Goal: Task Accomplishment & Management: Manage account settings

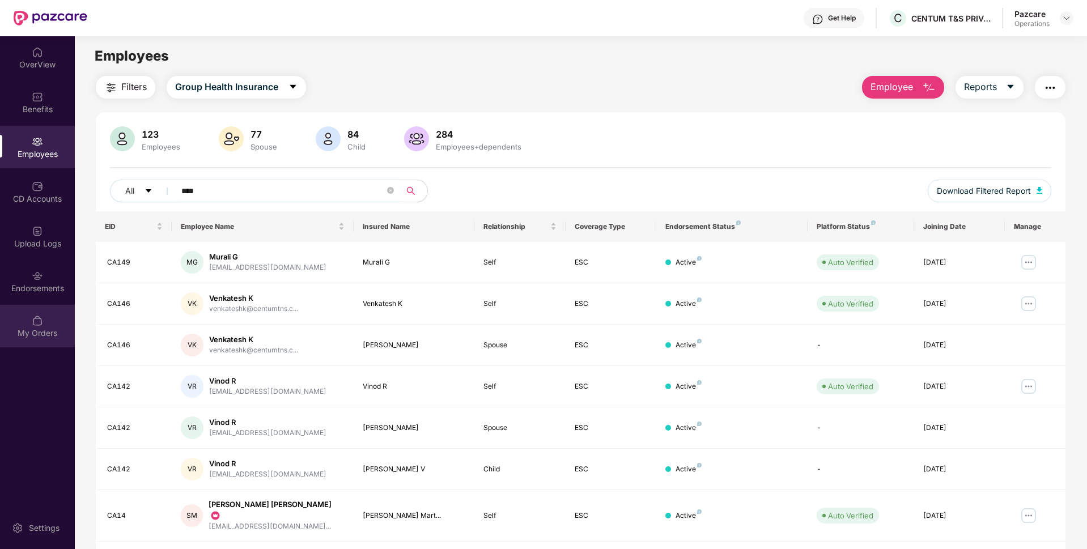
scroll to position [129, 0]
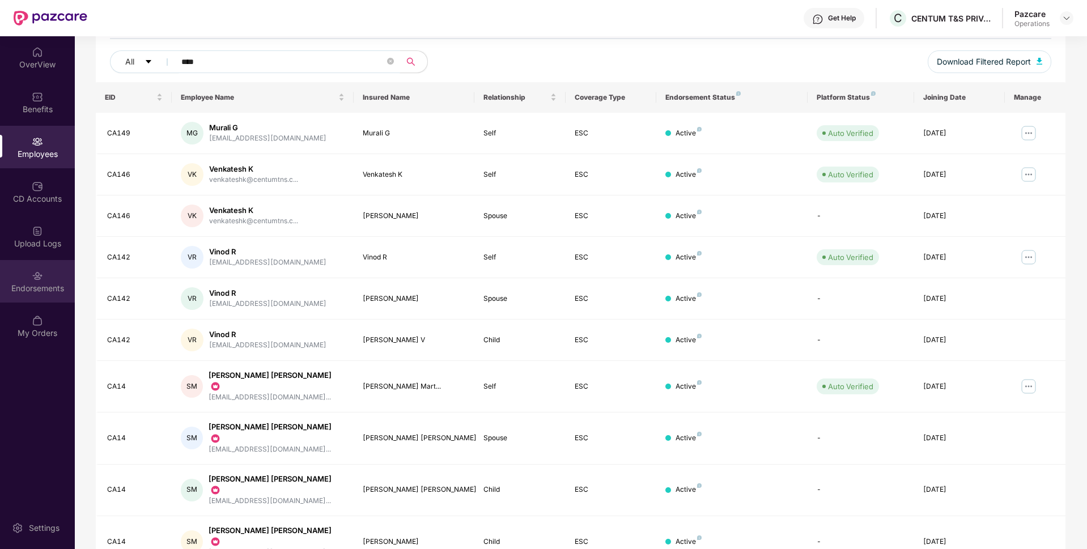
click at [43, 295] on div "Endorsements" at bounding box center [37, 281] width 75 height 43
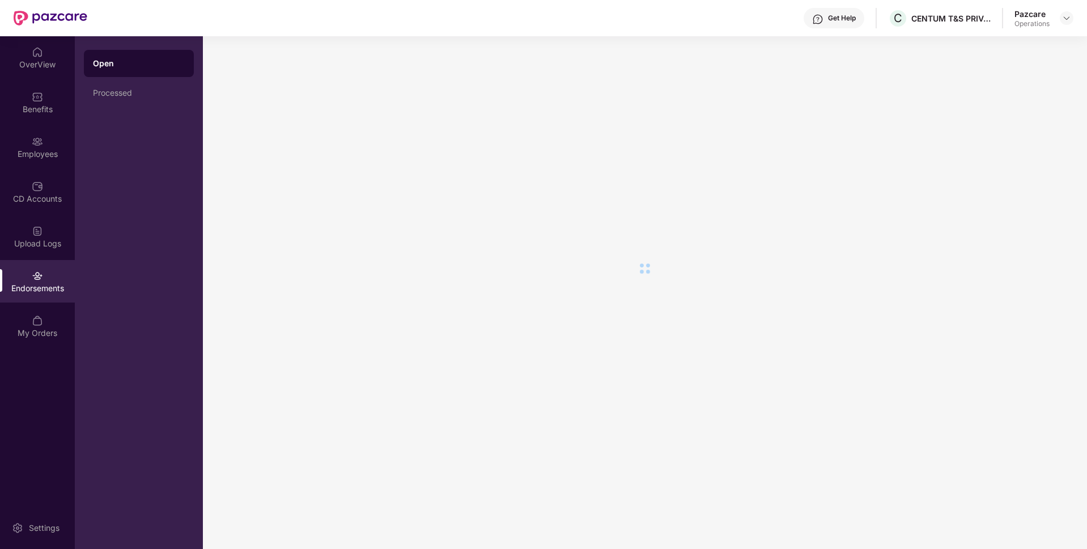
scroll to position [0, 0]
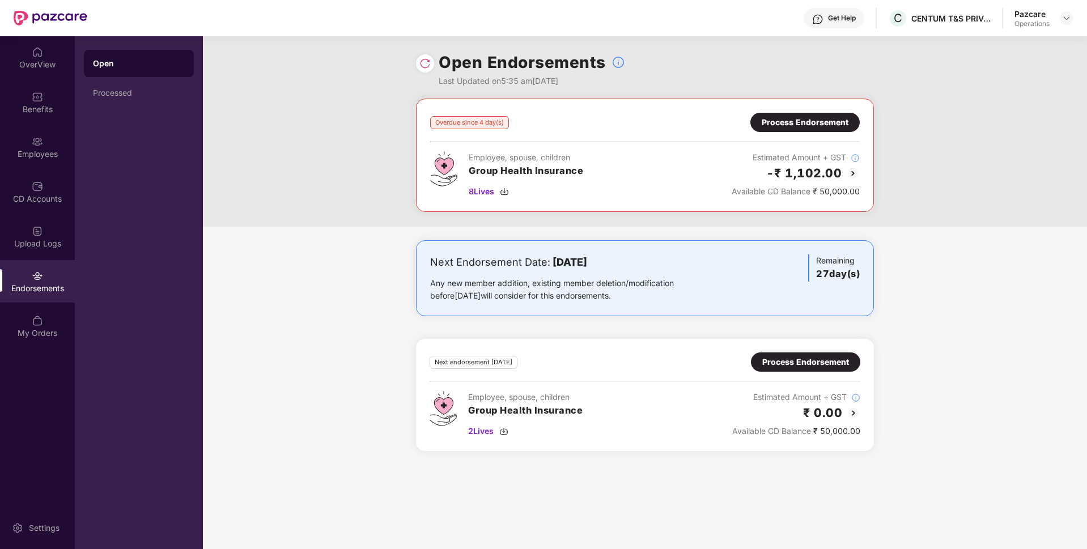
click at [798, 113] on div "Process Endorsement" at bounding box center [804, 122] width 109 height 19
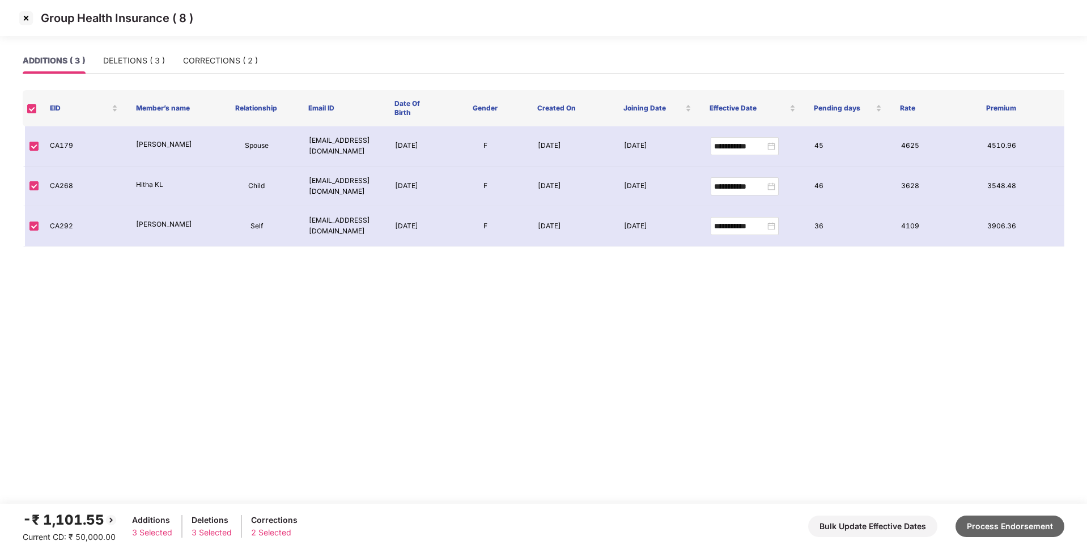
click at [982, 521] on button "Process Endorsement" at bounding box center [1009, 527] width 109 height 22
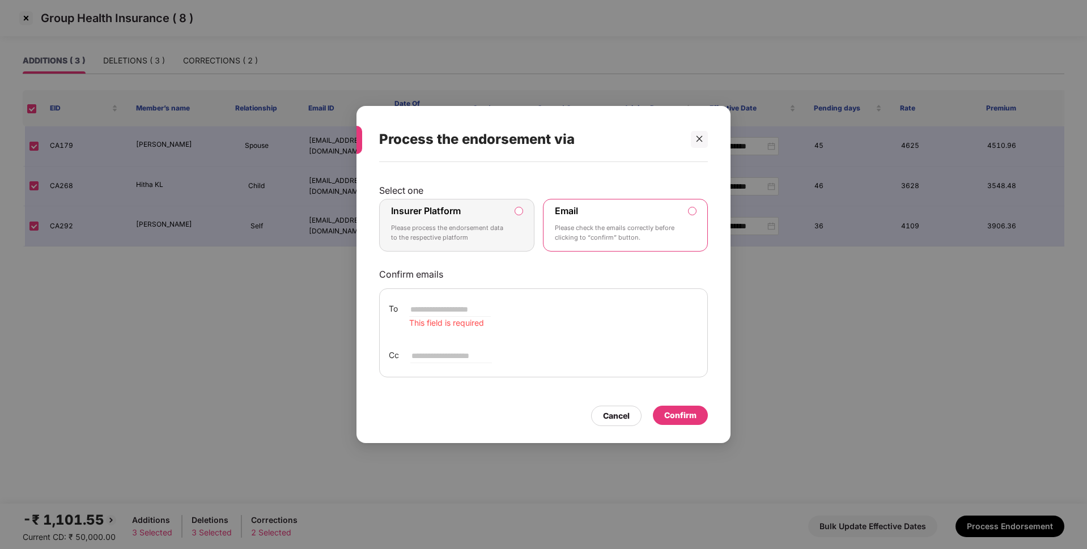
click at [498, 208] on div "Insurer Platform Please process the endorsement data to the respective platform" at bounding box center [449, 225] width 116 height 41
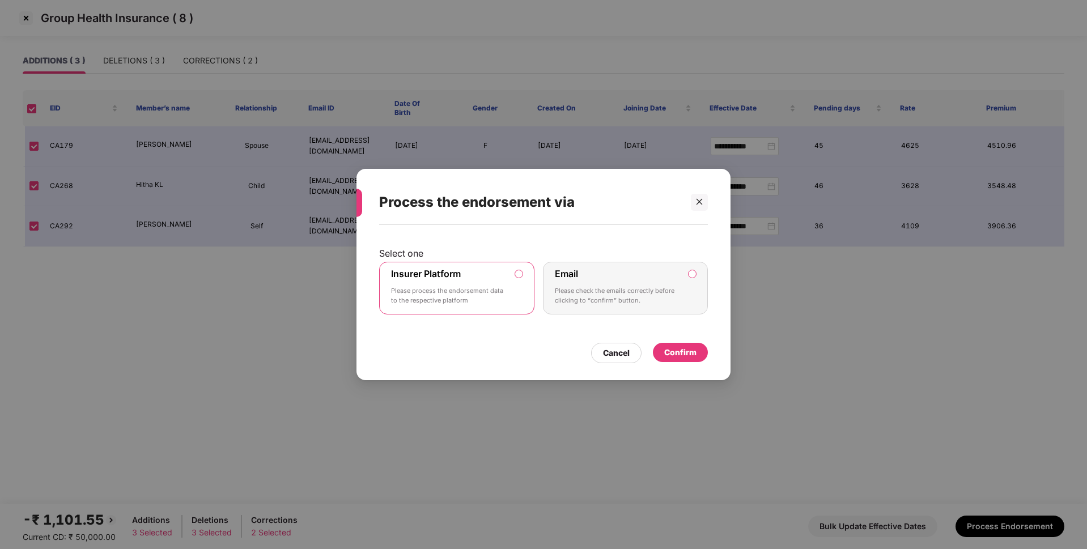
click at [673, 348] on div "Confirm" at bounding box center [680, 352] width 32 height 12
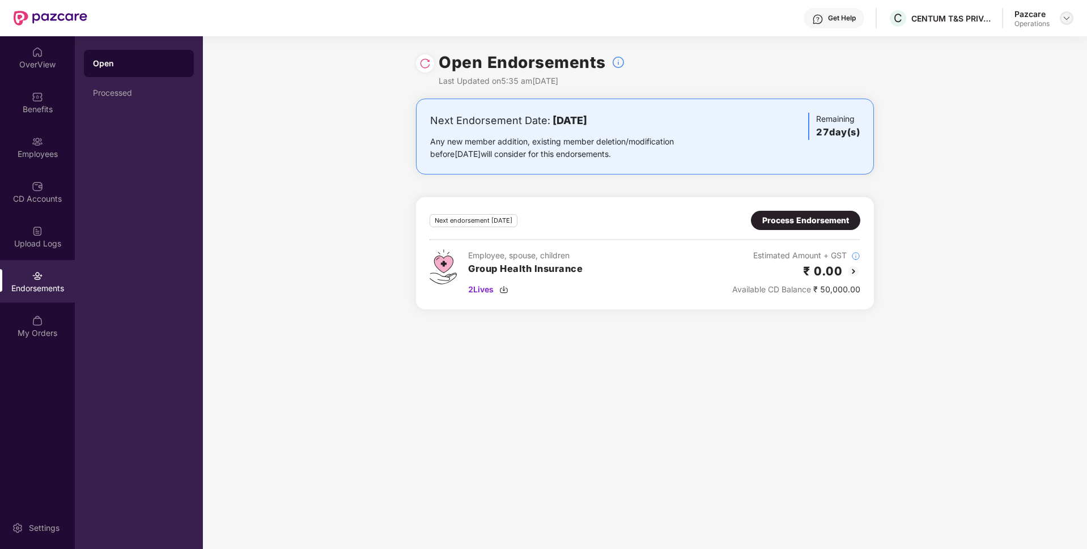
click at [1068, 19] on img at bounding box center [1066, 18] width 9 height 9
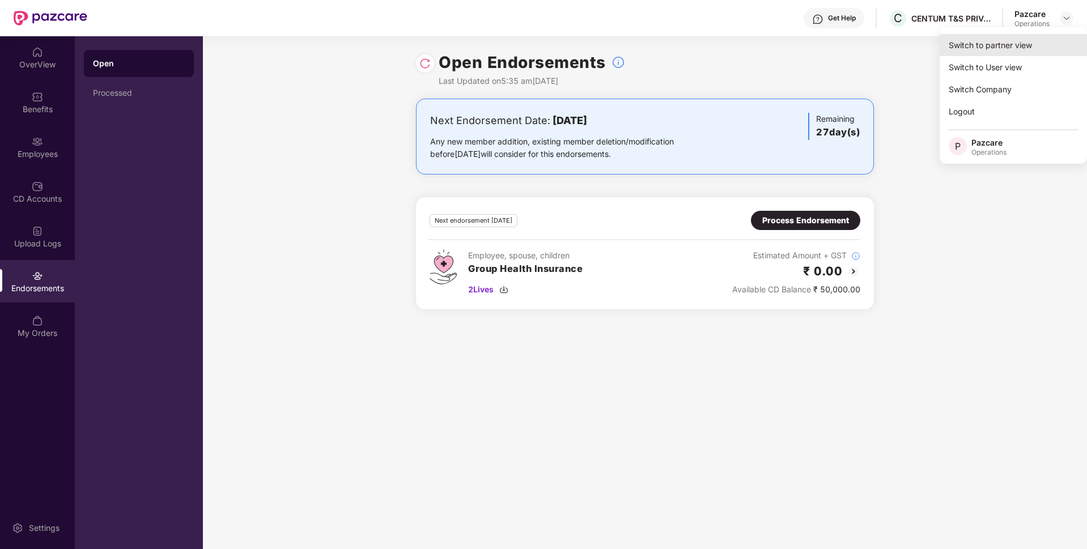
click at [1008, 38] on div "Switch to partner view" at bounding box center [1013, 45] width 147 height 22
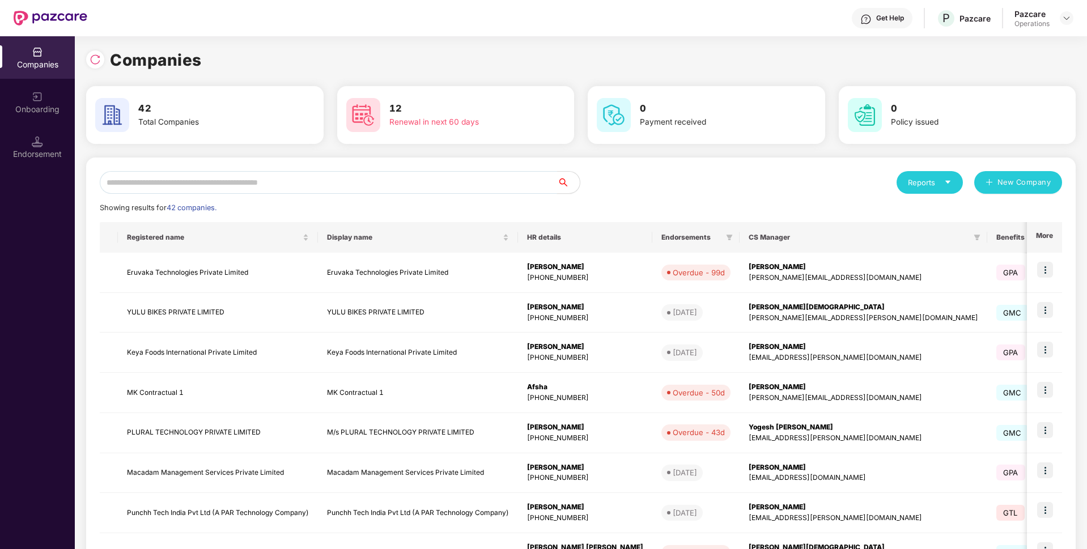
click at [415, 178] on input "text" at bounding box center [328, 182] width 457 height 23
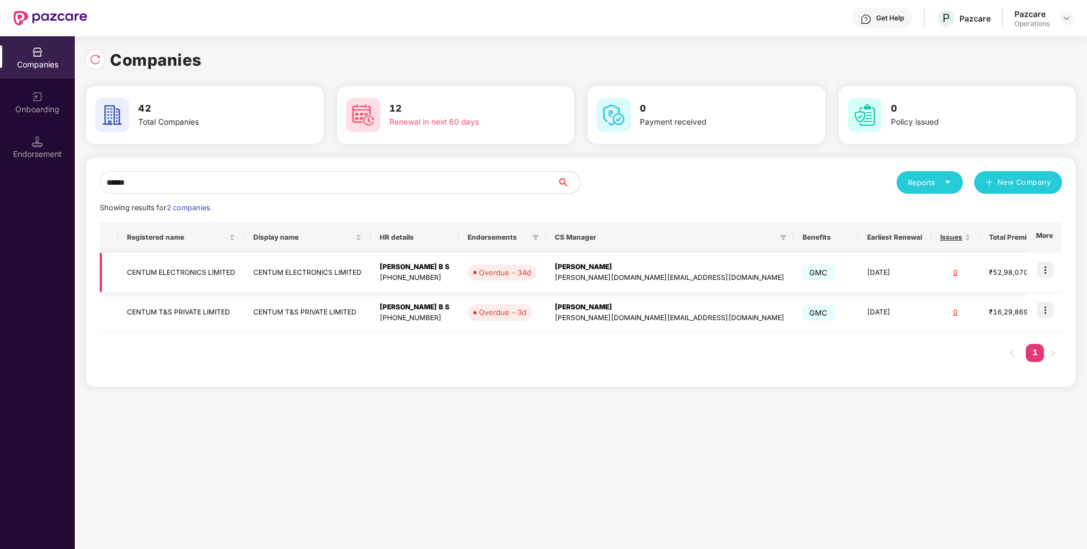
type input "******"
click at [1048, 269] on img at bounding box center [1045, 270] width 16 height 16
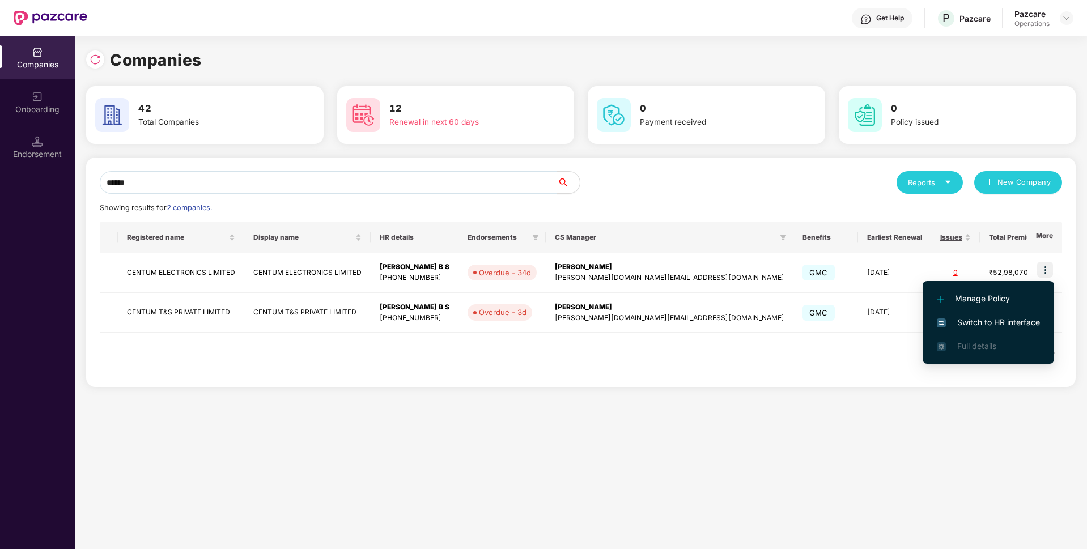
click at [959, 317] on span "Switch to HR interface" at bounding box center [988, 322] width 103 height 12
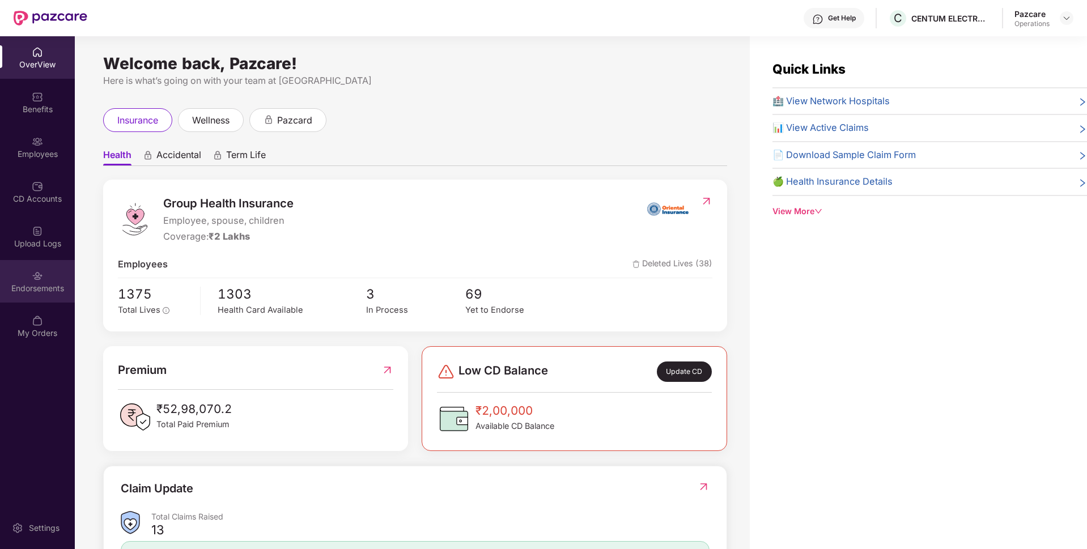
click at [59, 280] on div "Endorsements" at bounding box center [37, 281] width 75 height 43
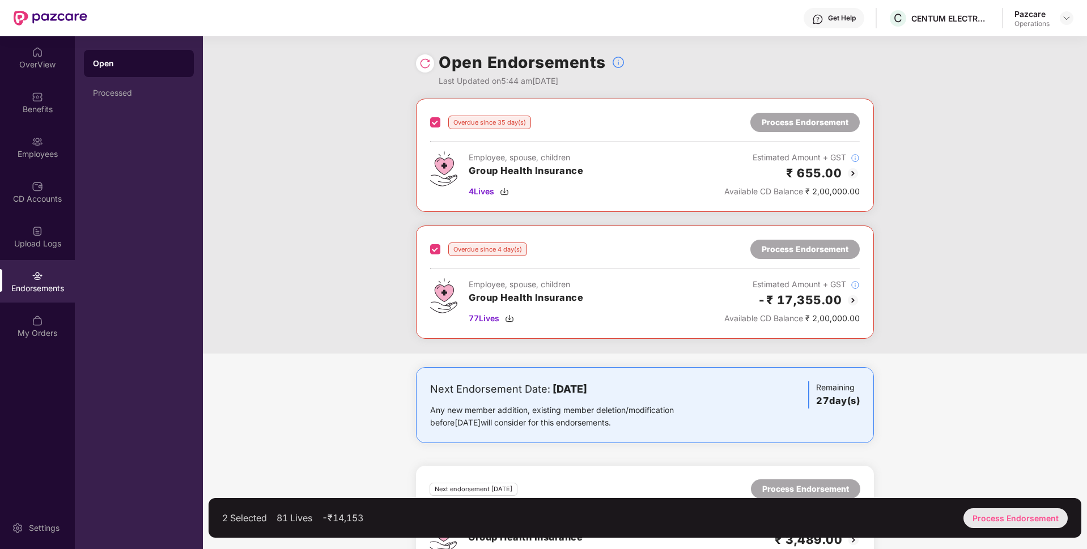
click at [1014, 511] on div "Process Endorsement" at bounding box center [1015, 518] width 104 height 20
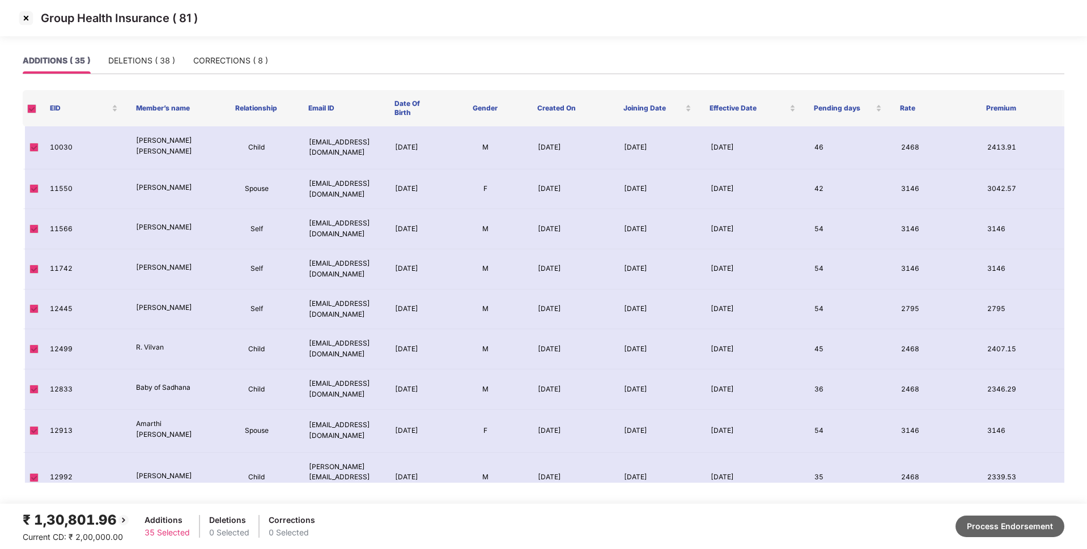
click at [988, 520] on button "Process Endorsement" at bounding box center [1009, 527] width 109 height 22
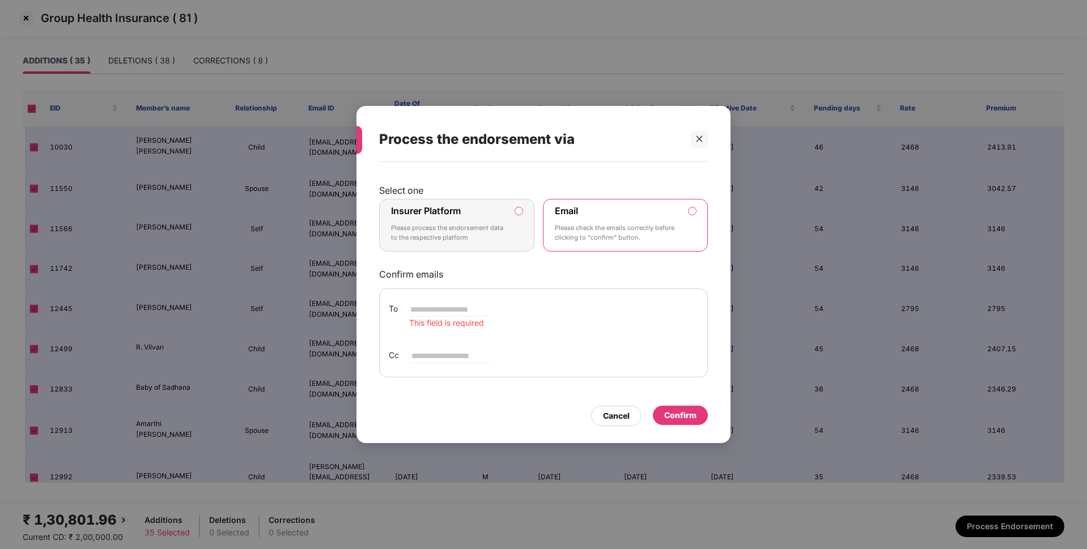
click at [520, 227] on label "Insurer Platform Please process the endorsement data to the respective platform" at bounding box center [456, 225] width 155 height 53
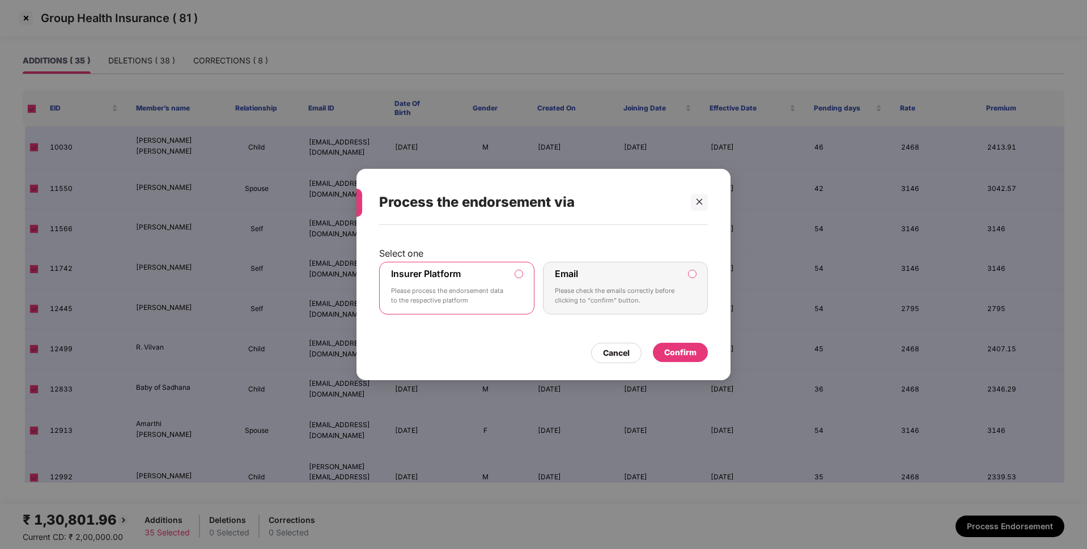
click at [687, 355] on div "Confirm" at bounding box center [680, 352] width 32 height 12
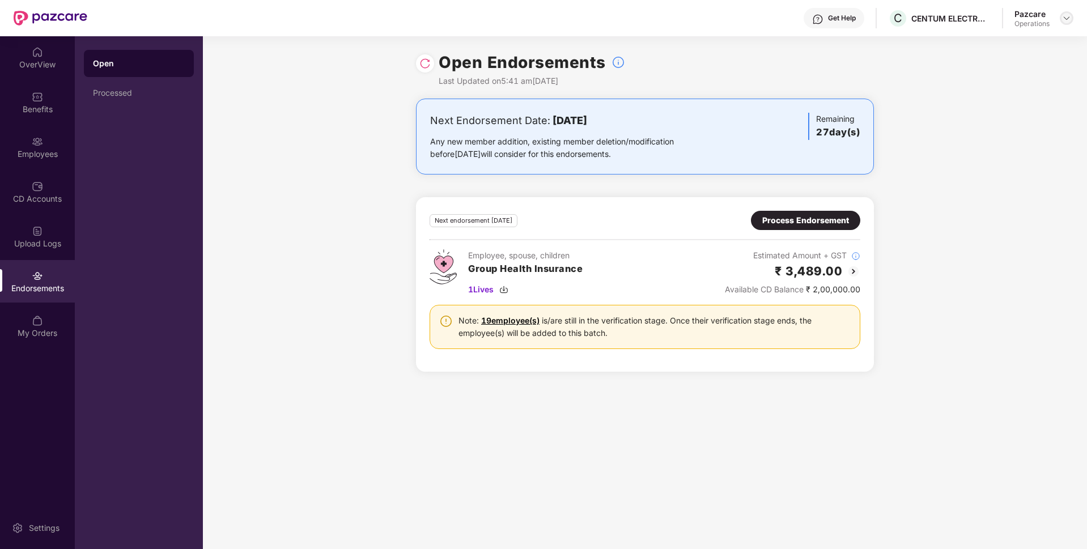
click at [1068, 11] on div at bounding box center [1067, 18] width 14 height 14
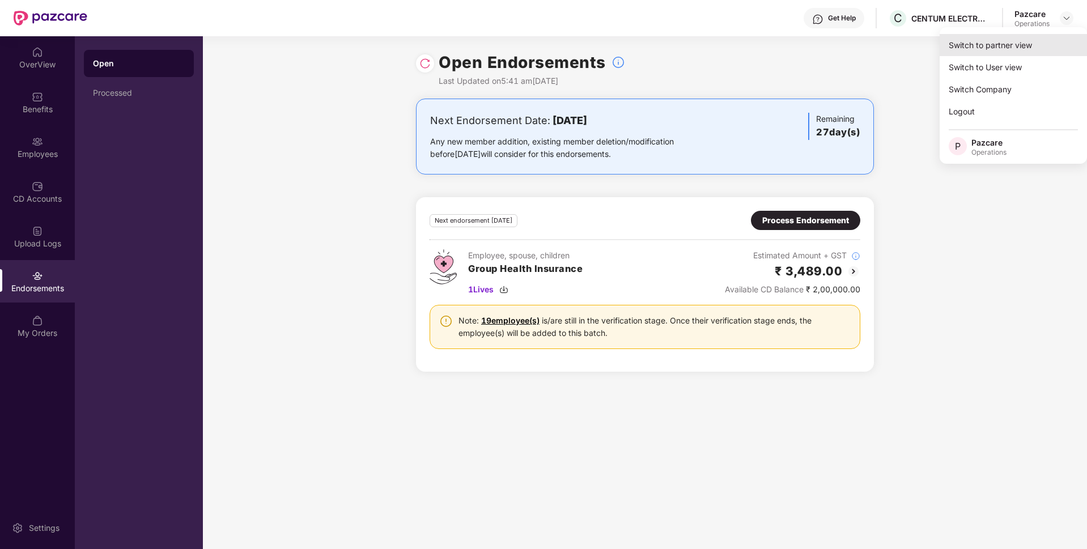
click at [1002, 49] on div "Switch to partner view" at bounding box center [1013, 45] width 147 height 22
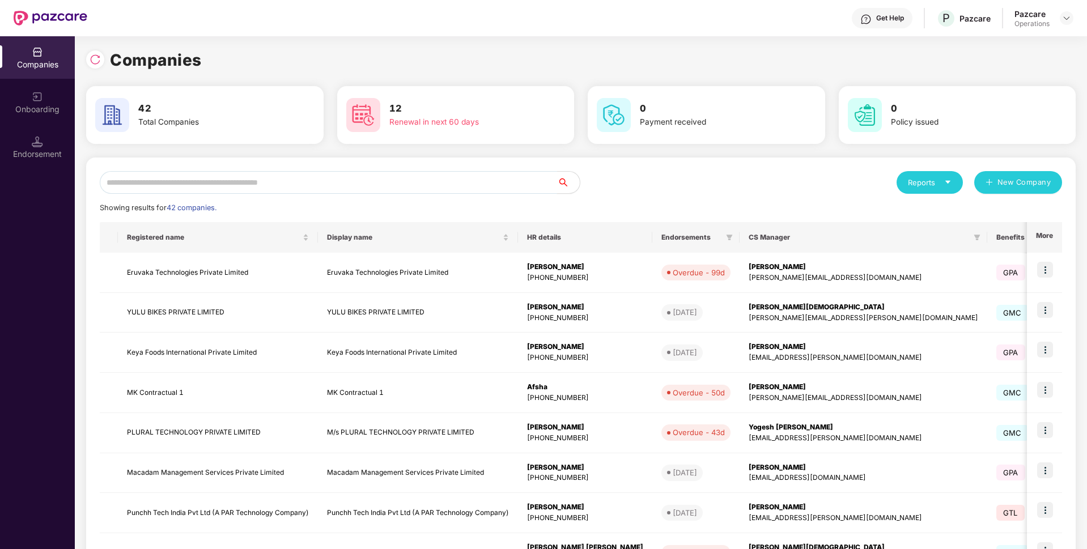
click at [479, 181] on input "text" at bounding box center [328, 182] width 457 height 23
paste input "**********"
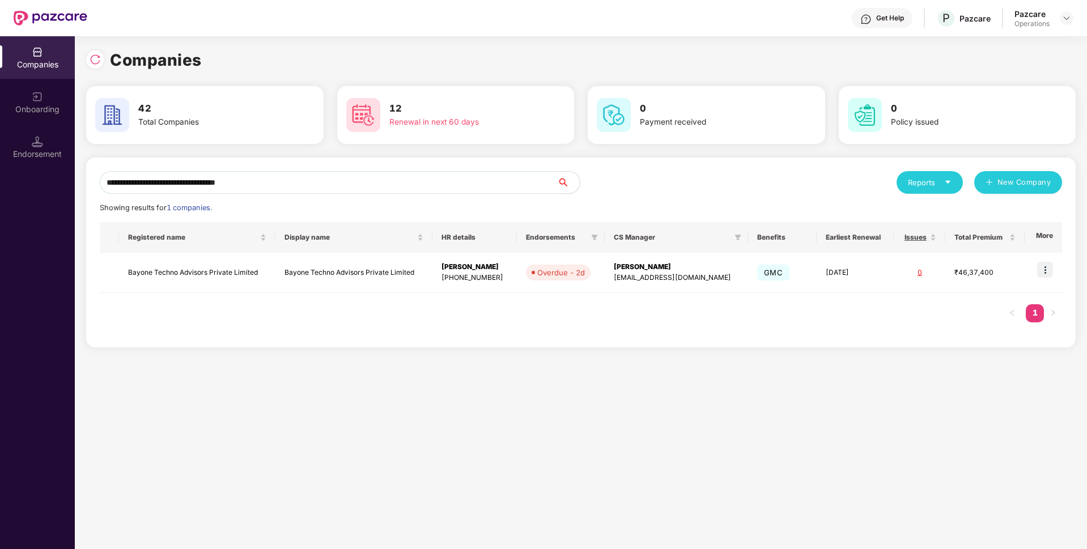
type input "**********"
click at [1040, 267] on img at bounding box center [1045, 270] width 16 height 16
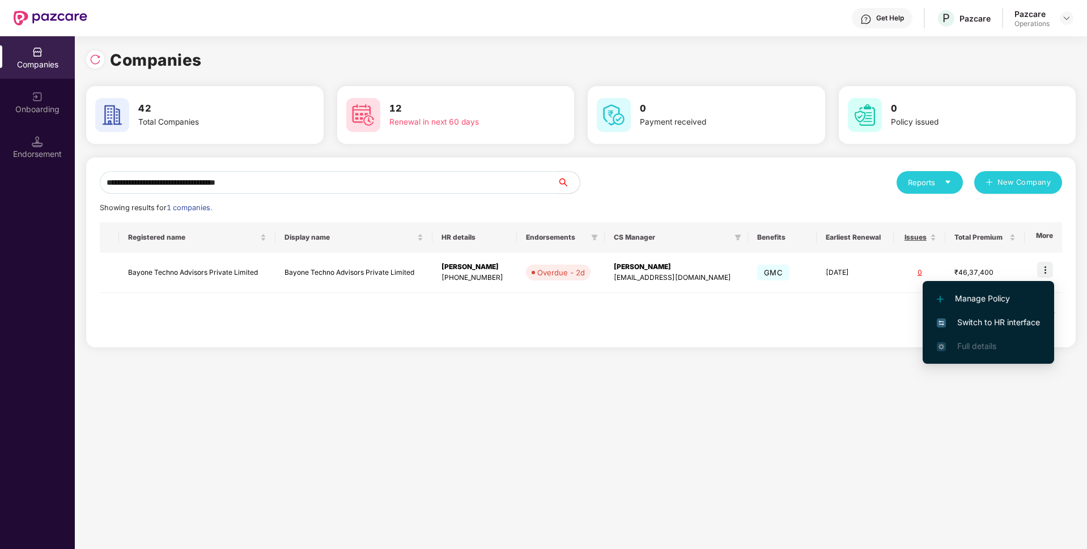
click at [980, 321] on span "Switch to HR interface" at bounding box center [988, 322] width 103 height 12
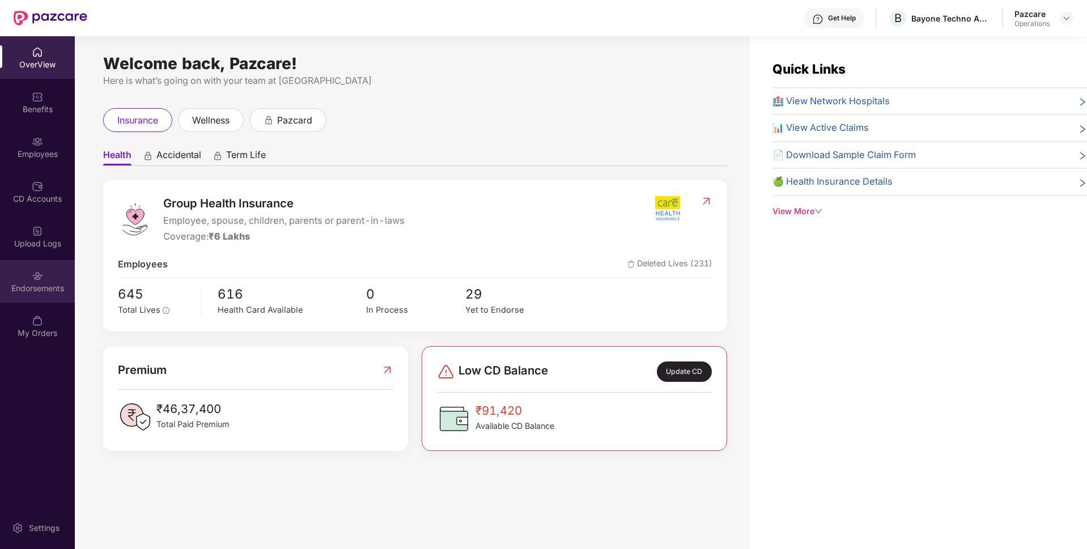
click at [40, 279] on img at bounding box center [37, 275] width 11 height 11
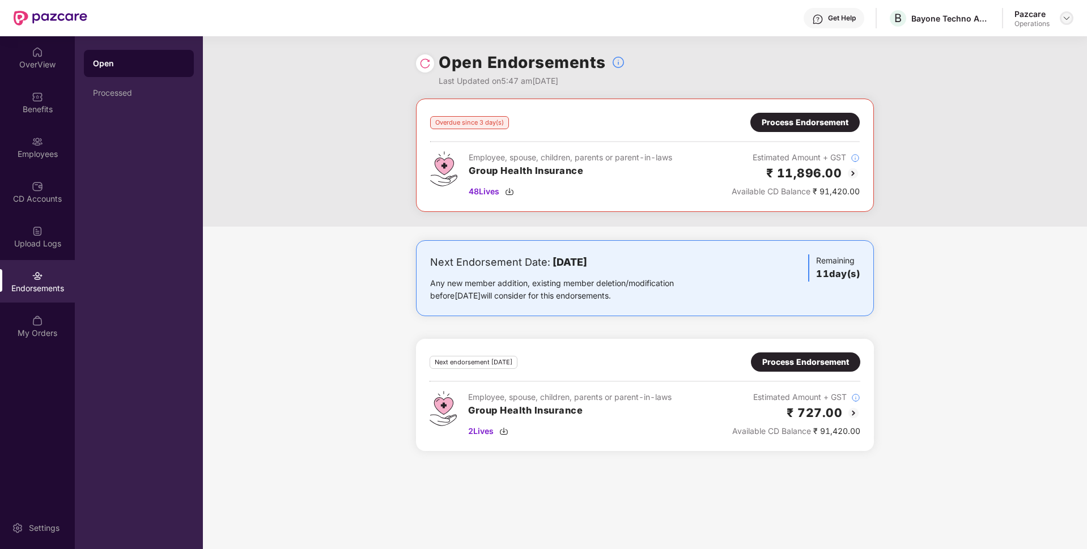
click at [1063, 19] on img at bounding box center [1066, 18] width 9 height 9
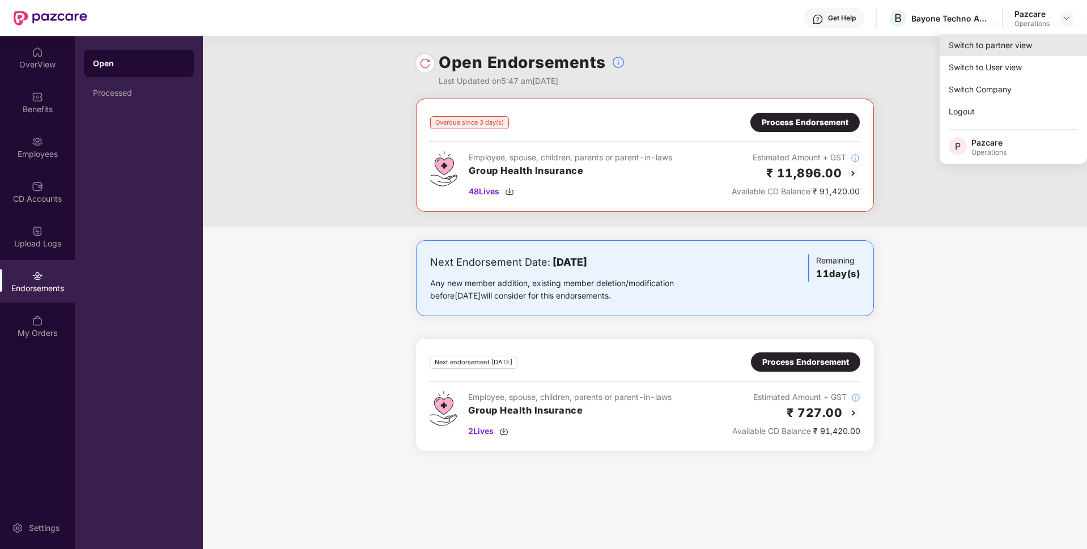
click at [1016, 40] on div "Switch to partner view" at bounding box center [1013, 45] width 147 height 22
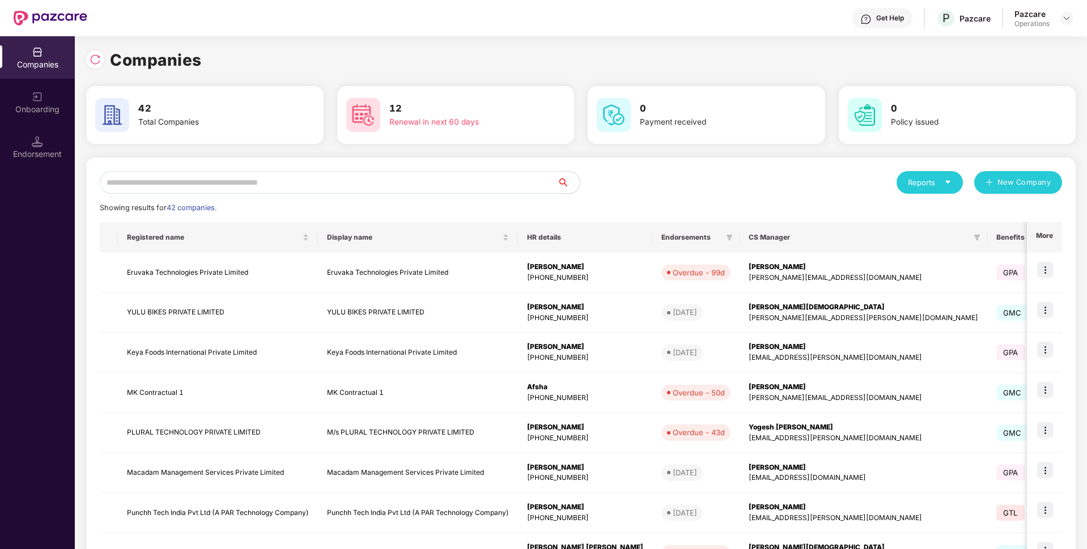
click at [450, 185] on input "text" at bounding box center [328, 182] width 457 height 23
paste input "**********"
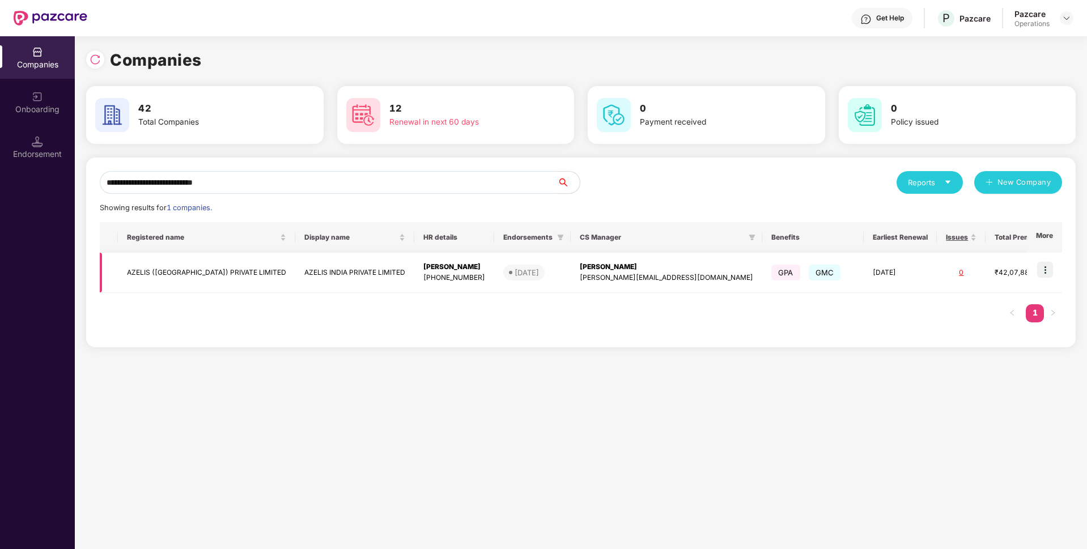
type input "**********"
click at [1043, 266] on img at bounding box center [1045, 270] width 16 height 16
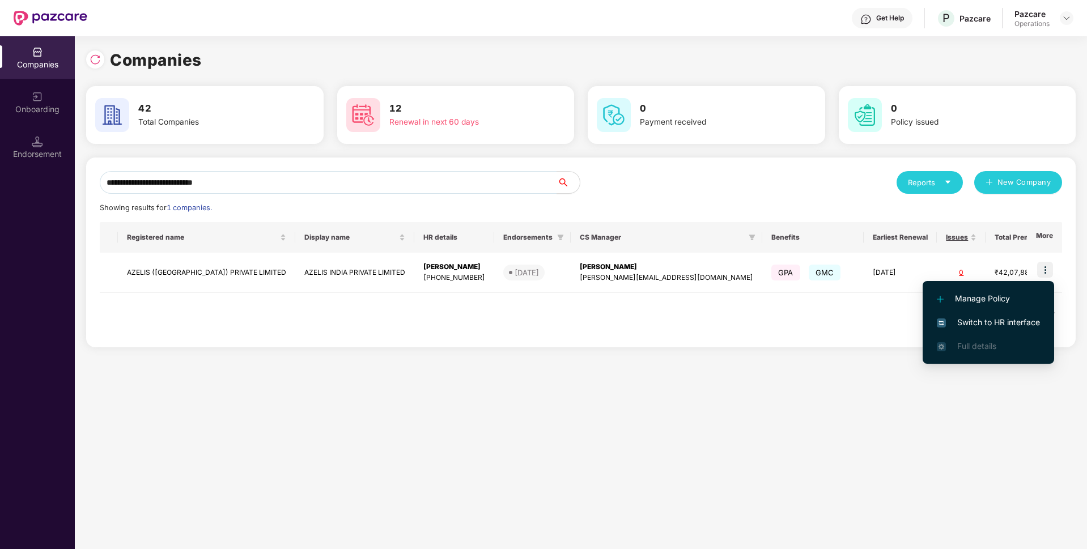
click at [972, 319] on span "Switch to HR interface" at bounding box center [988, 322] width 103 height 12
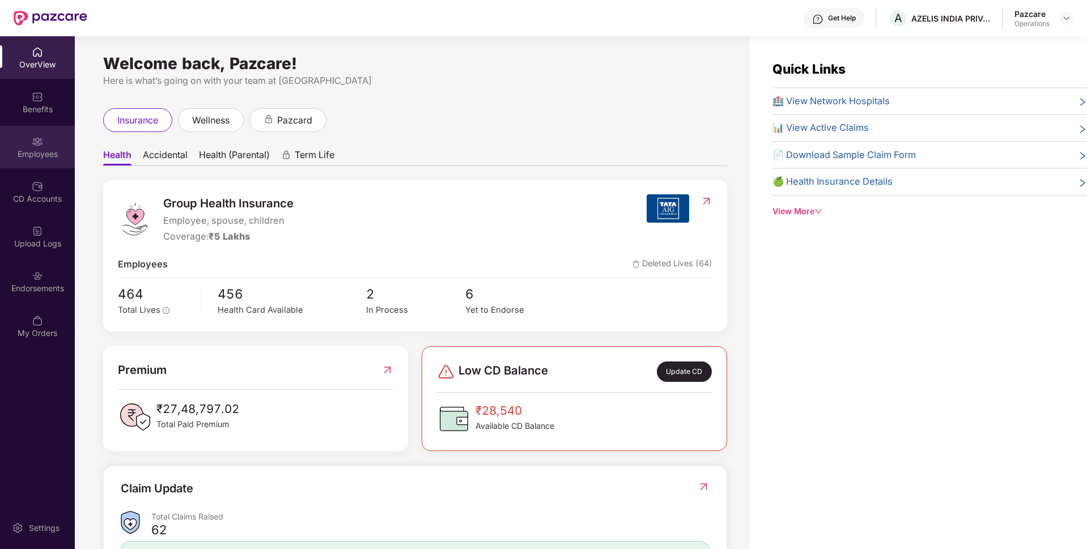
click at [46, 159] on div "Employees" at bounding box center [37, 153] width 75 height 11
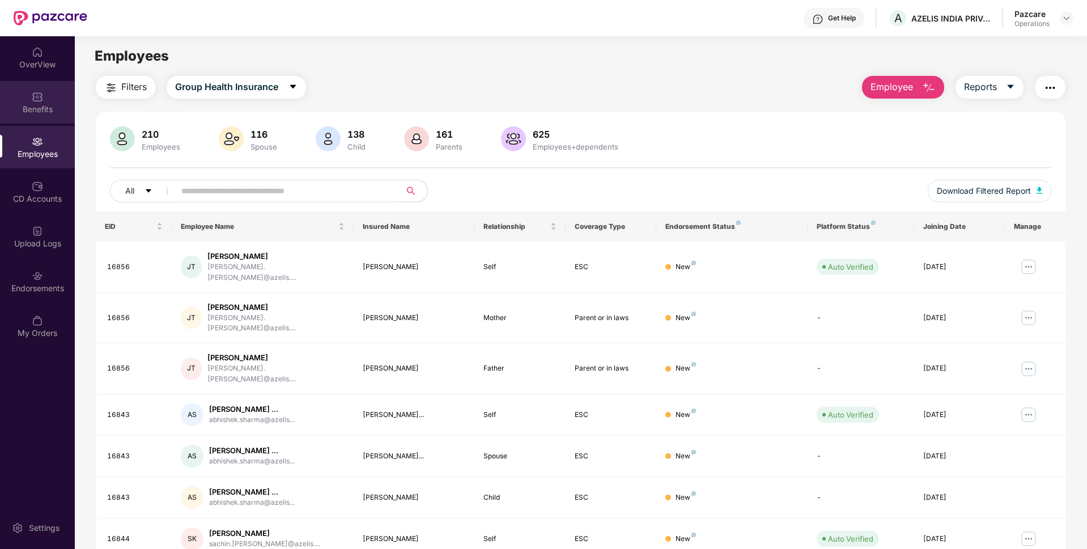
click at [35, 95] on img at bounding box center [37, 96] width 11 height 11
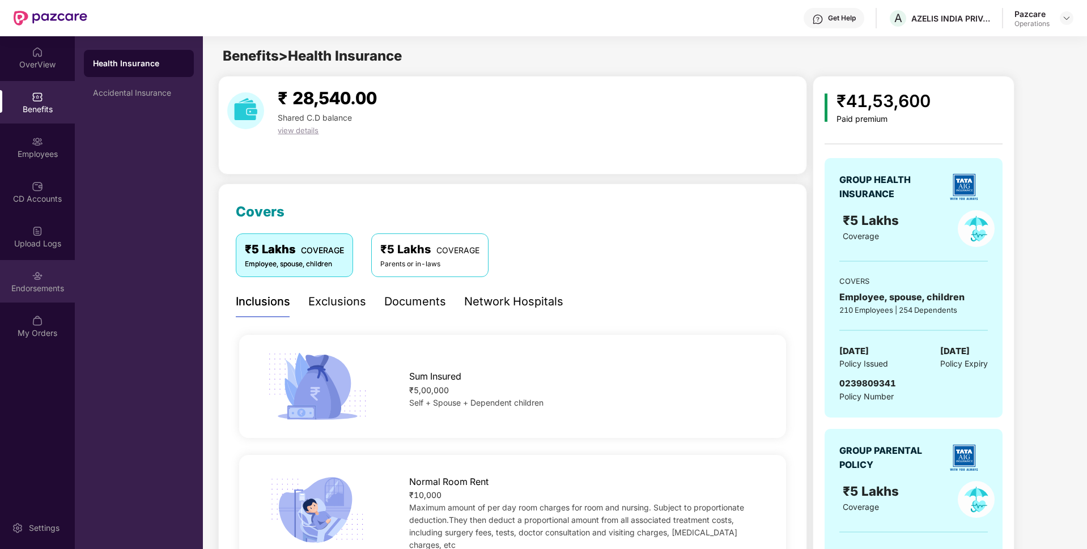
click at [25, 287] on div "Endorsements" at bounding box center [37, 288] width 75 height 11
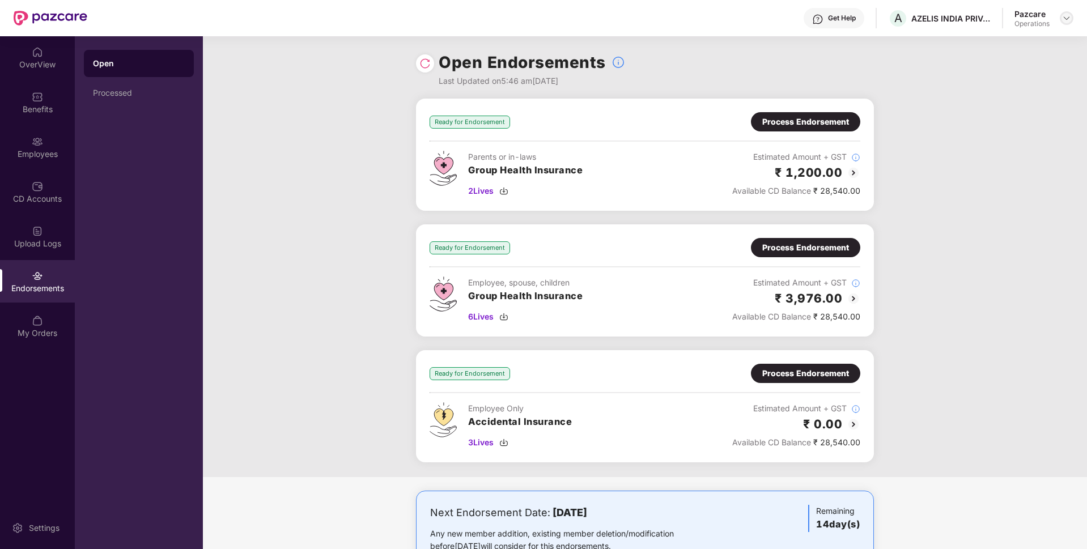
click at [1068, 17] on img at bounding box center [1066, 18] width 9 height 9
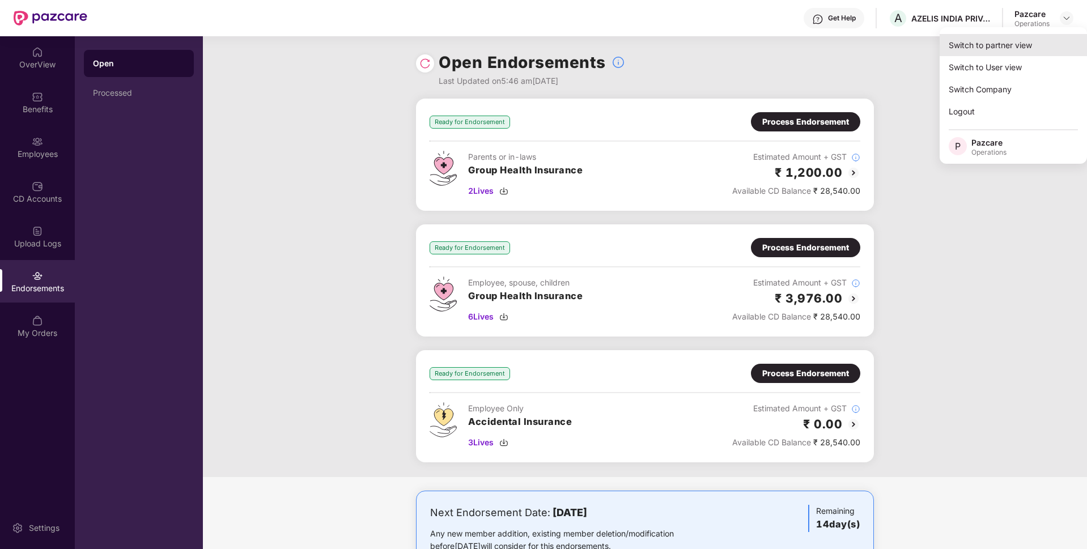
click at [1003, 52] on div "Switch to partner view" at bounding box center [1013, 45] width 147 height 22
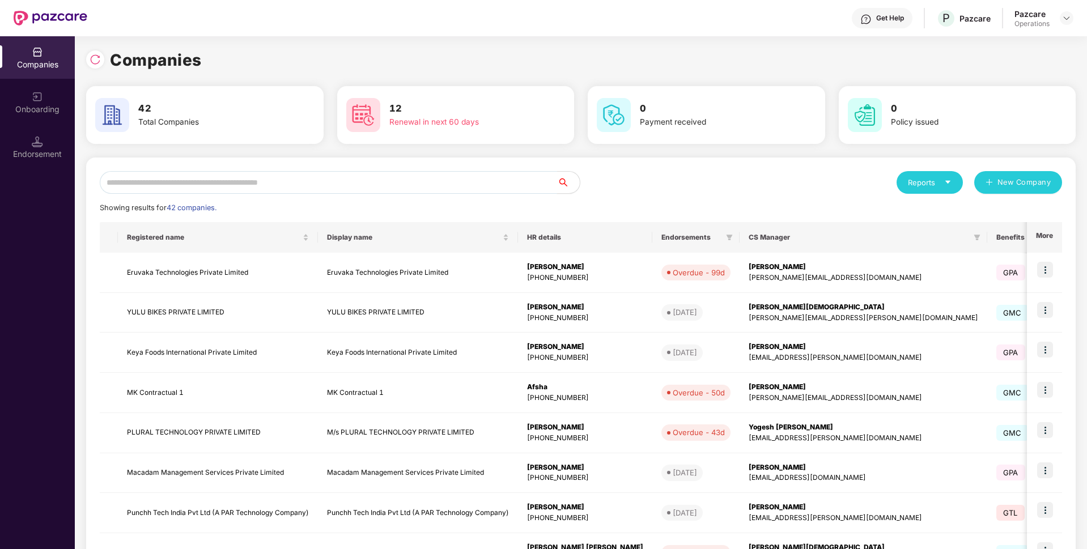
click at [375, 185] on input "text" at bounding box center [328, 182] width 457 height 23
paste input "**********"
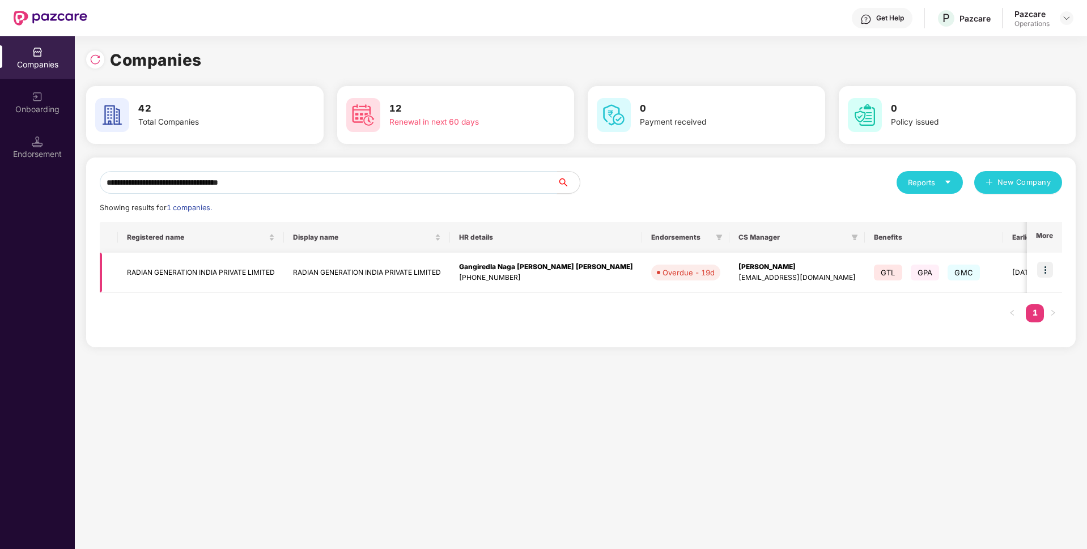
type input "**********"
click at [1043, 273] on img at bounding box center [1045, 270] width 16 height 16
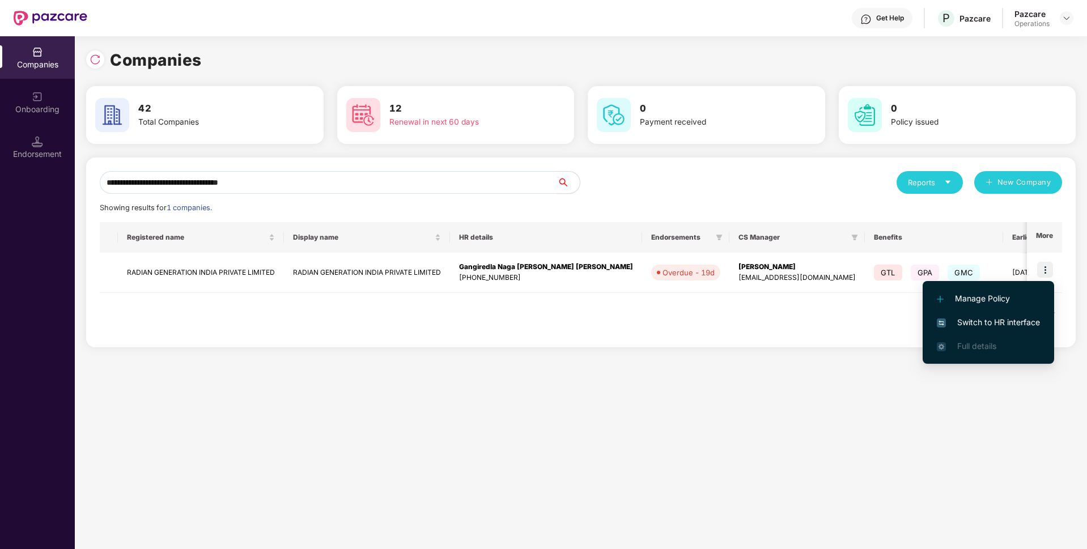
click at [974, 322] on span "Switch to HR interface" at bounding box center [988, 322] width 103 height 12
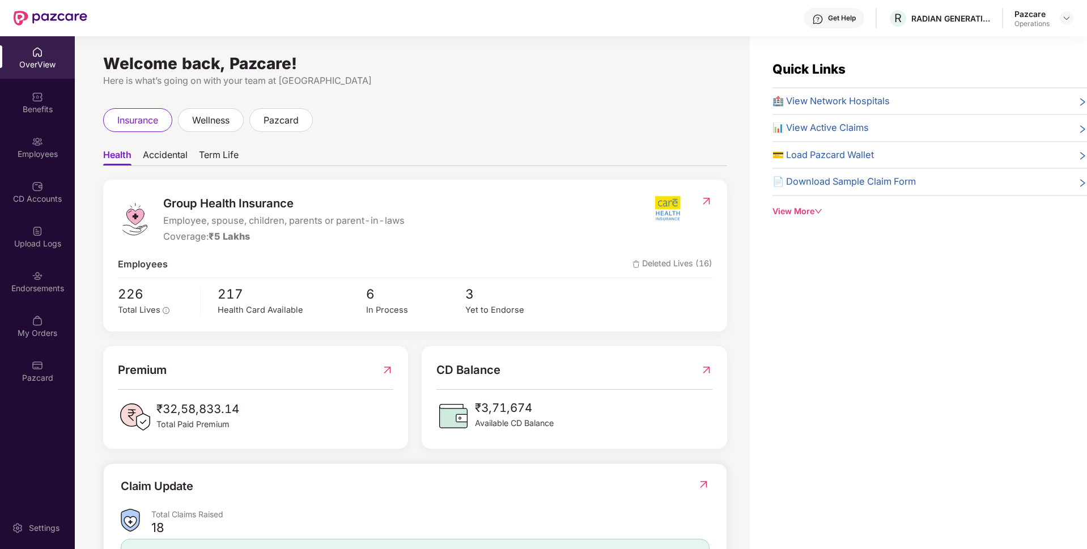
click at [19, 281] on div "Endorsements" at bounding box center [37, 281] width 75 height 43
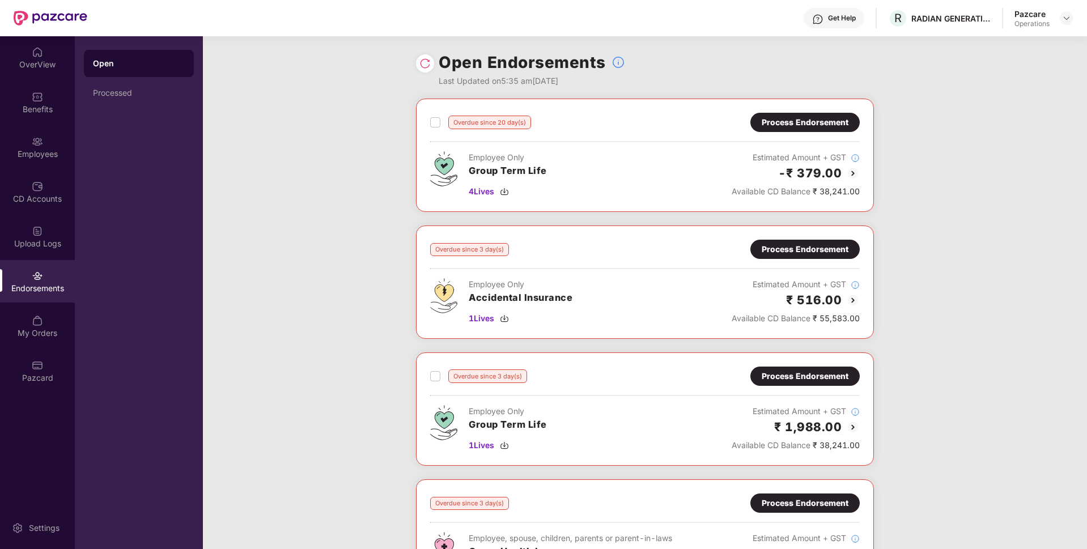
click at [825, 119] on div "Process Endorsement" at bounding box center [805, 122] width 87 height 12
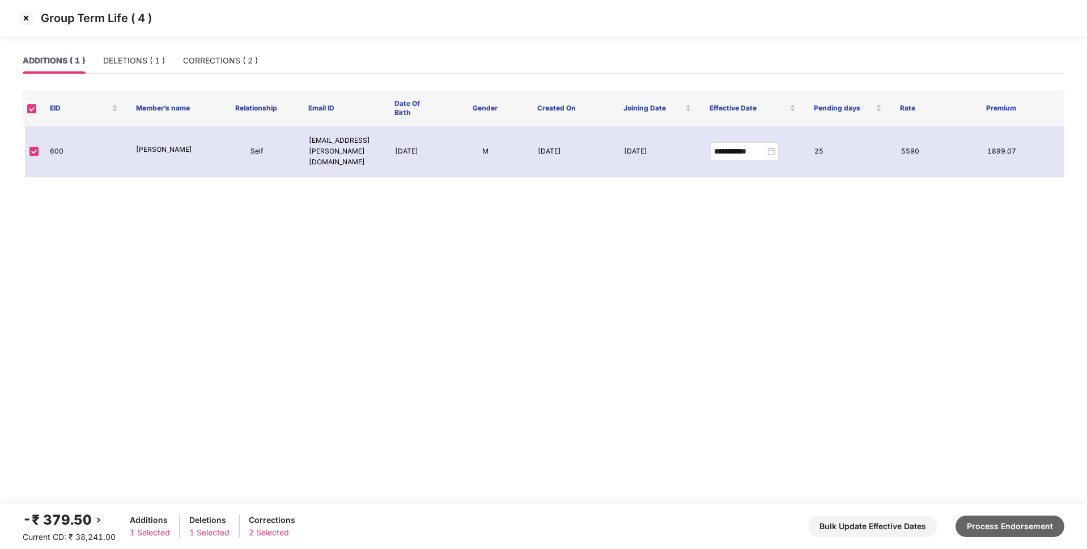
click at [985, 528] on button "Process Endorsement" at bounding box center [1009, 527] width 109 height 22
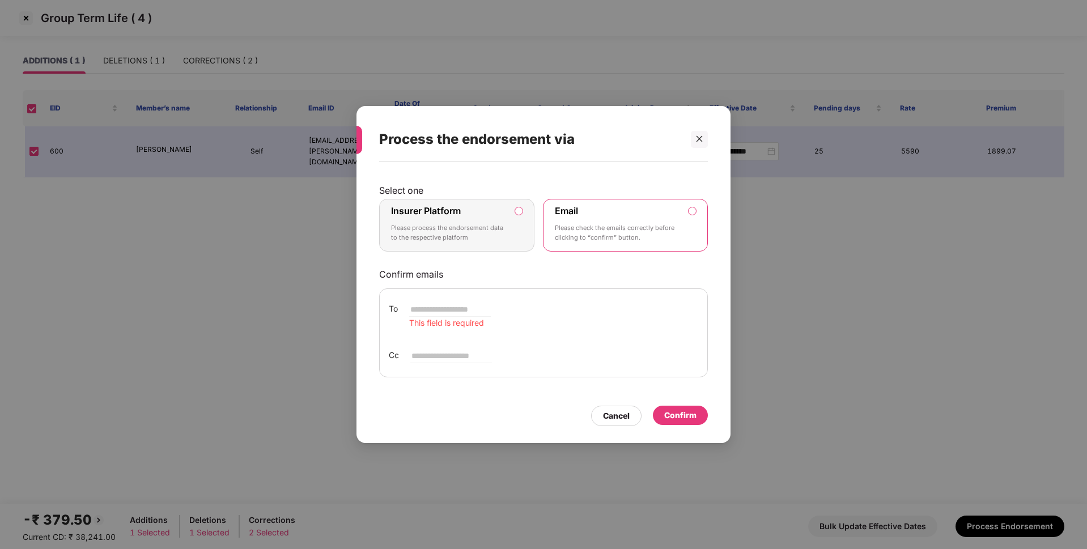
click at [505, 232] on p "Please process the endorsement data to the respective platform" at bounding box center [449, 233] width 116 height 20
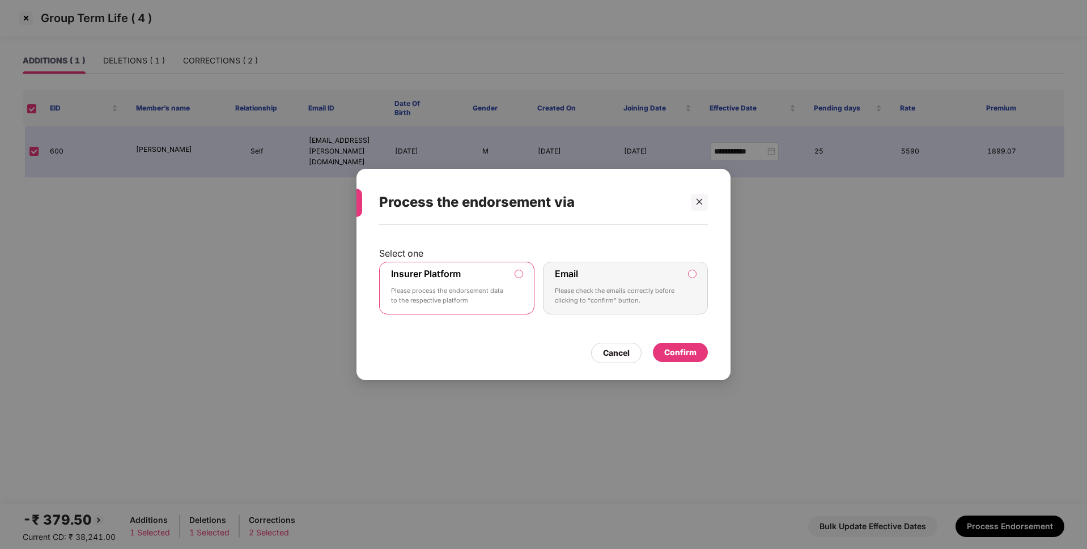
click at [692, 346] on div "Confirm" at bounding box center [680, 352] width 32 height 12
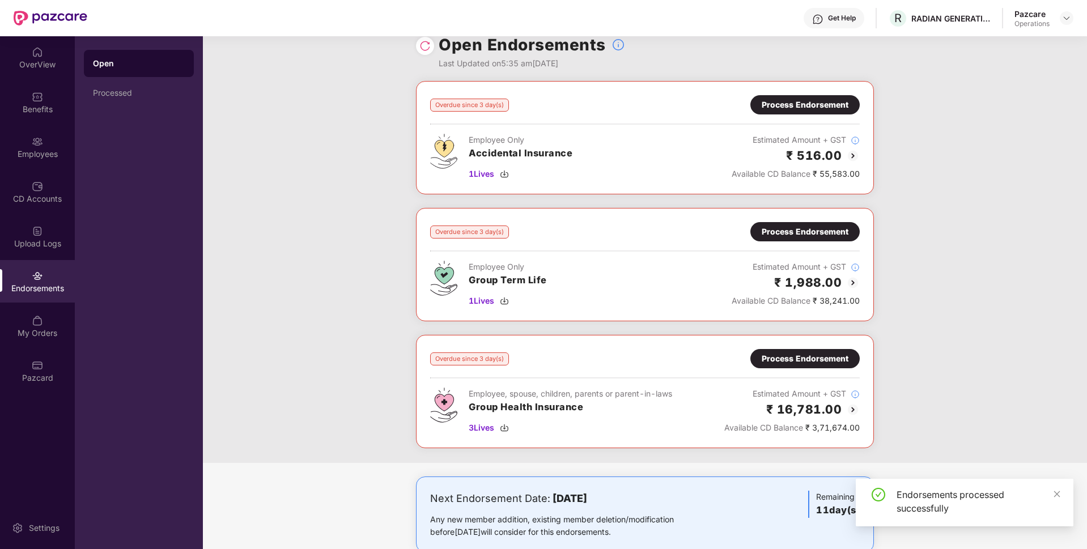
scroll to position [5, 0]
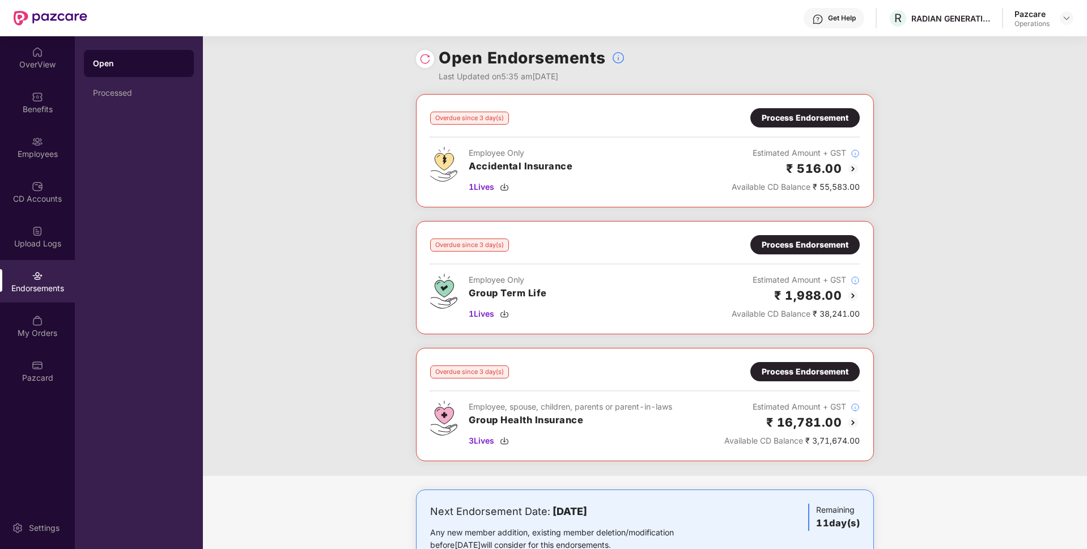
click at [787, 248] on div "Process Endorsement" at bounding box center [805, 245] width 87 height 12
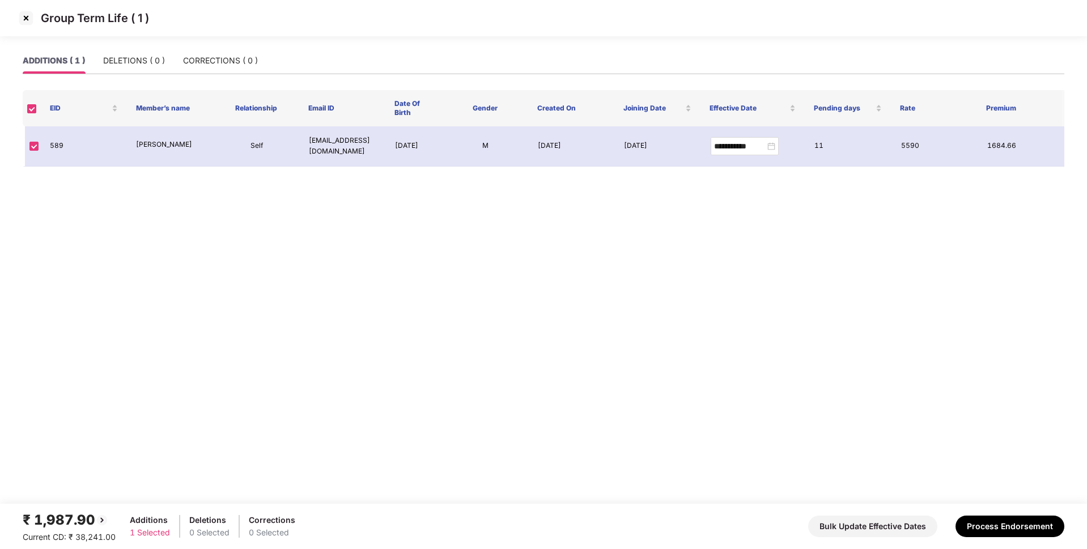
click at [27, 19] on img at bounding box center [26, 18] width 18 height 18
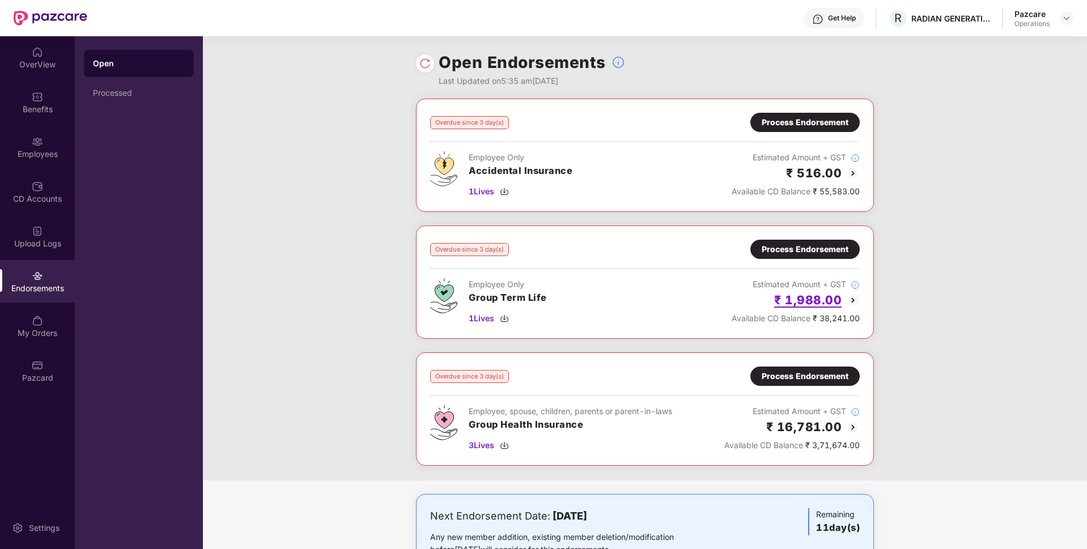
scroll to position [44, 0]
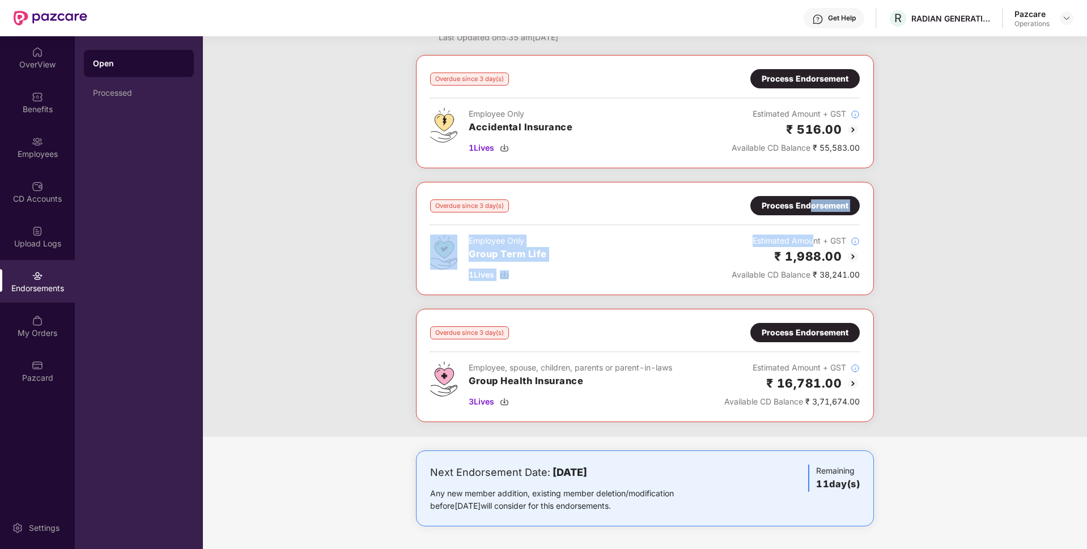
drag, startPoint x: 815, startPoint y: 227, endPoint x: 812, endPoint y: 200, distance: 26.9
click at [812, 200] on div "Overdue since 3 day(s) Process Endorsement Employee Only Group Term Life 1 Live…" at bounding box center [645, 238] width 430 height 85
click at [812, 200] on div "Process Endorsement" at bounding box center [805, 205] width 87 height 12
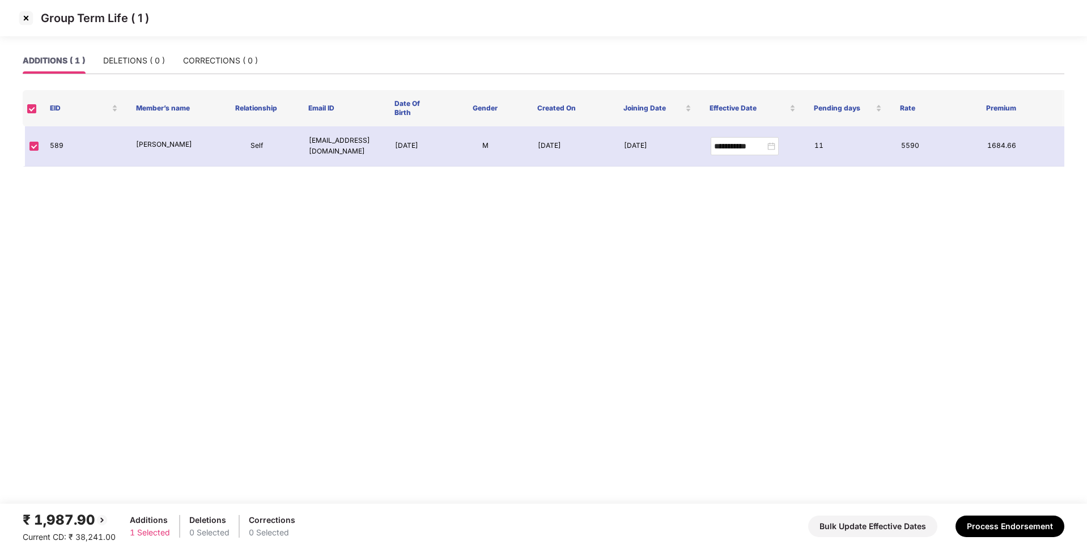
click at [24, 19] on img at bounding box center [26, 18] width 18 height 18
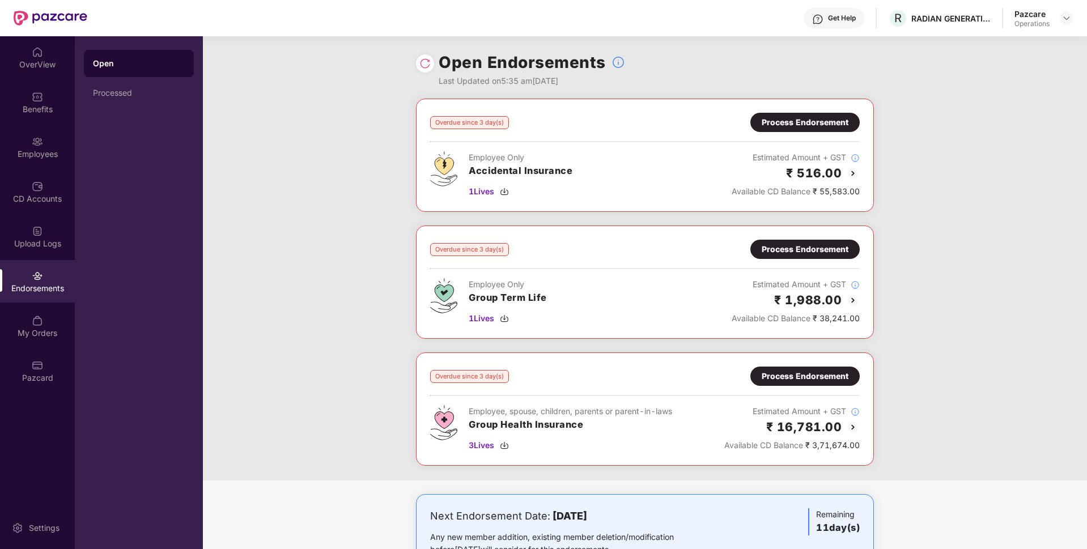
click at [801, 371] on div "Process Endorsement" at bounding box center [805, 376] width 87 height 12
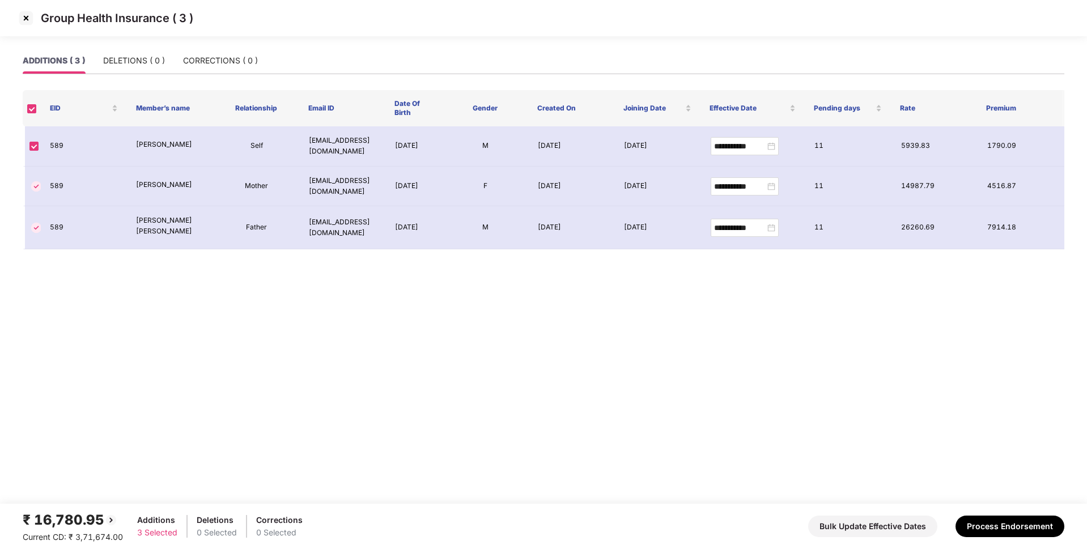
click at [22, 19] on img at bounding box center [26, 18] width 18 height 18
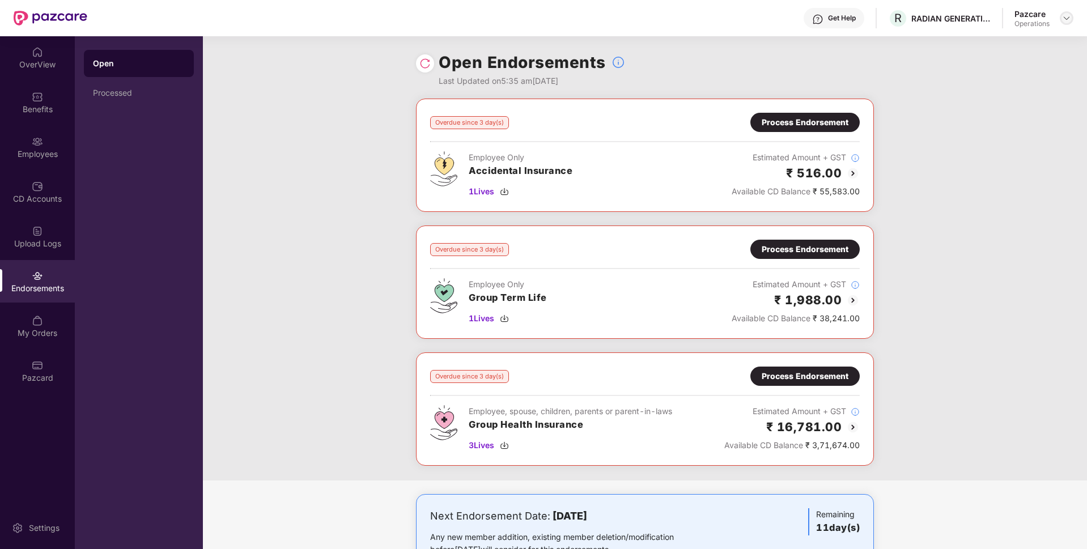
click at [1065, 20] on img at bounding box center [1066, 18] width 9 height 9
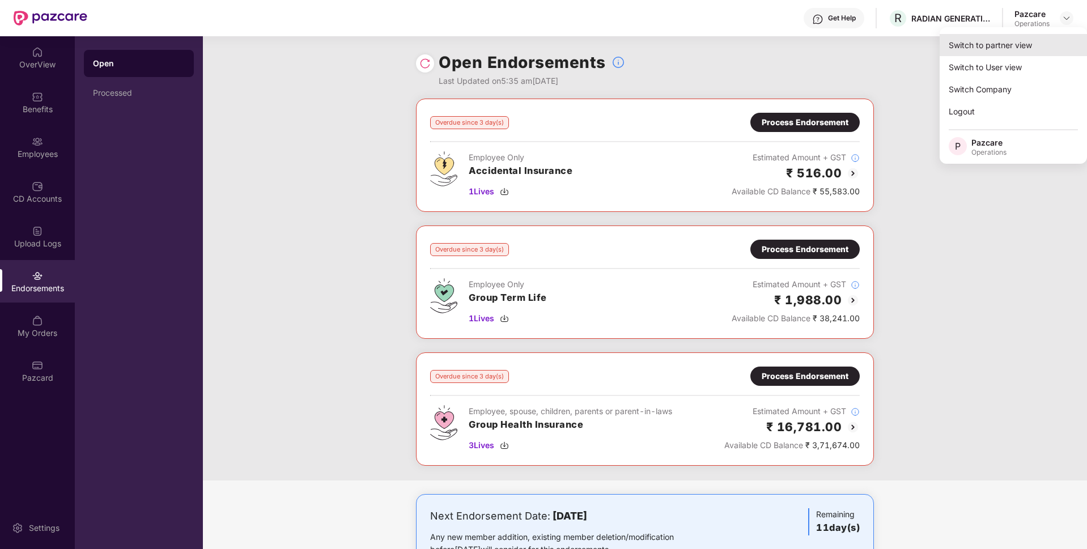
click at [1007, 36] on div "Switch to partner view" at bounding box center [1013, 45] width 147 height 22
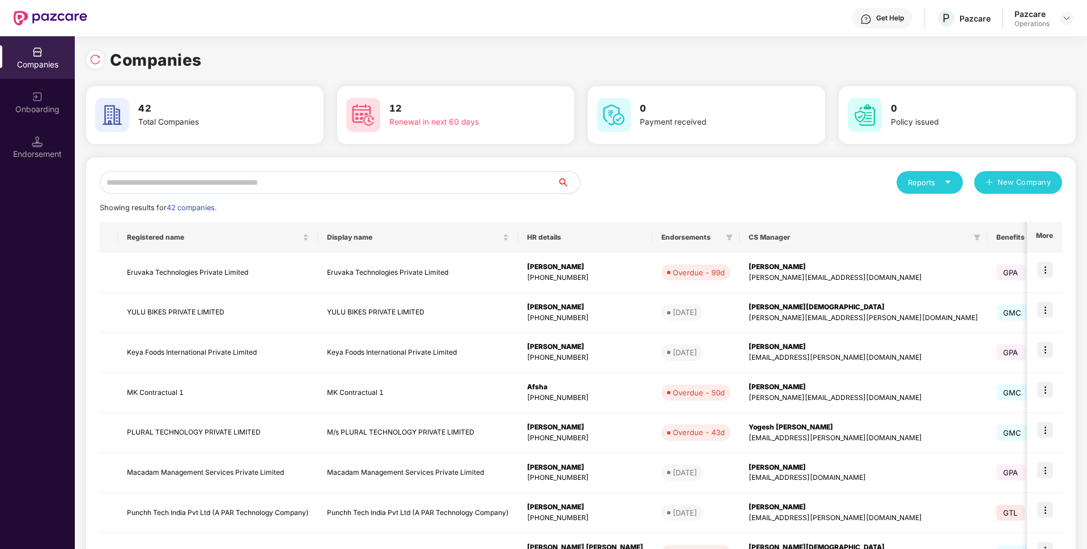
click at [500, 182] on input "text" at bounding box center [328, 182] width 457 height 23
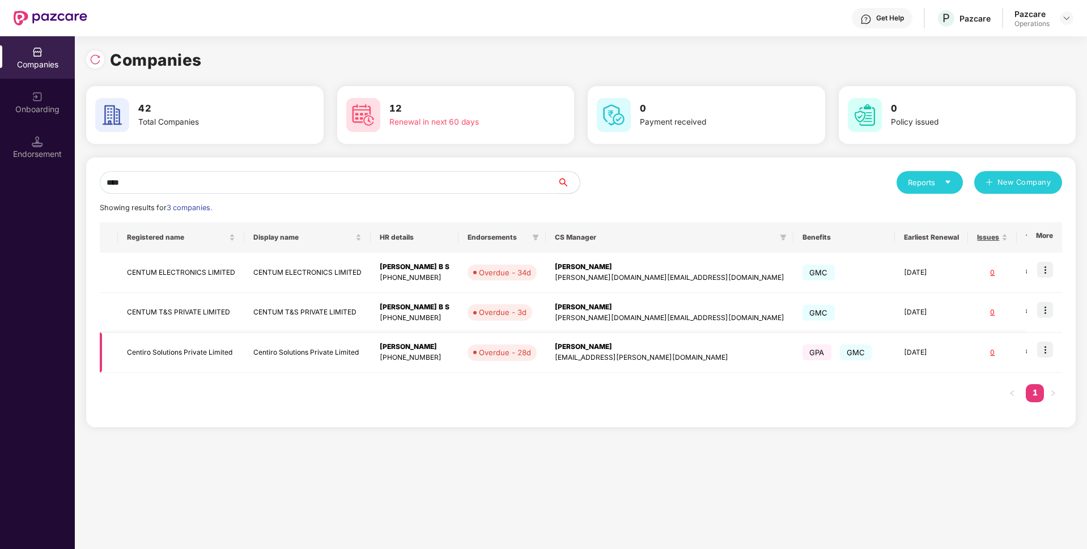
type input "****"
click at [1042, 353] on img at bounding box center [1045, 350] width 16 height 16
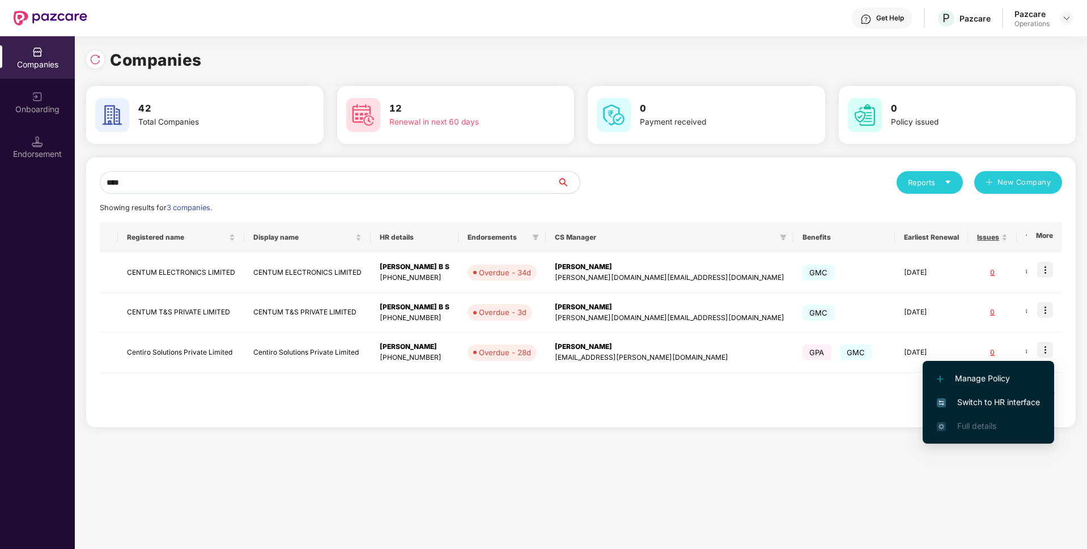
click at [980, 401] on span "Switch to HR interface" at bounding box center [988, 402] width 103 height 12
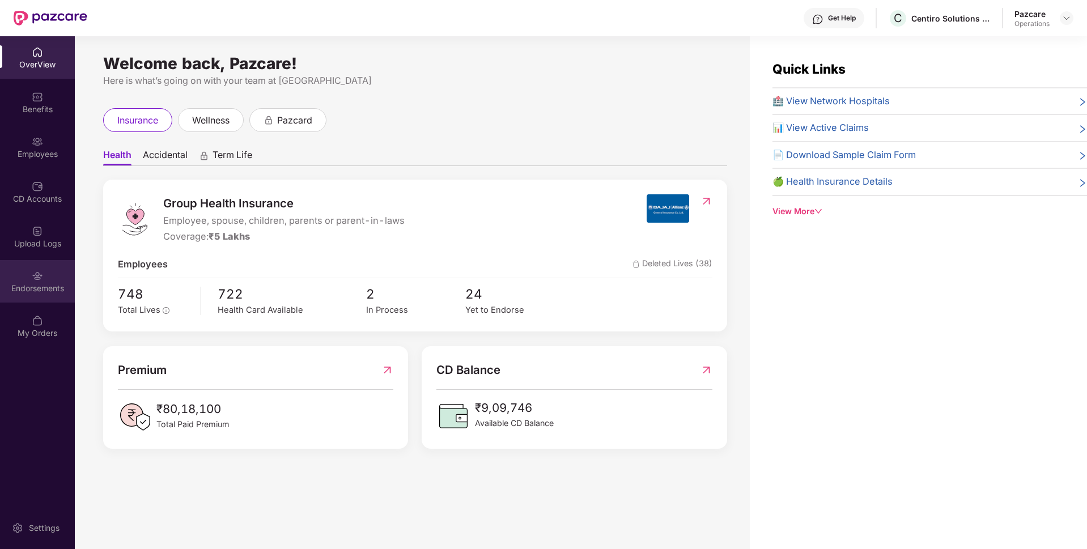
click at [53, 286] on div "Endorsements" at bounding box center [37, 288] width 75 height 11
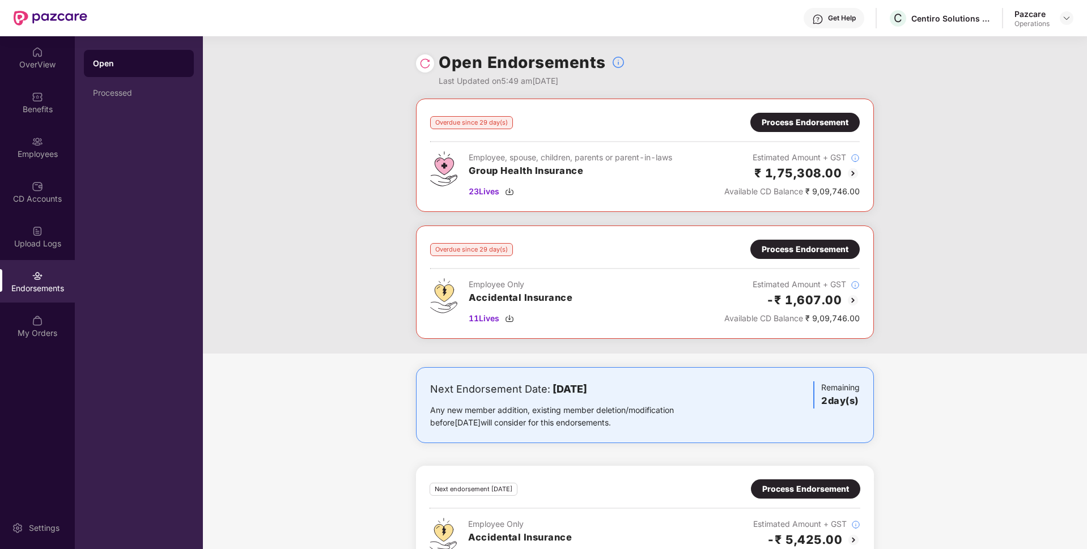
click at [781, 251] on div "Process Endorsement" at bounding box center [805, 249] width 87 height 12
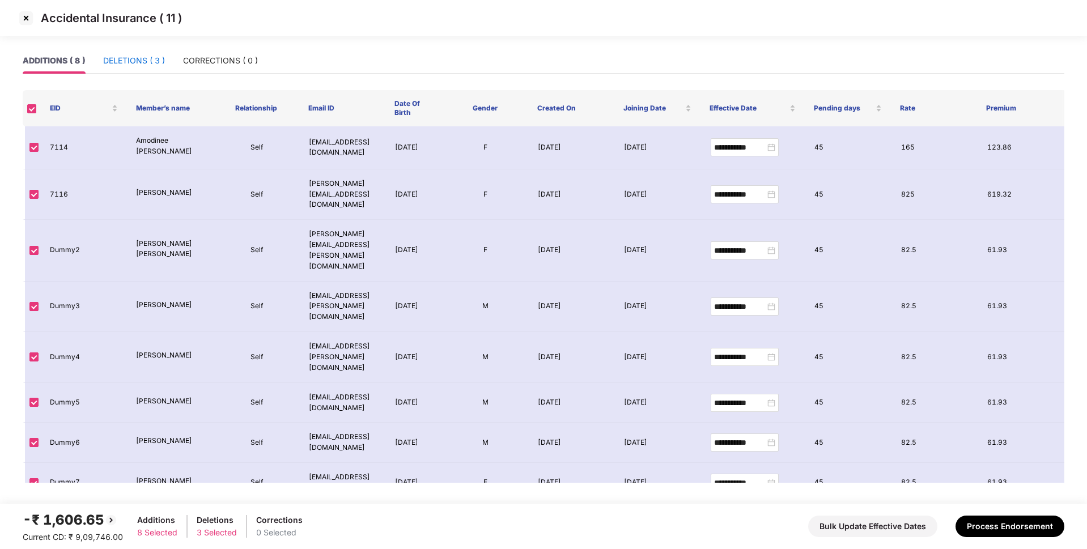
click at [159, 63] on div "DELETIONS ( 3 )" at bounding box center [134, 60] width 62 height 12
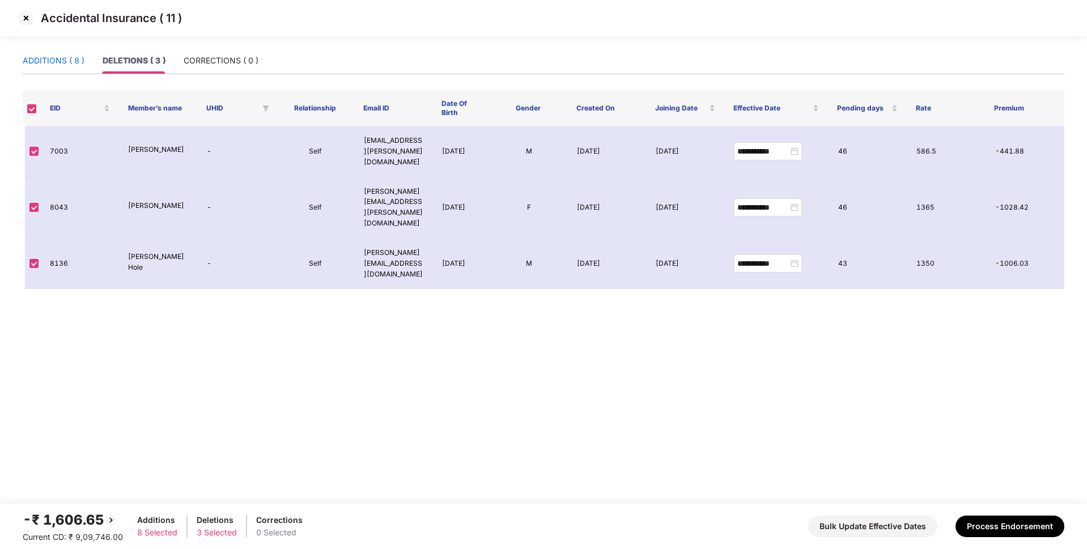
click at [73, 62] on div "ADDITIONS ( 8 )" at bounding box center [54, 60] width 62 height 12
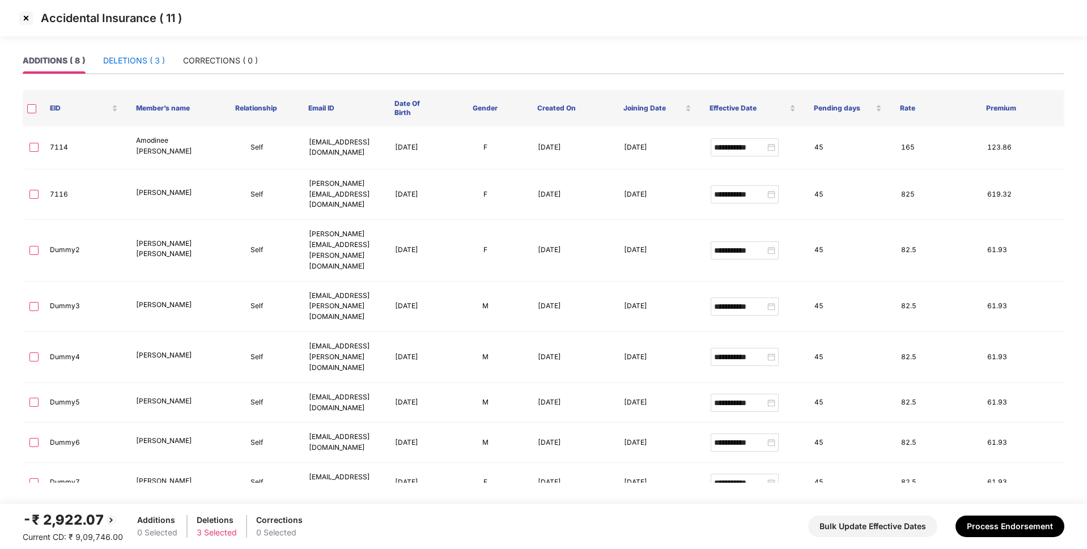
click at [108, 56] on div "DELETIONS ( 3 )" at bounding box center [134, 60] width 62 height 12
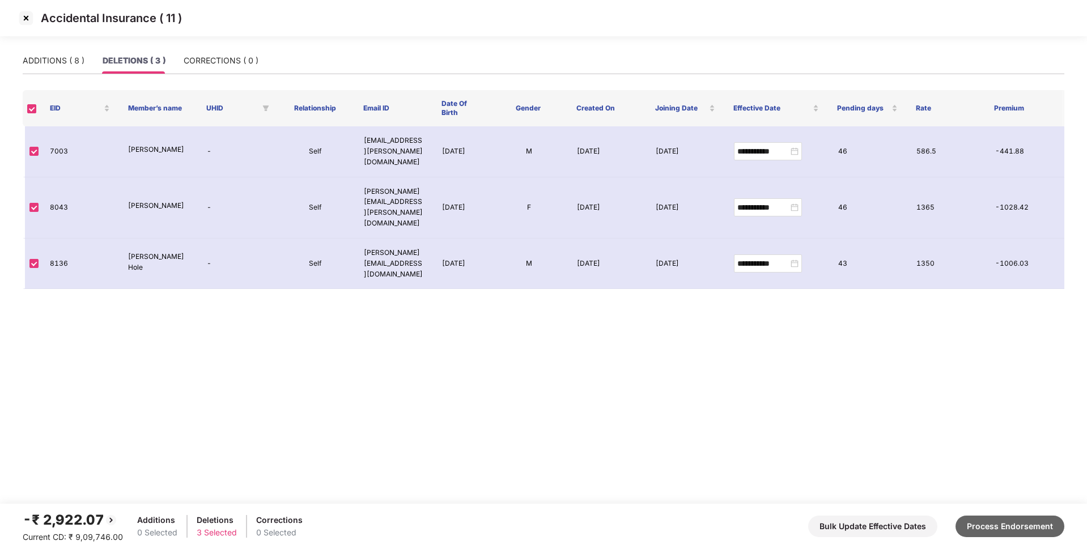
click at [1021, 519] on button "Process Endorsement" at bounding box center [1009, 527] width 109 height 22
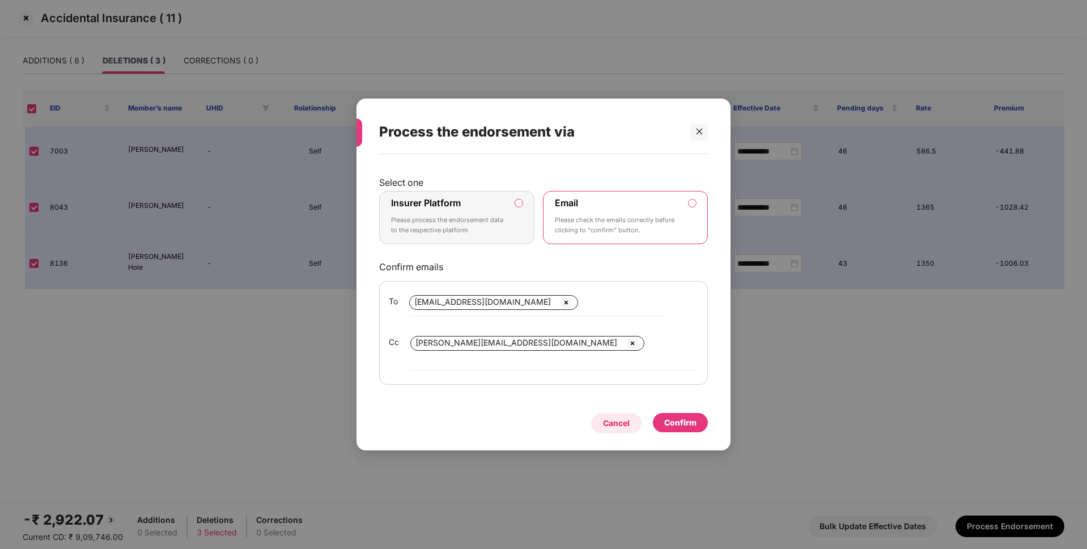
click at [605, 417] on div "Cancel" at bounding box center [616, 423] width 27 height 12
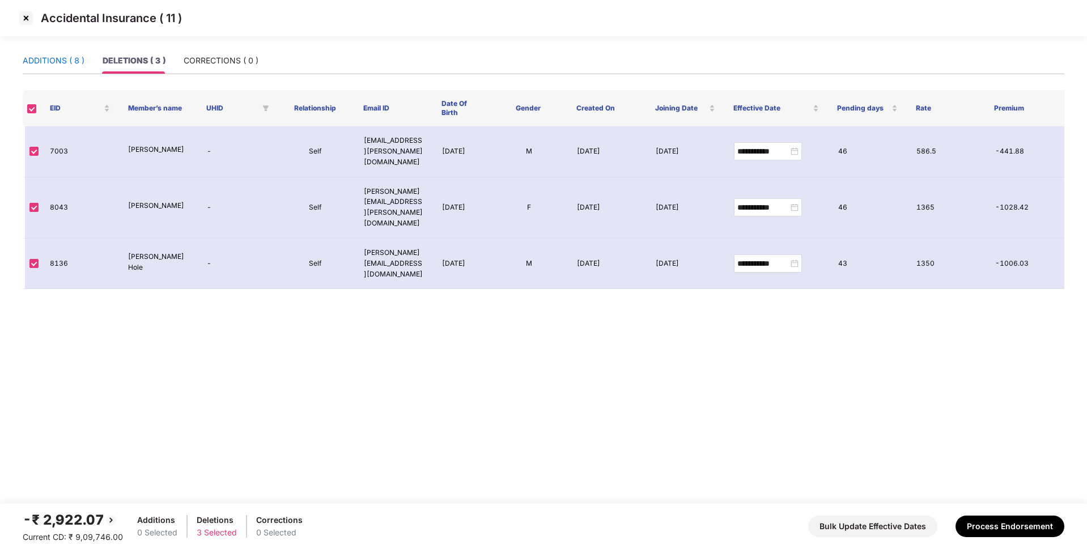
click at [48, 65] on div "ADDITIONS ( 8 )" at bounding box center [54, 60] width 62 height 12
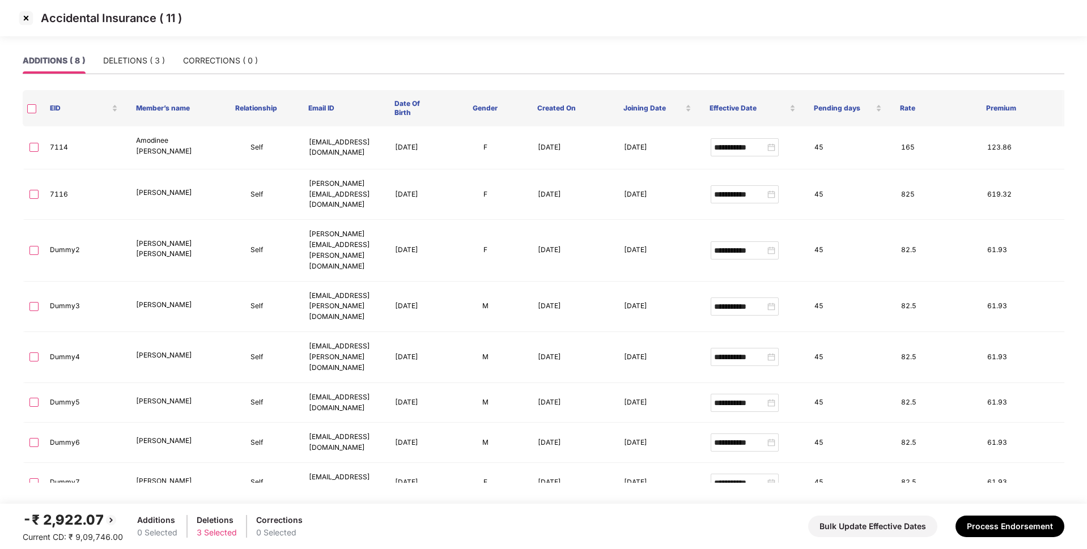
click at [28, 21] on img at bounding box center [26, 18] width 18 height 18
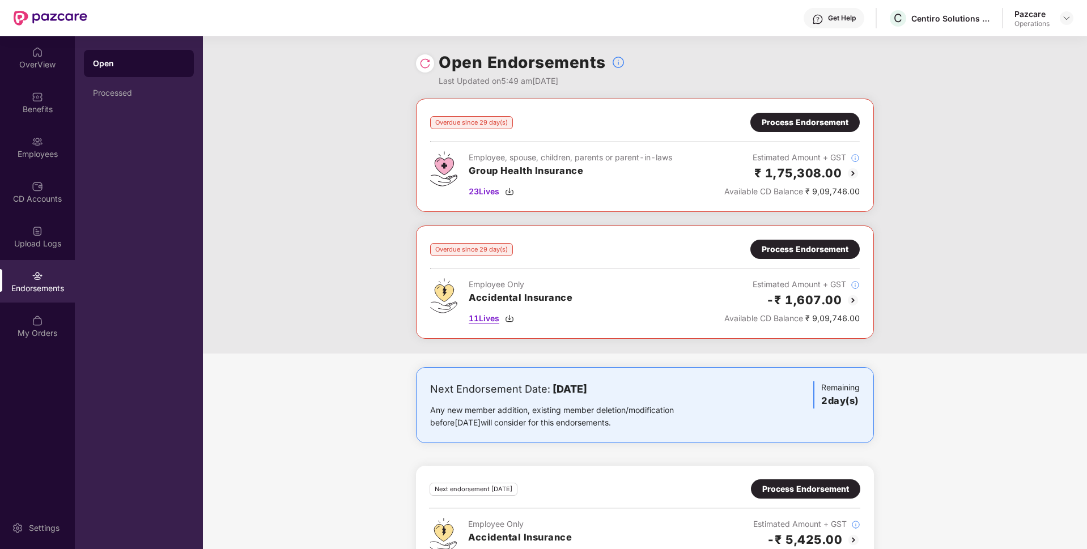
click at [475, 318] on span "11 Lives" at bounding box center [484, 318] width 31 height 12
click at [45, 105] on div "Benefits" at bounding box center [37, 109] width 75 height 11
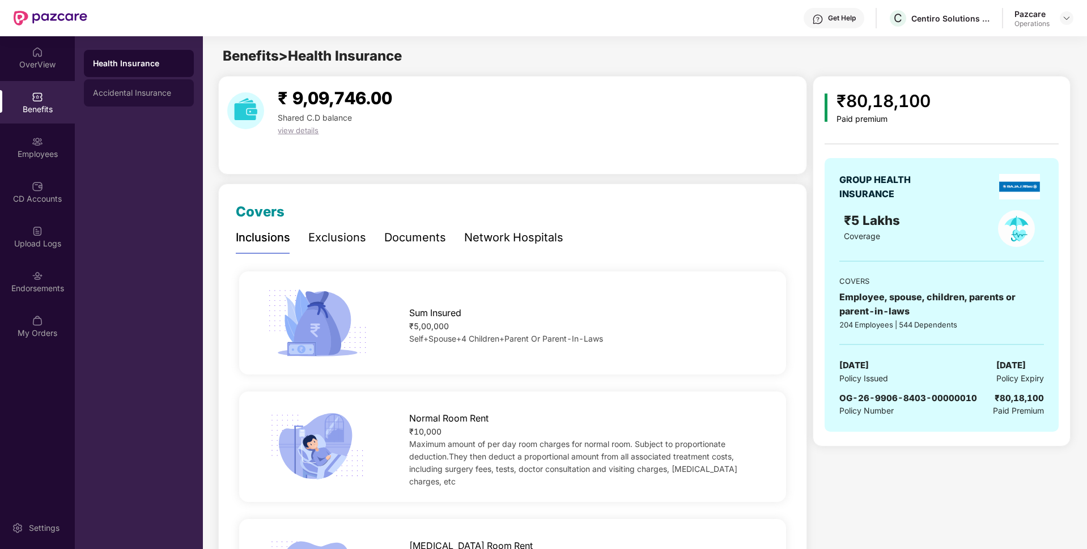
click at [158, 92] on div "Accidental Insurance" at bounding box center [139, 92] width 92 height 9
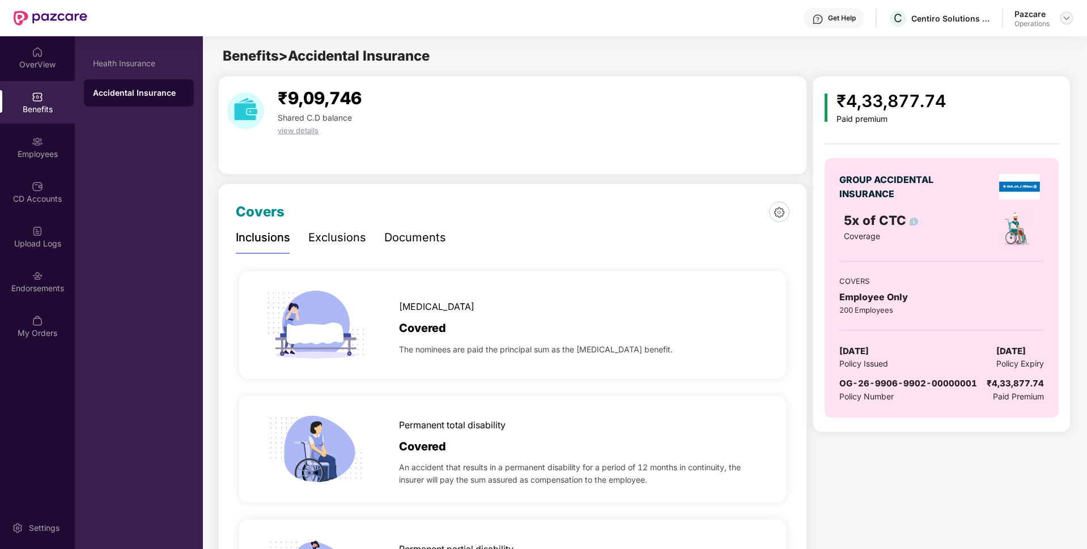
click at [1070, 18] on img at bounding box center [1066, 18] width 9 height 9
click at [1025, 39] on div "Switch to partner view" at bounding box center [1013, 45] width 147 height 22
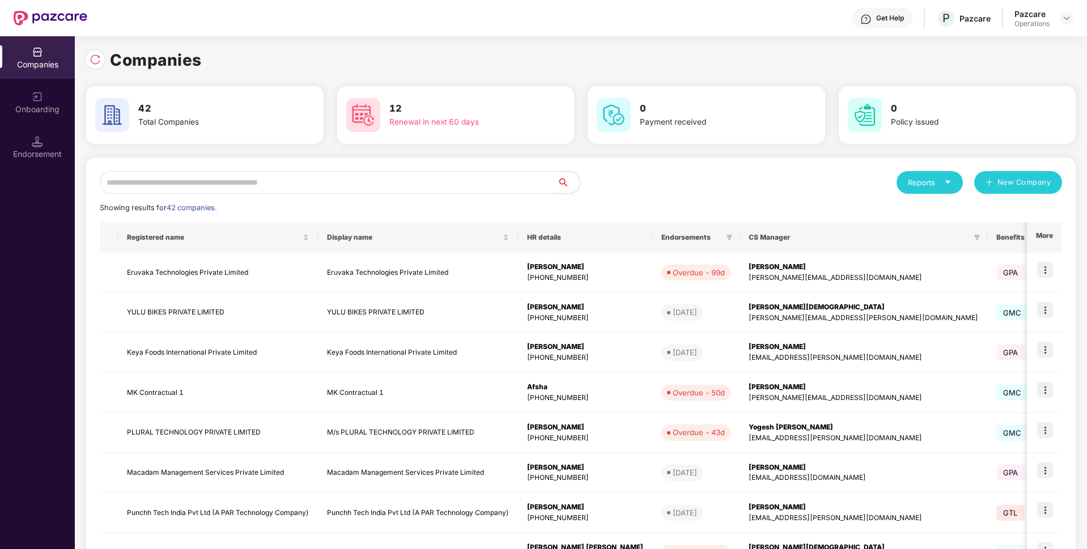
click at [400, 177] on input "text" at bounding box center [328, 182] width 457 height 23
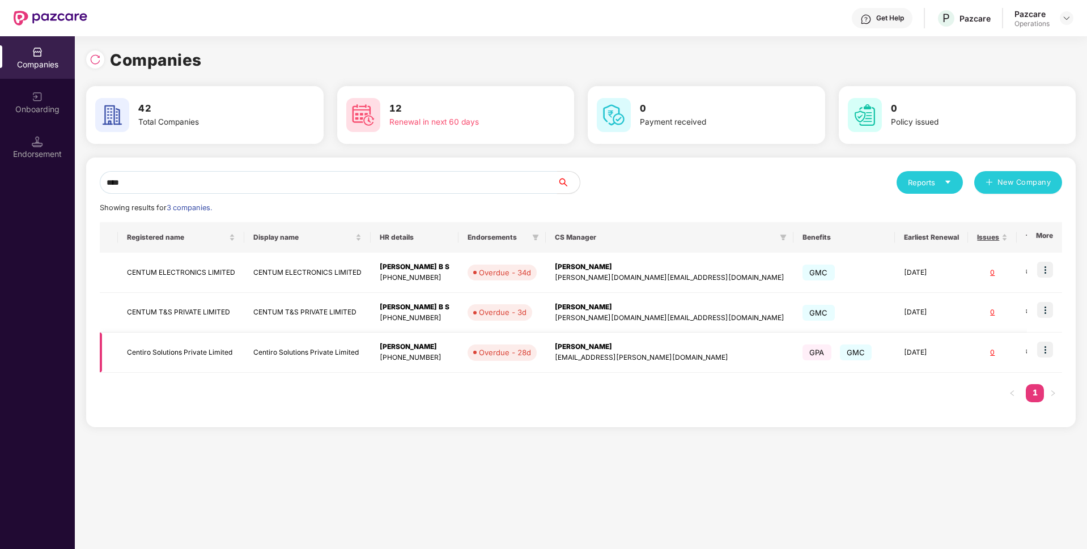
type input "****"
click at [205, 342] on td "Centiro Solutions Private Limited" at bounding box center [181, 353] width 126 height 40
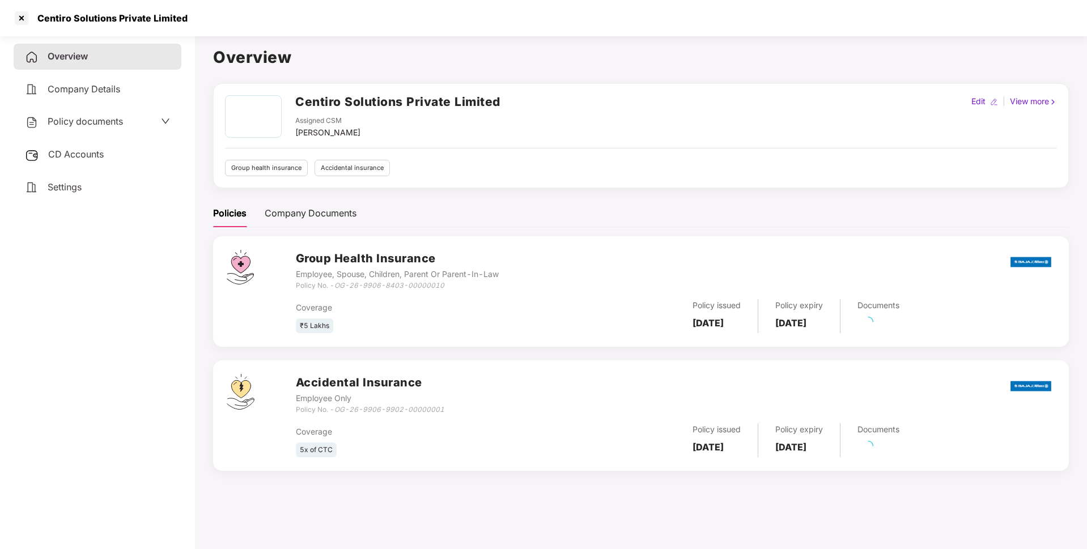
click at [113, 121] on span "Policy documents" at bounding box center [85, 121] width 75 height 11
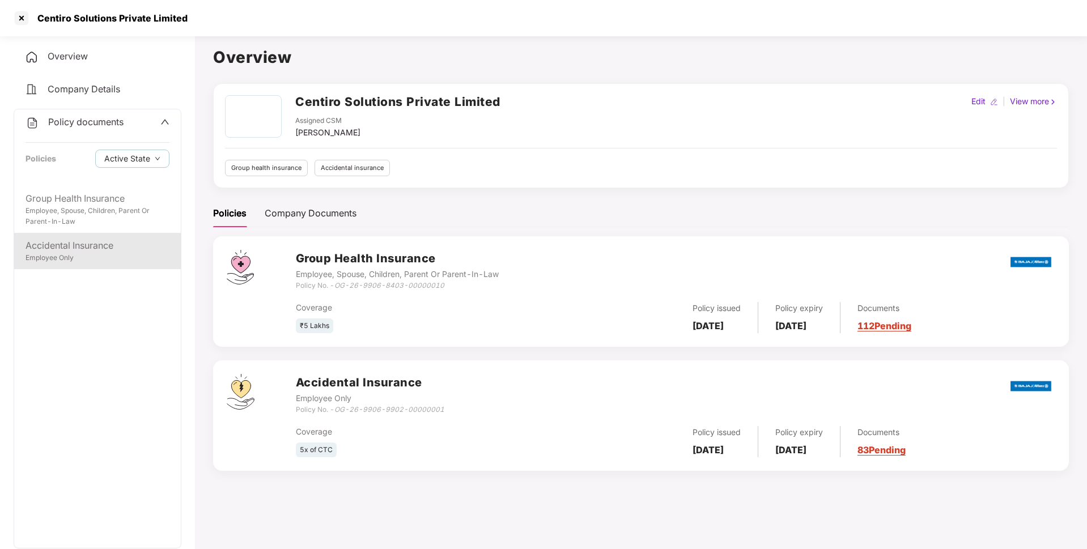
click at [67, 248] on div "Accidental Insurance" at bounding box center [98, 246] width 144 height 14
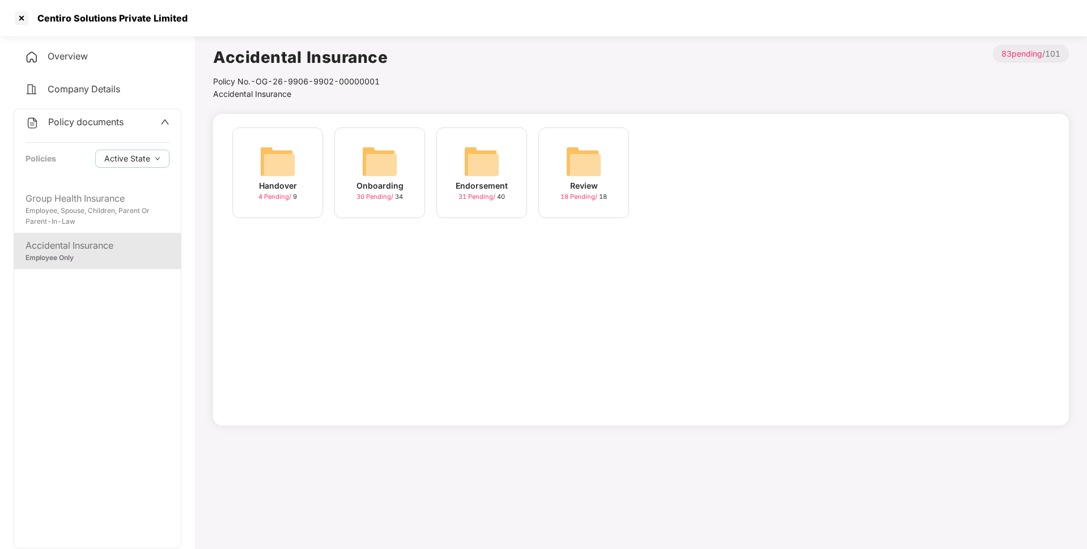
click at [393, 180] on div "Onboarding" at bounding box center [379, 186] width 47 height 12
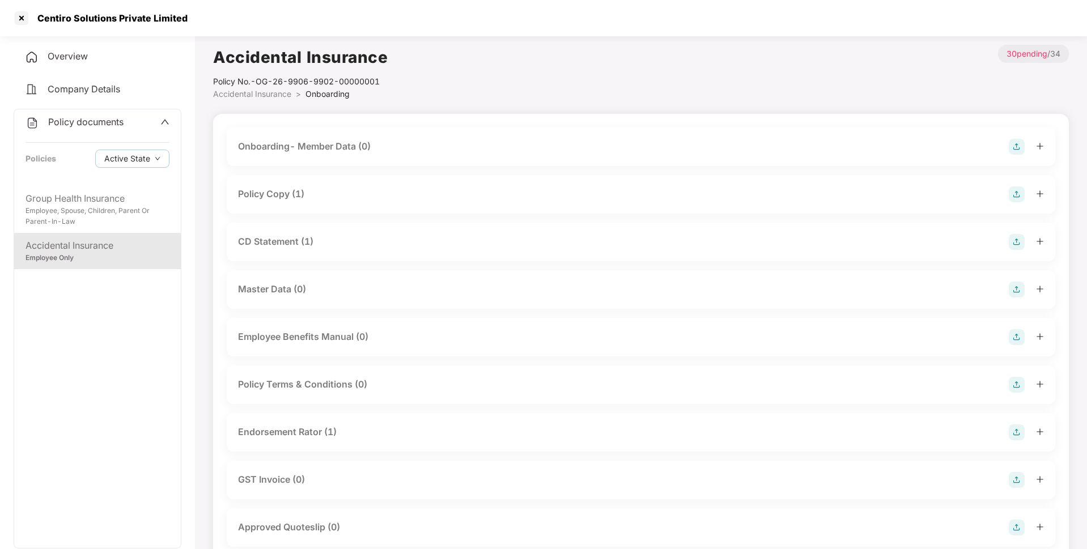
click at [365, 203] on div "Policy Copy (1)" at bounding box center [641, 194] width 829 height 39
click at [376, 197] on div "Policy Copy (1)" at bounding box center [641, 194] width 806 height 16
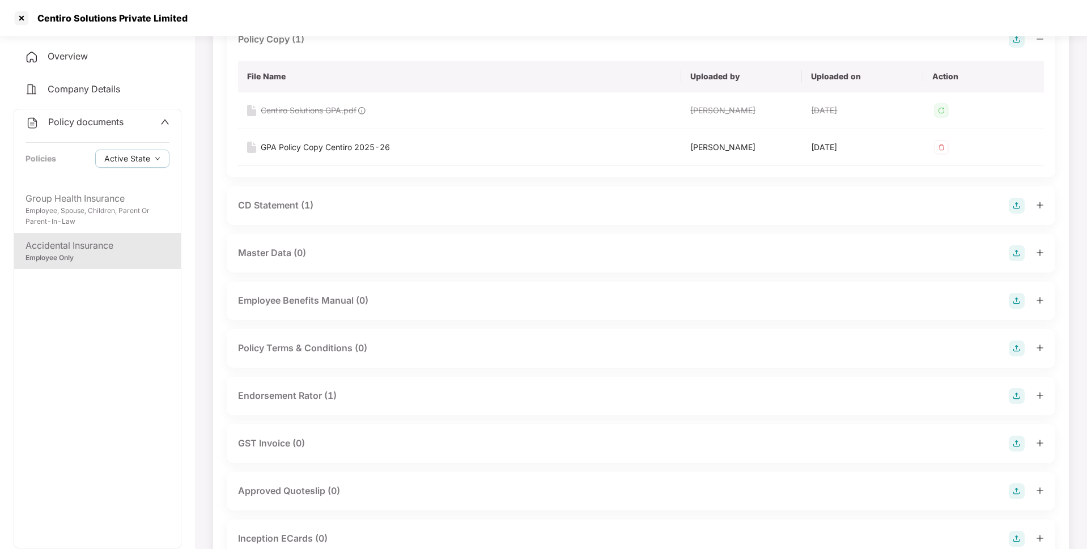
scroll to position [162, 0]
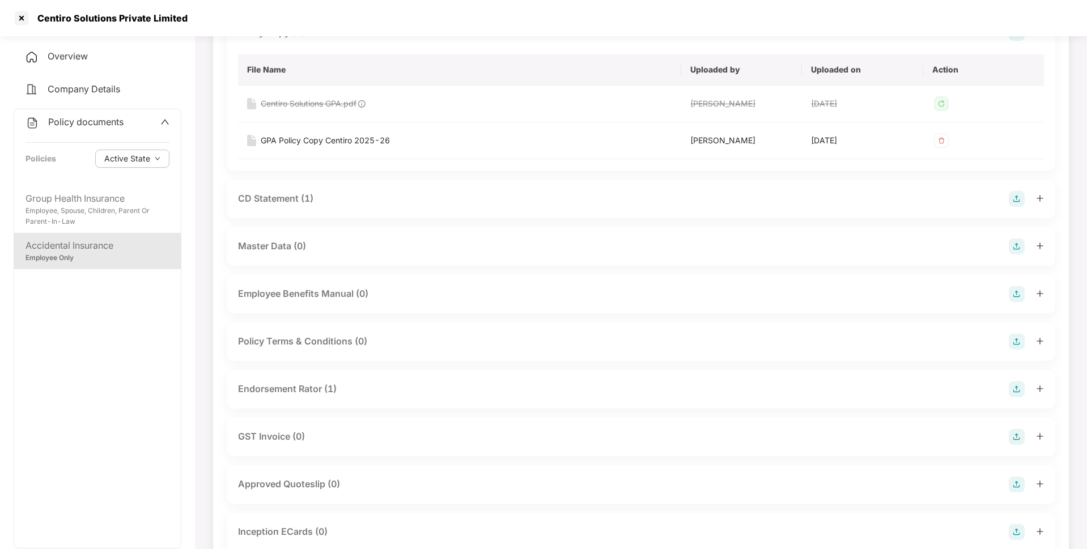
click at [397, 203] on div "CD Statement (1)" at bounding box center [641, 199] width 806 height 16
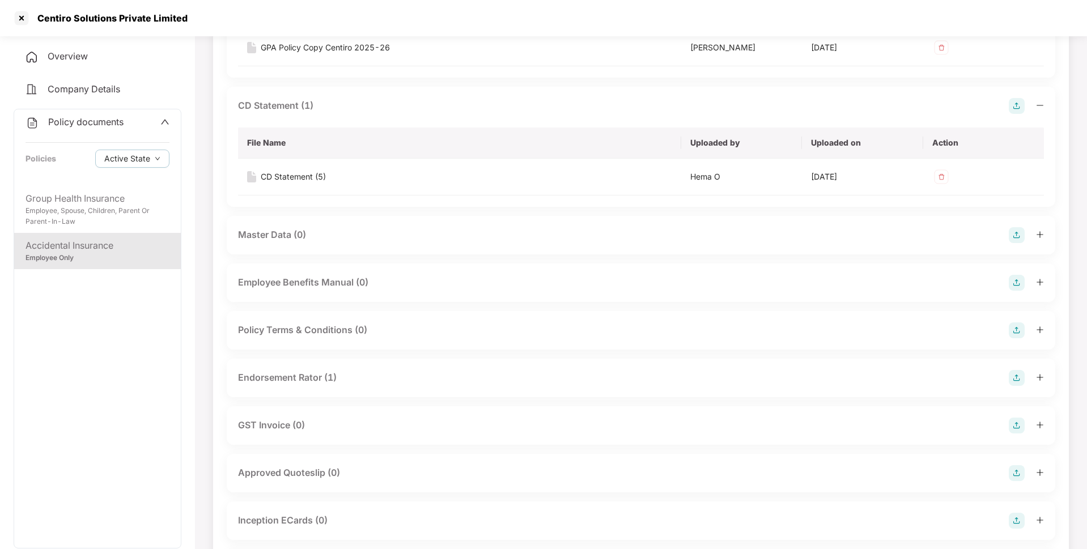
scroll to position [256, 0]
click at [371, 384] on div "Endorsement Rator (1)" at bounding box center [641, 376] width 806 height 16
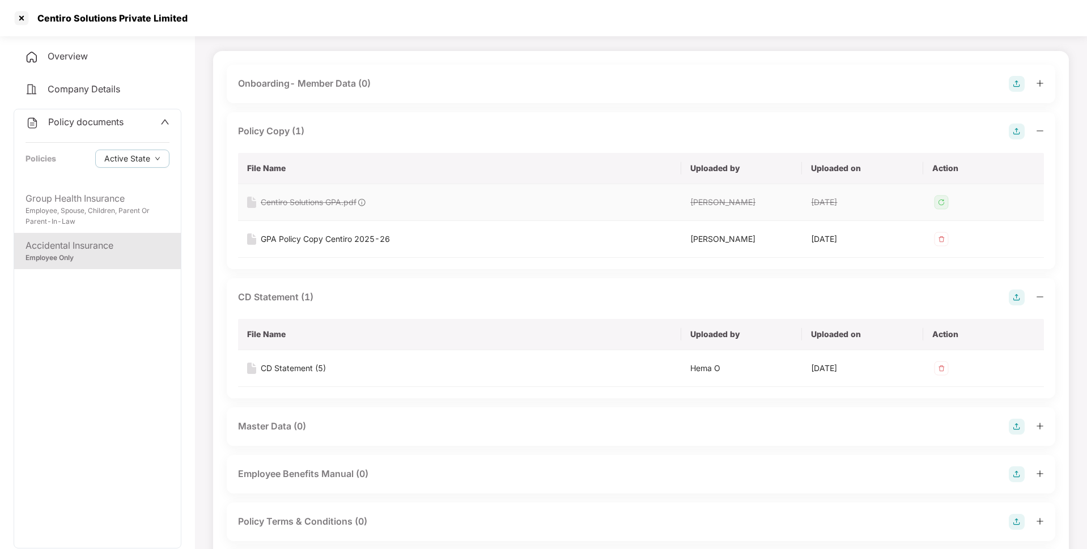
scroll to position [62, 0]
click at [23, 16] on div at bounding box center [21, 18] width 18 height 18
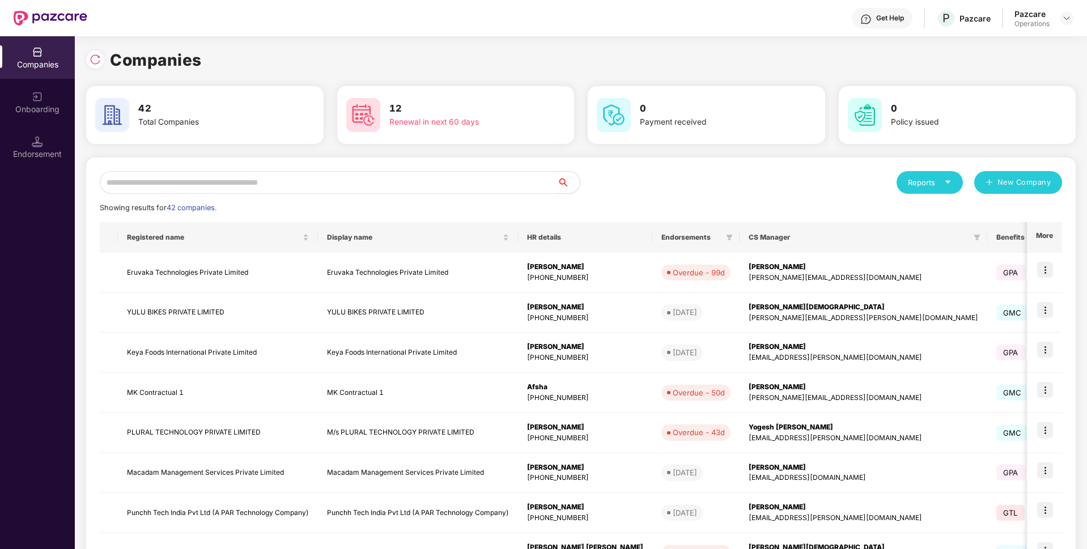
scroll to position [0, 0]
click at [138, 189] on input "text" at bounding box center [328, 182] width 457 height 23
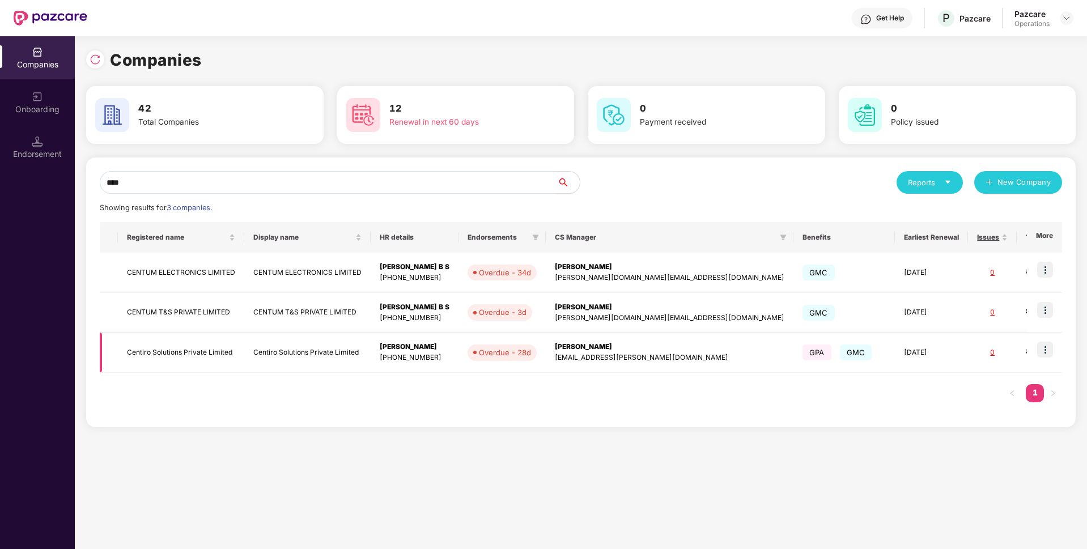
type input "****"
click at [1048, 352] on img at bounding box center [1045, 350] width 16 height 16
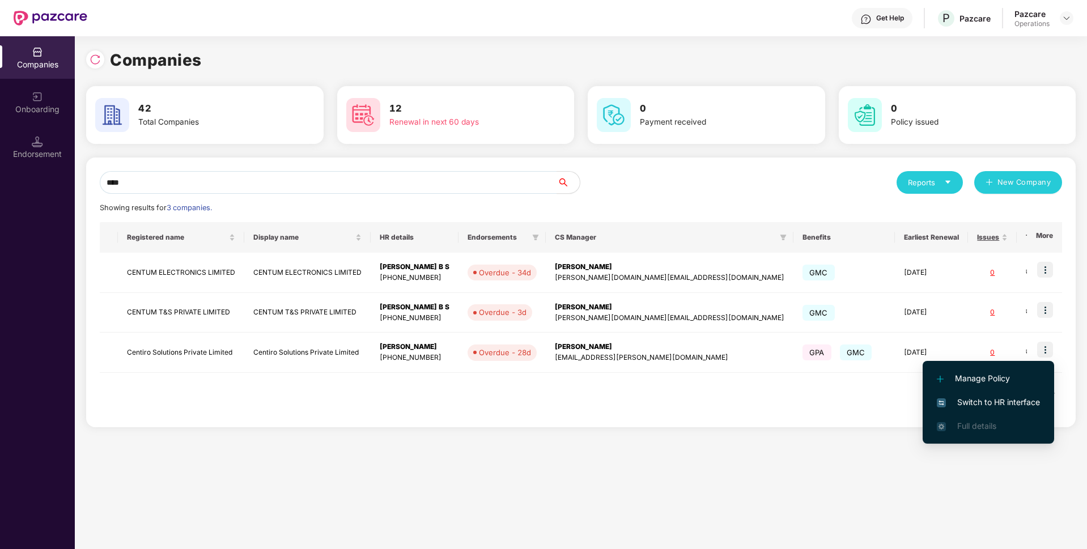
click at [972, 400] on span "Switch to HR interface" at bounding box center [988, 402] width 103 height 12
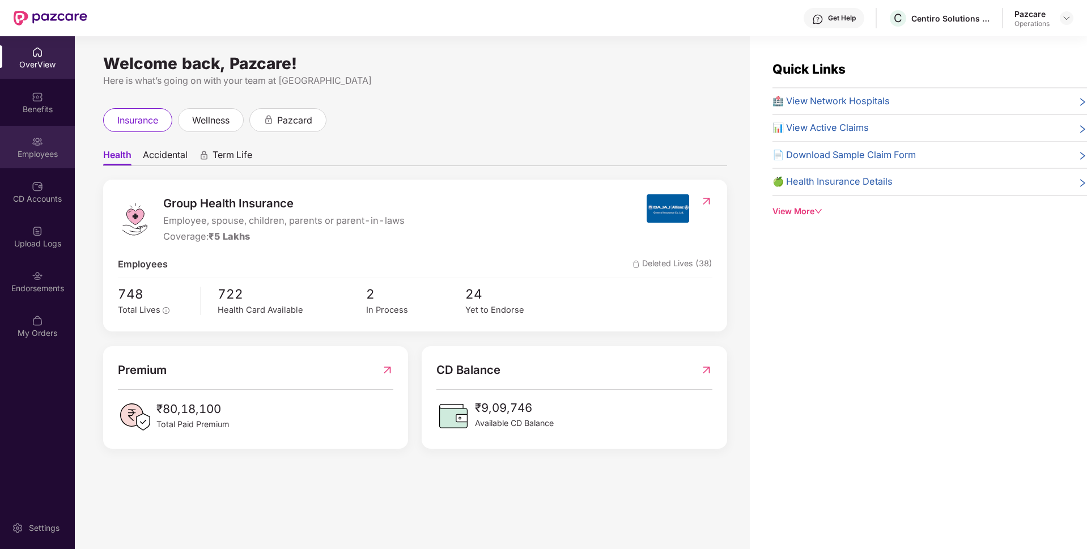
click at [41, 144] on img at bounding box center [37, 141] width 11 height 11
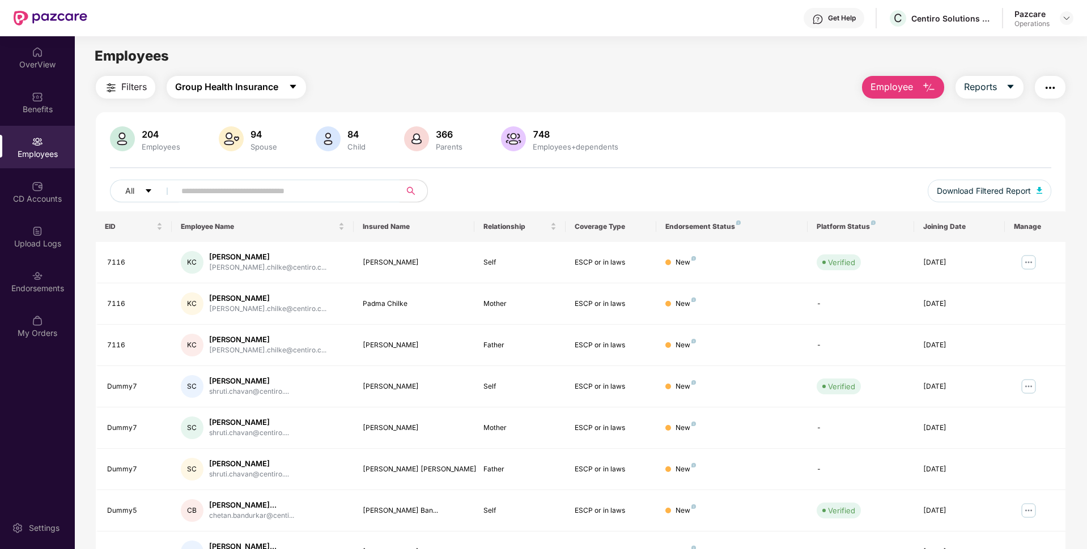
click at [211, 88] on span "Group Health Insurance" at bounding box center [226, 87] width 103 height 14
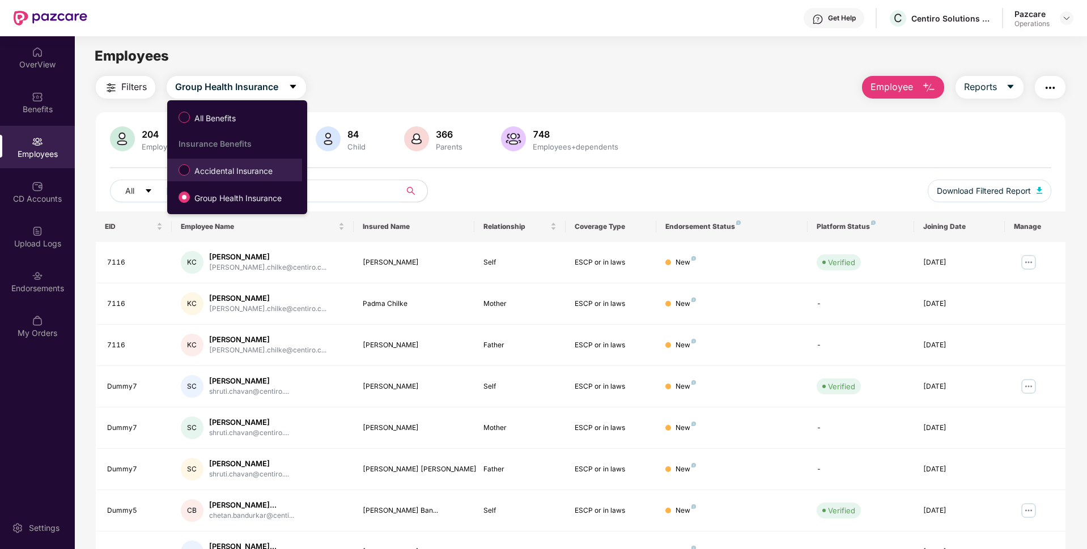
click at [193, 170] on span "Accidental Insurance" at bounding box center [233, 171] width 87 height 12
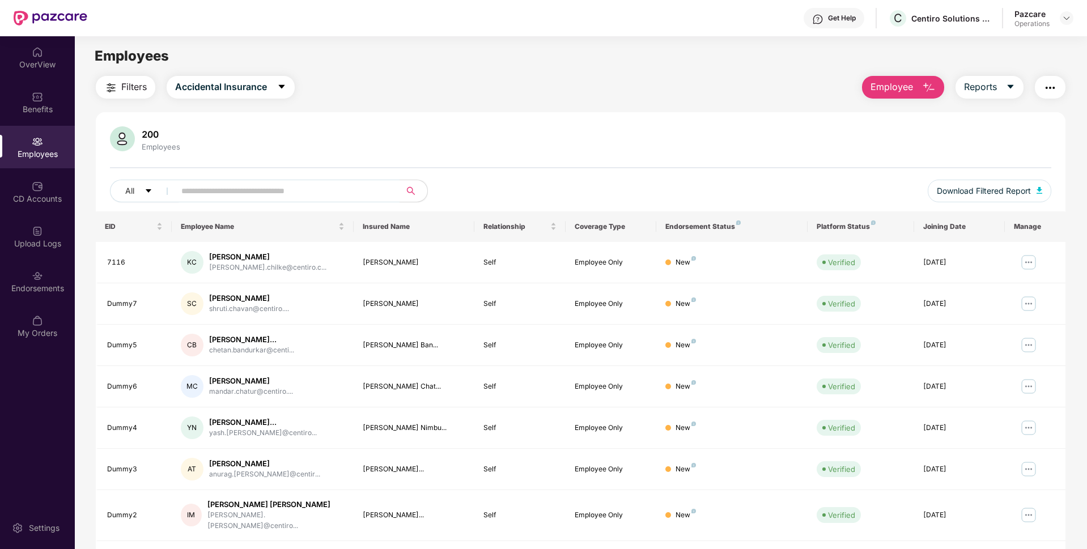
click at [136, 91] on span "Filters" at bounding box center [134, 87] width 26 height 14
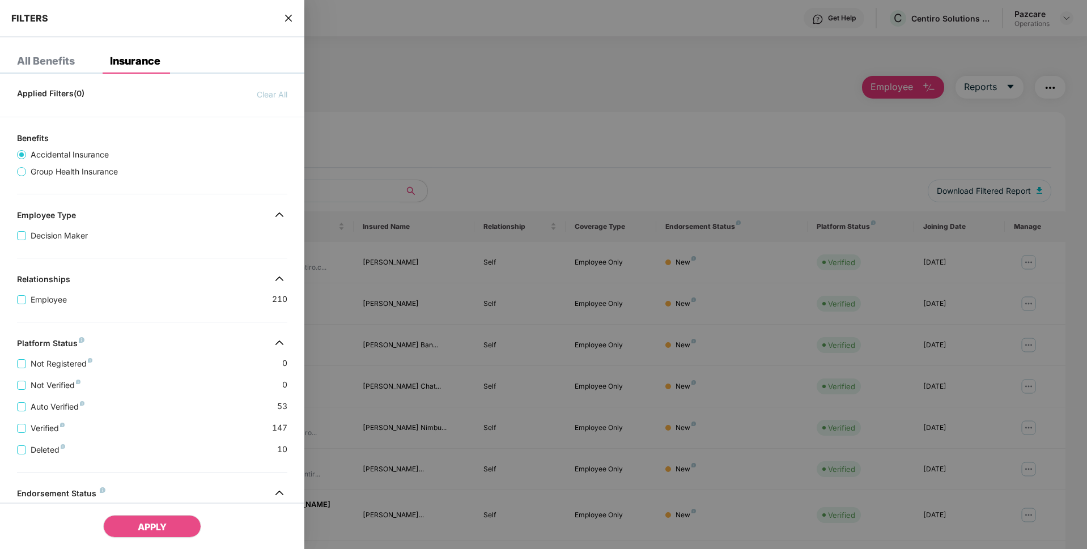
scroll to position [142, 0]
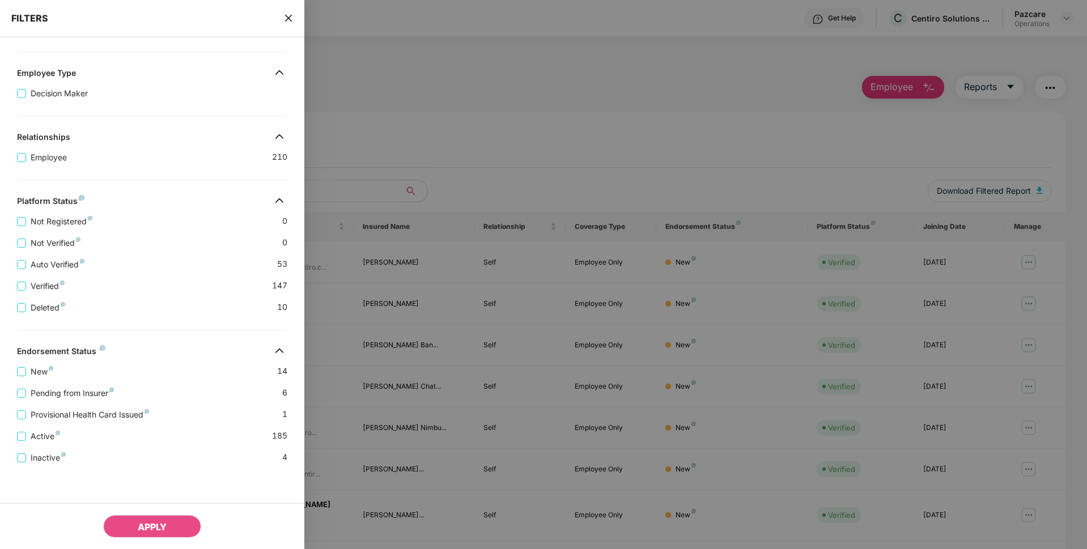
click at [288, 15] on icon "close" at bounding box center [288, 18] width 9 height 9
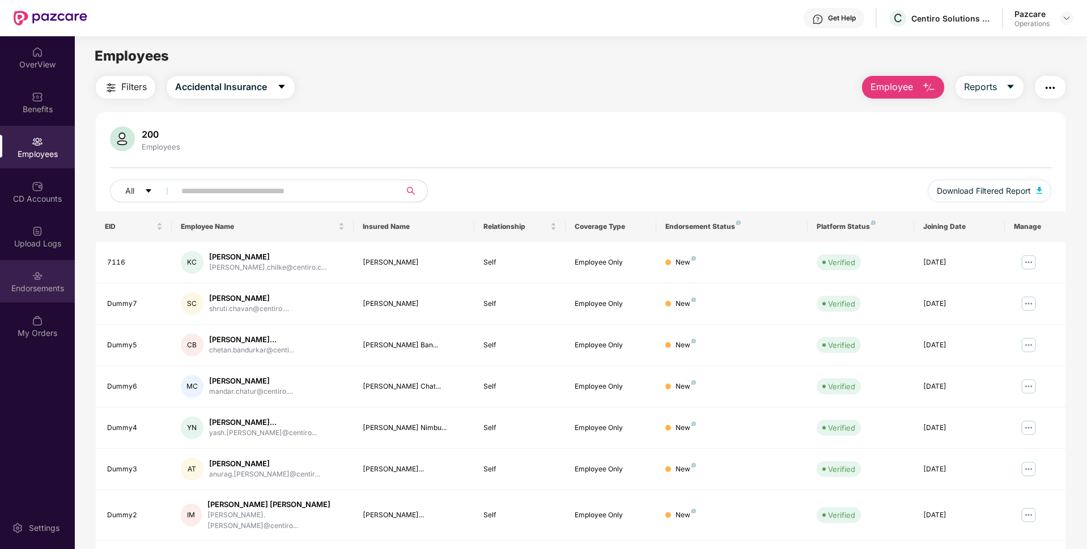
click at [67, 290] on div "Endorsements" at bounding box center [37, 288] width 75 height 11
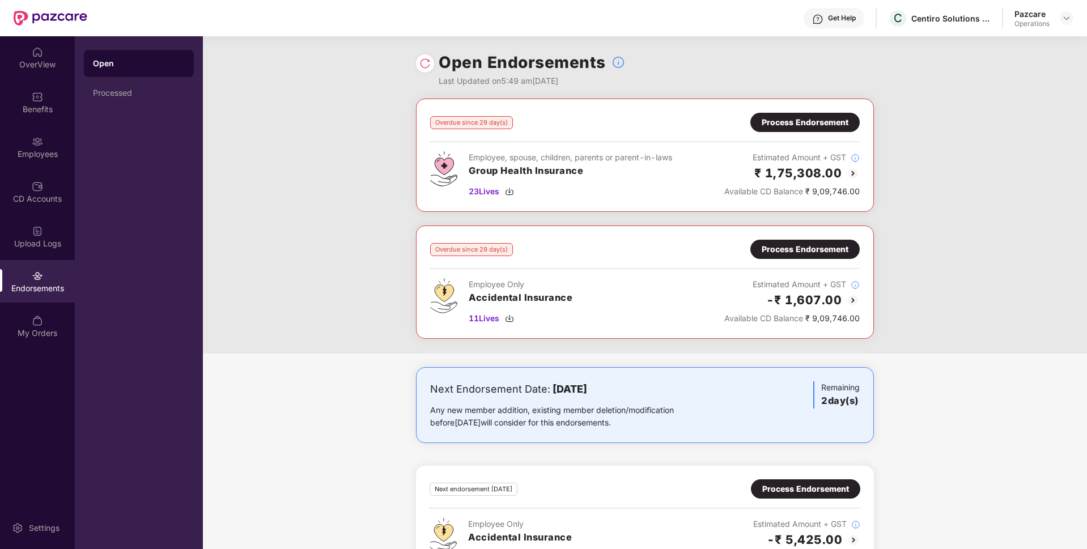
click at [939, 278] on div "Overdue since 29 day(s) Process Endorsement Employee, spouse, children, parents…" at bounding box center [645, 226] width 884 height 255
click at [1067, 19] on img at bounding box center [1066, 18] width 9 height 9
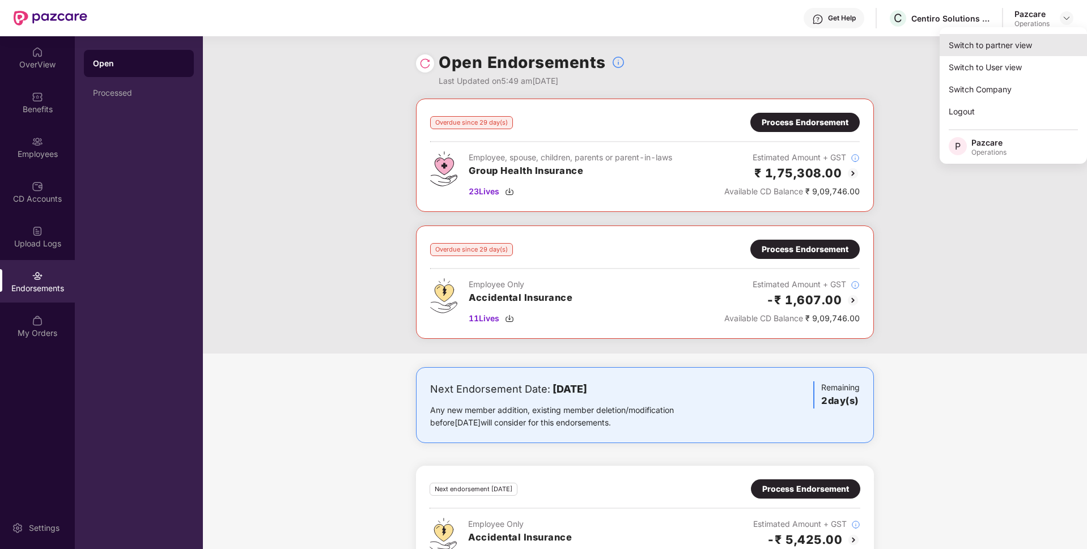
click at [990, 50] on div "Switch to partner view" at bounding box center [1013, 45] width 147 height 22
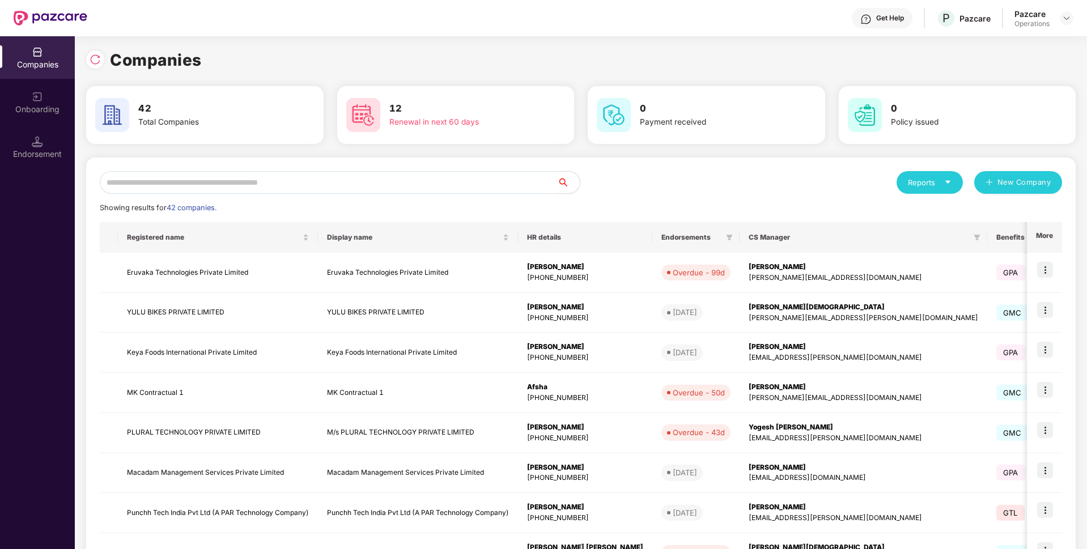
click at [393, 176] on input "text" at bounding box center [328, 182] width 457 height 23
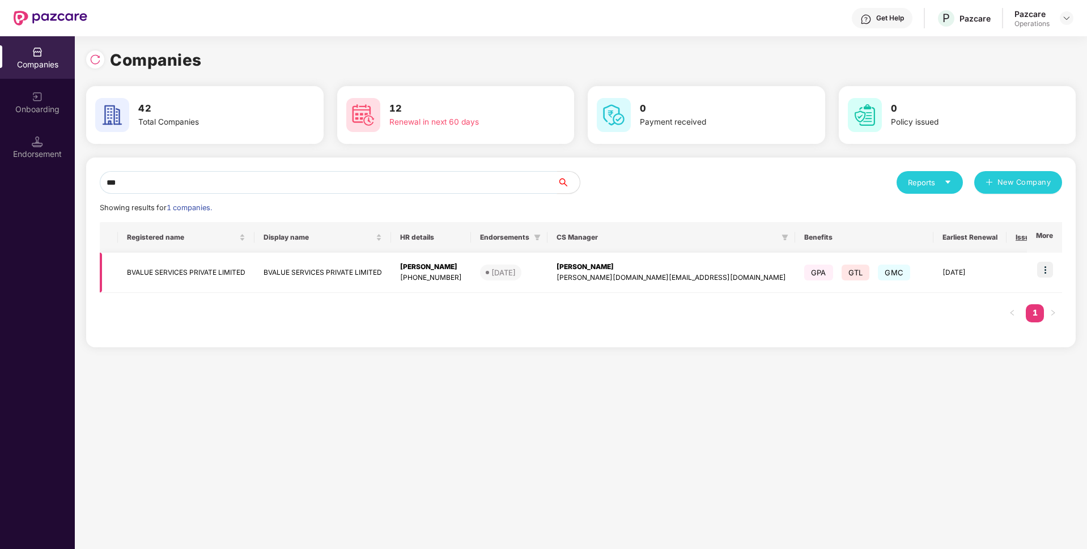
type input "***"
click at [1049, 271] on img at bounding box center [1045, 270] width 16 height 16
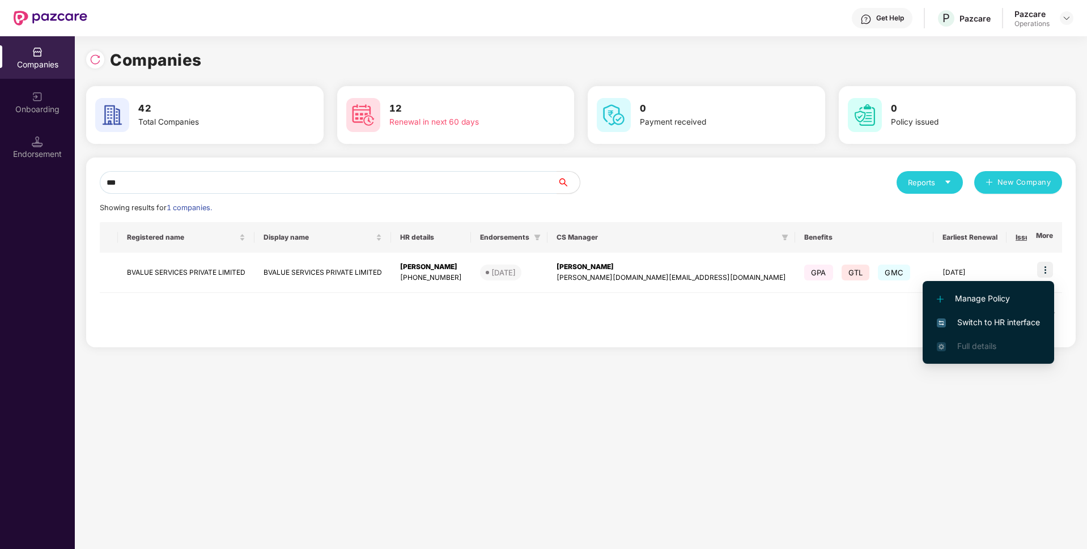
click at [966, 323] on span "Switch to HR interface" at bounding box center [988, 322] width 103 height 12
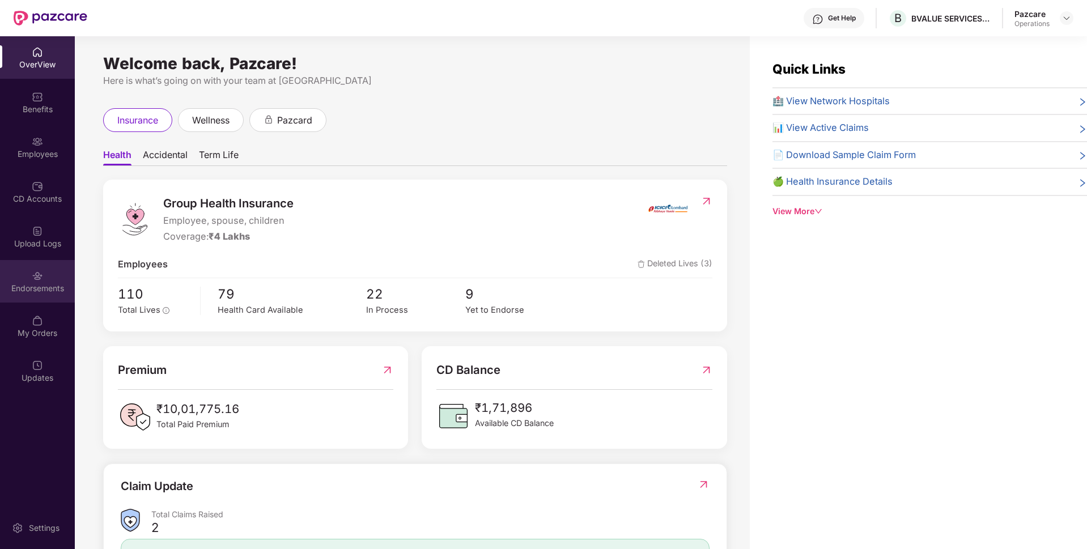
click at [41, 291] on div "Endorsements" at bounding box center [37, 288] width 75 height 11
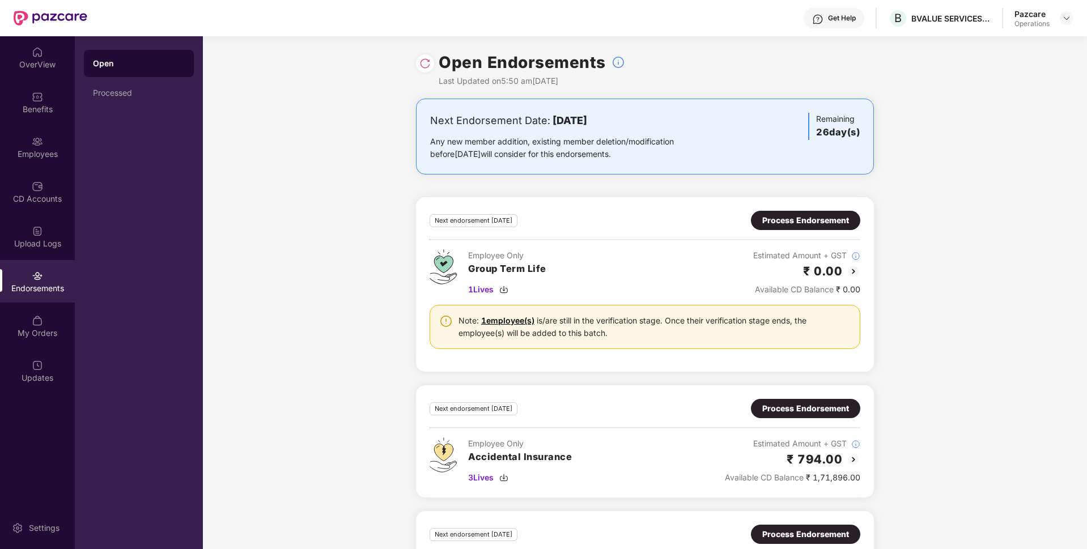
scroll to position [150, 0]
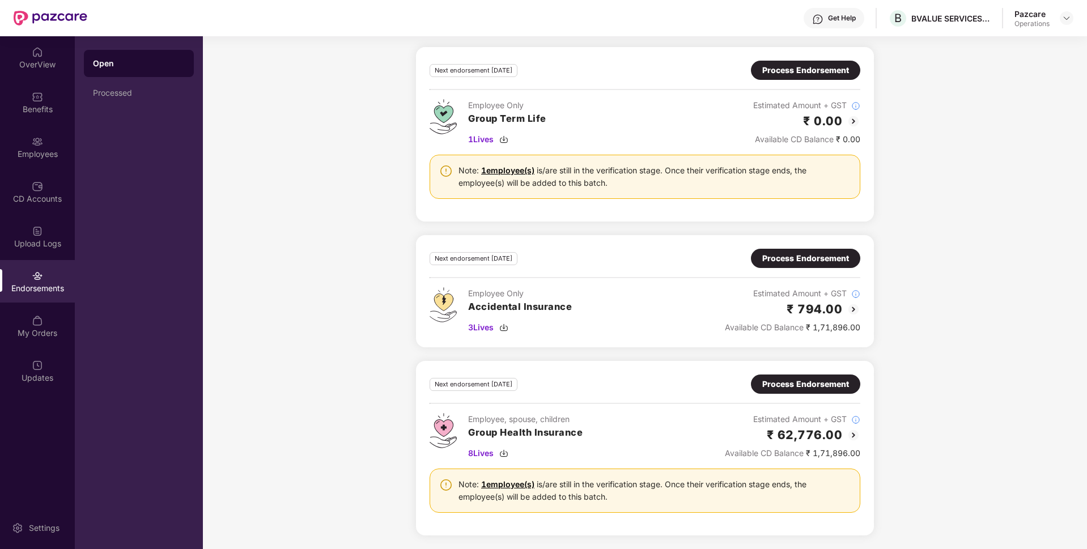
click at [797, 381] on div "Process Endorsement" at bounding box center [805, 384] width 87 height 12
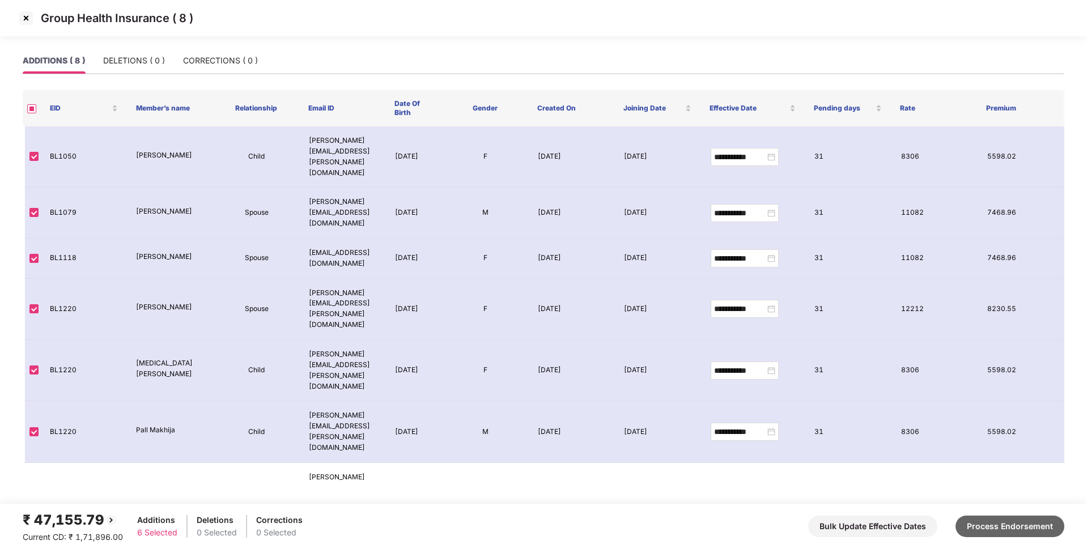
click at [985, 521] on button "Process Endorsement" at bounding box center [1009, 527] width 109 height 22
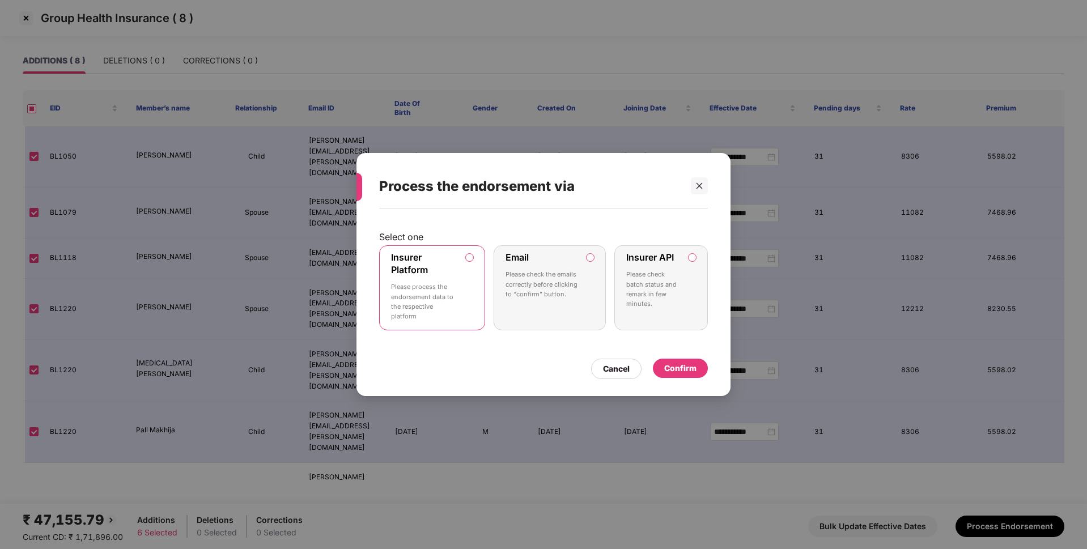
click at [686, 254] on label "Insurer API Please check batch status and remark in few minutes." at bounding box center [661, 287] width 94 height 85
click at [681, 370] on div "Confirm" at bounding box center [680, 368] width 32 height 12
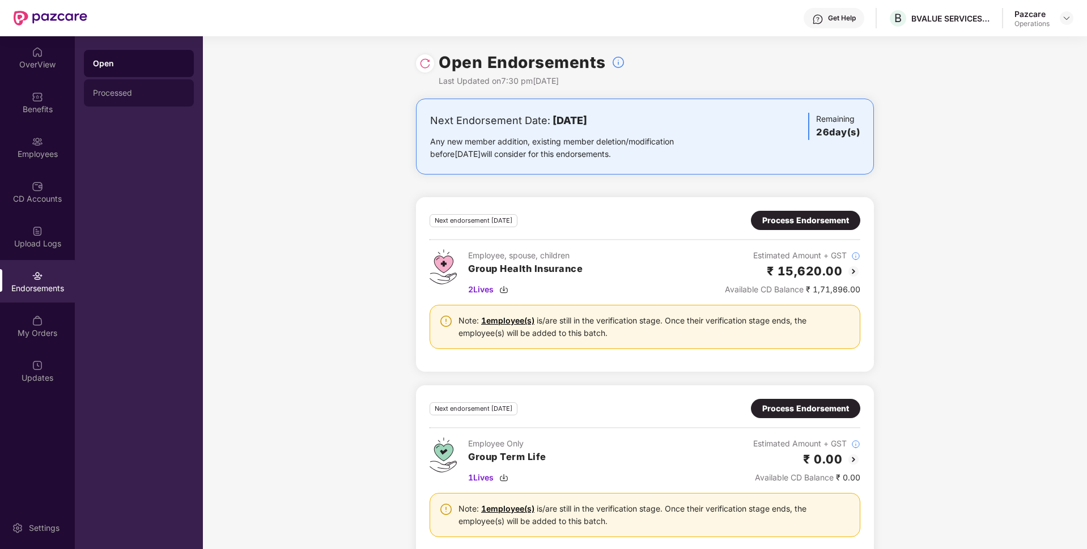
click at [120, 94] on div "Processed" at bounding box center [139, 92] width 92 height 9
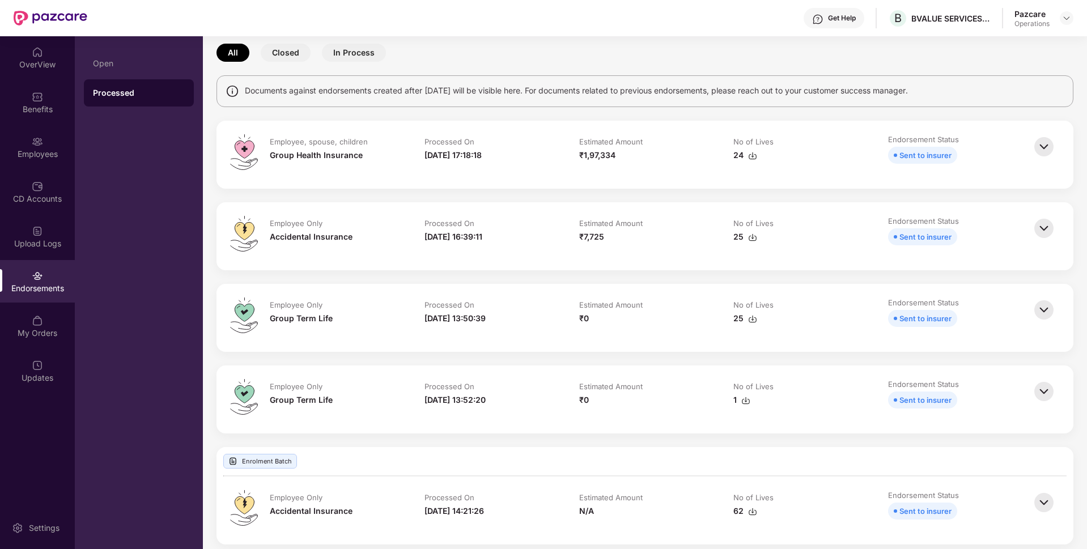
scroll to position [0, 0]
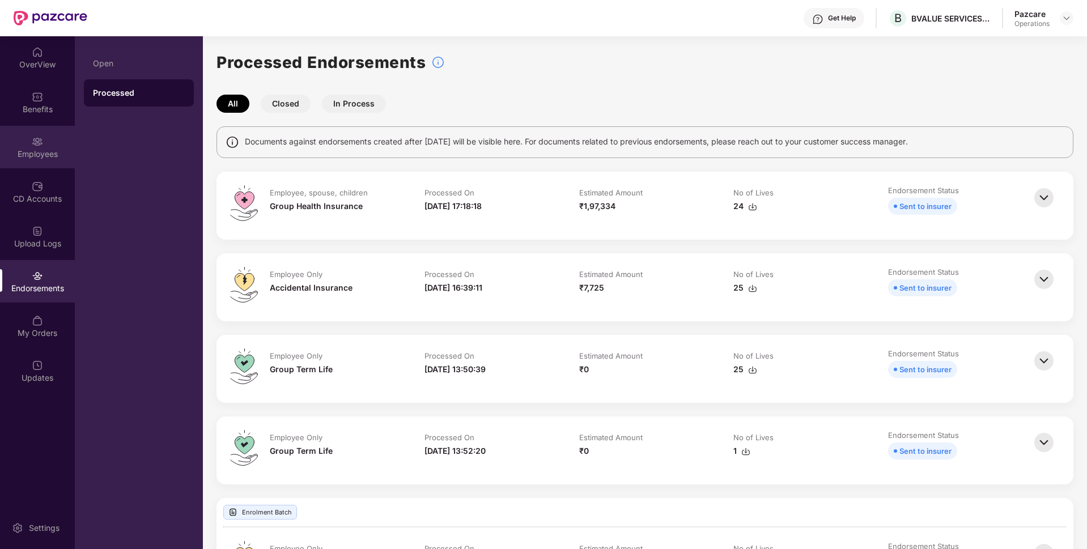
click at [43, 156] on div "Employees" at bounding box center [37, 153] width 75 height 11
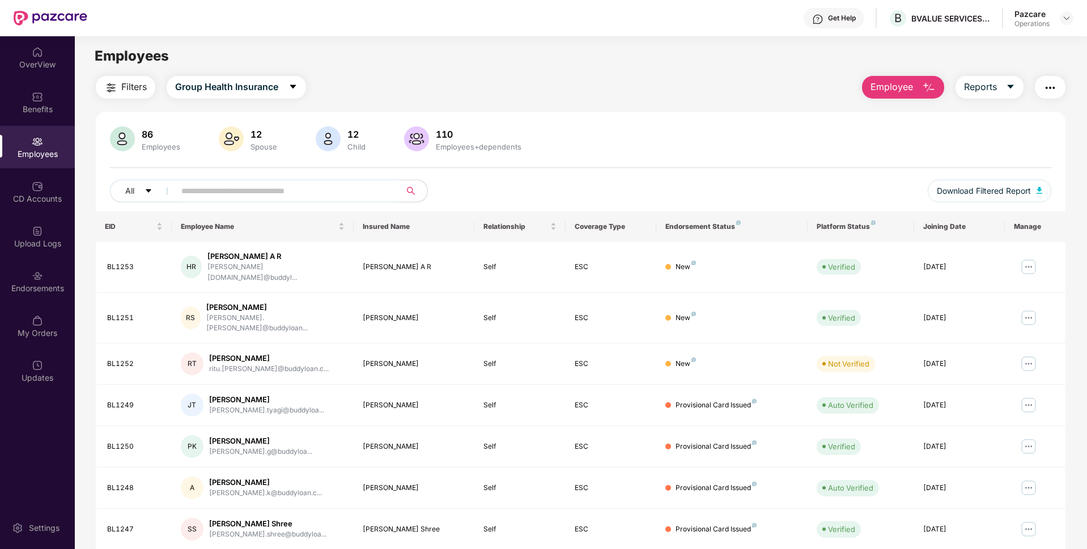
click at [120, 91] on button "Filters" at bounding box center [126, 87] width 60 height 23
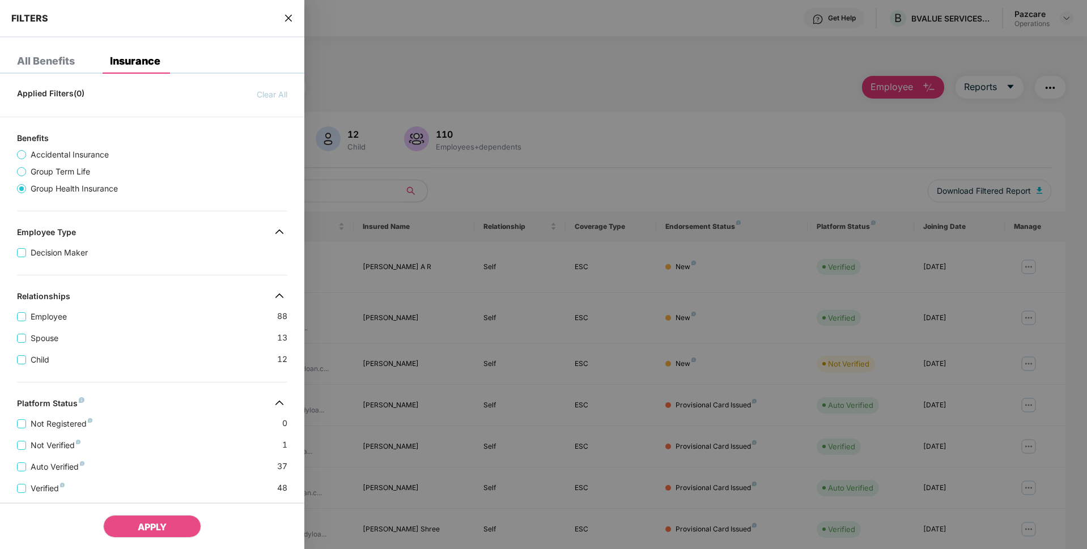
scroll to position [202, 0]
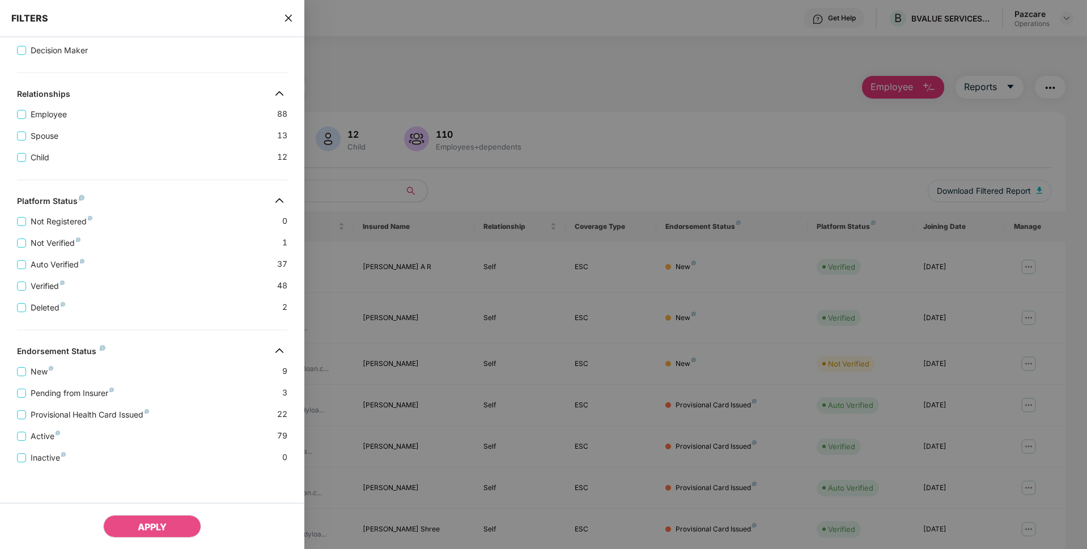
click at [286, 19] on icon "close" at bounding box center [288, 18] width 9 height 9
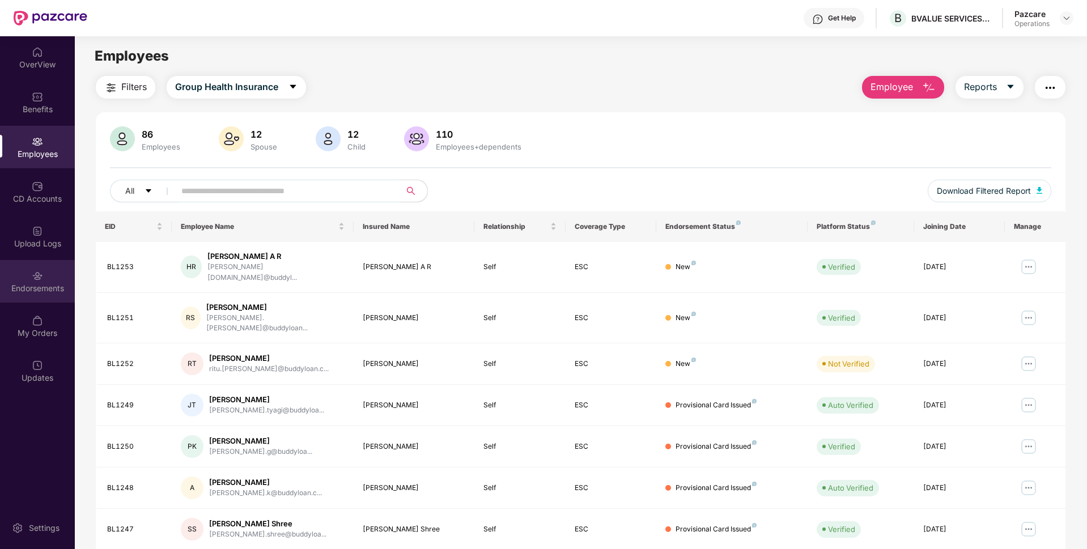
click at [46, 272] on div "Endorsements" at bounding box center [37, 281] width 75 height 43
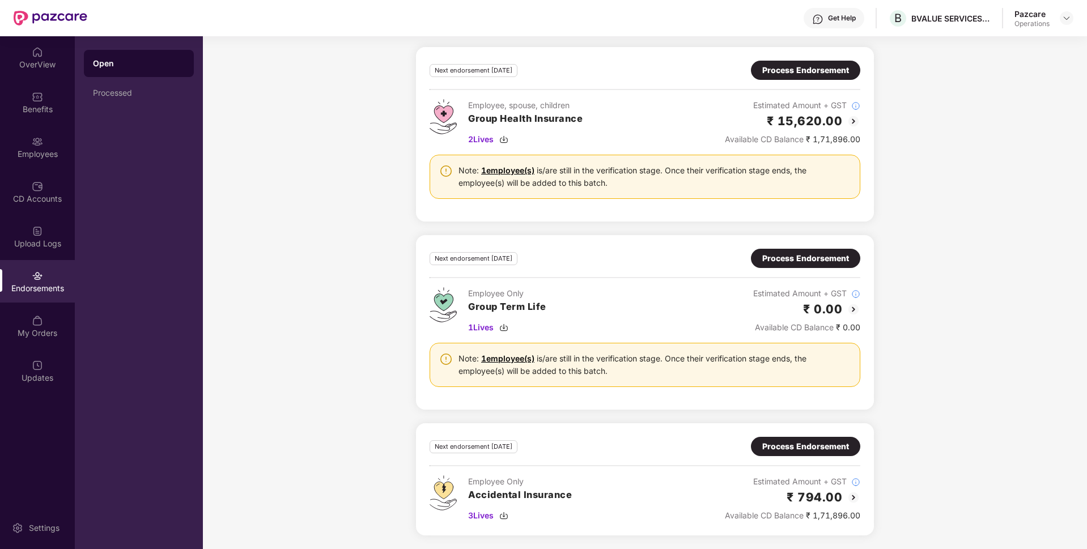
scroll to position [0, 0]
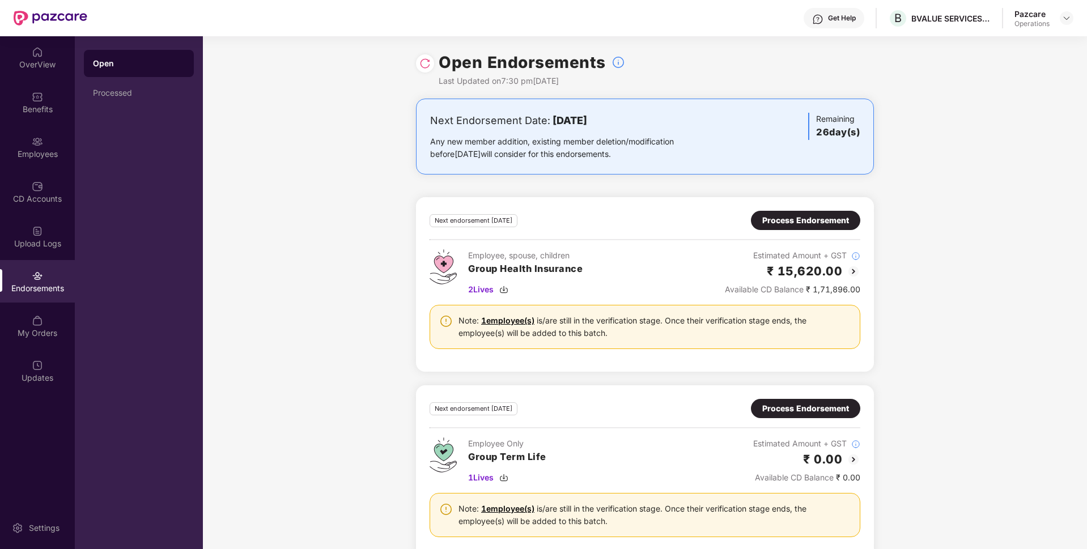
click at [803, 215] on div "Process Endorsement" at bounding box center [805, 220] width 87 height 12
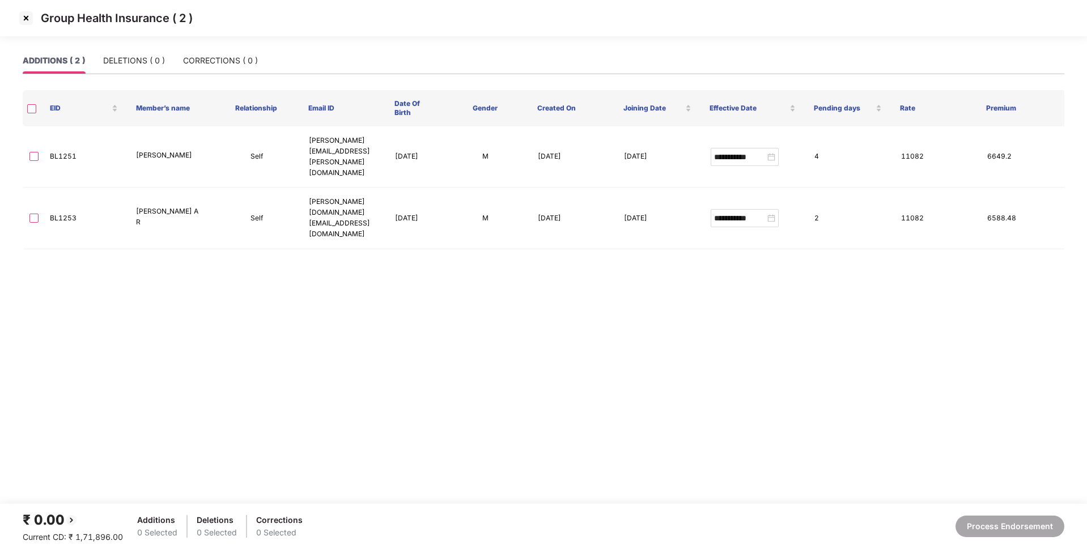
click at [24, 19] on img at bounding box center [26, 18] width 18 height 18
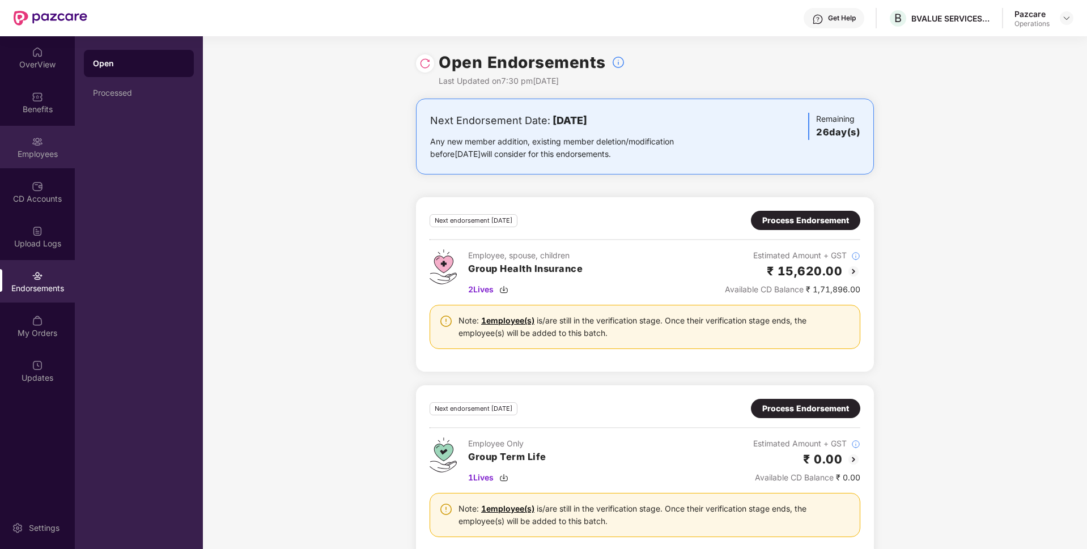
click at [54, 152] on div "Employees" at bounding box center [37, 153] width 75 height 11
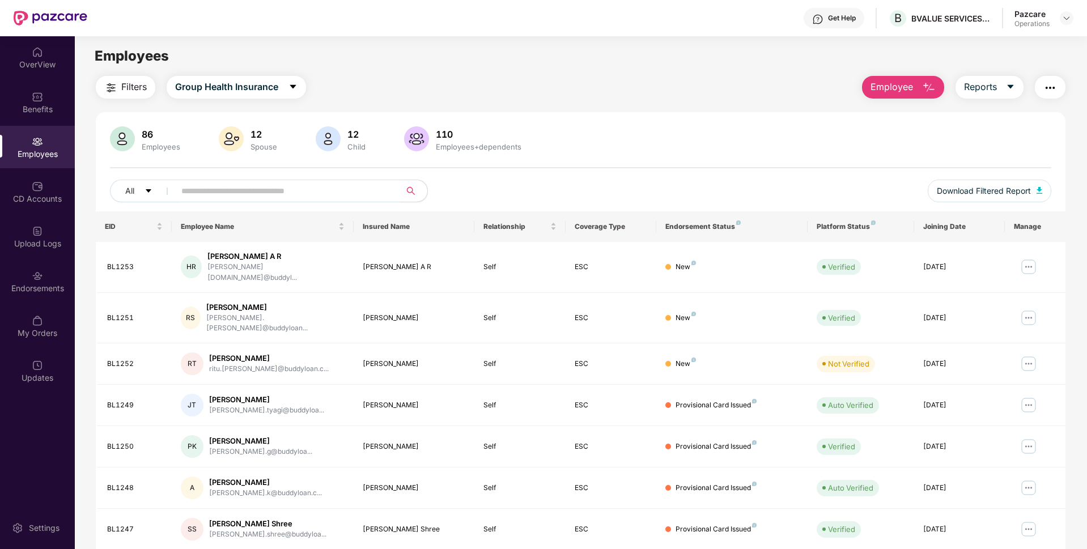
click at [231, 188] on input "text" at bounding box center [282, 190] width 203 height 17
paste input "******"
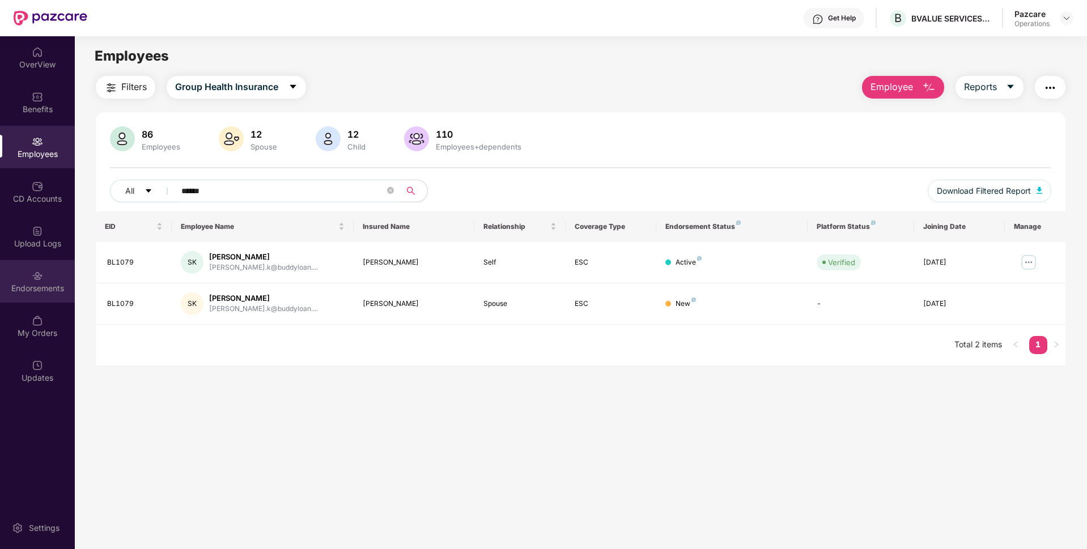
type input "******"
click at [42, 291] on div "Endorsements" at bounding box center [37, 288] width 75 height 11
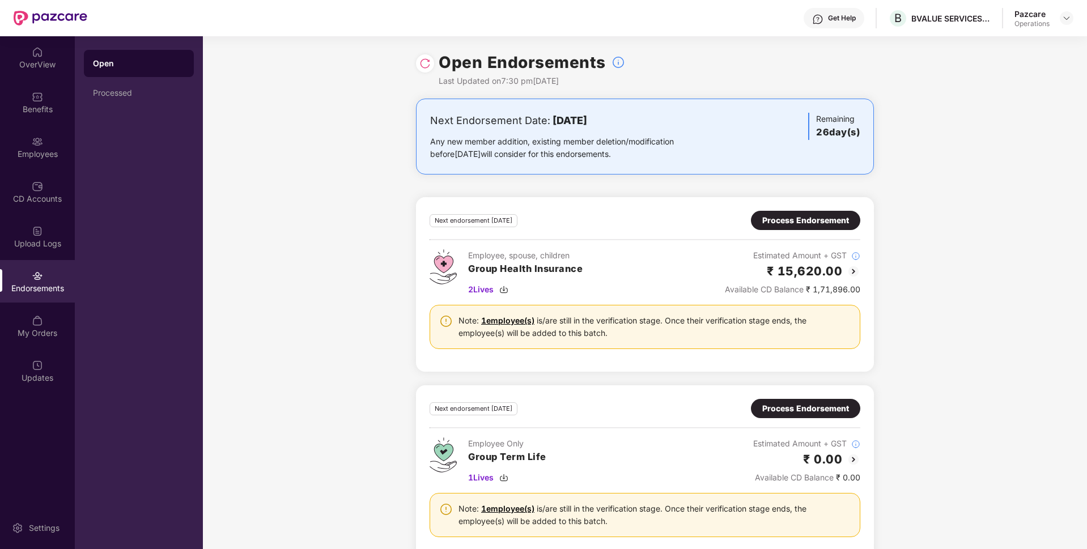
click at [431, 63] on div at bounding box center [425, 63] width 18 height 18
click at [427, 63] on img at bounding box center [424, 63] width 11 height 11
click at [54, 151] on div "Employees" at bounding box center [37, 153] width 75 height 11
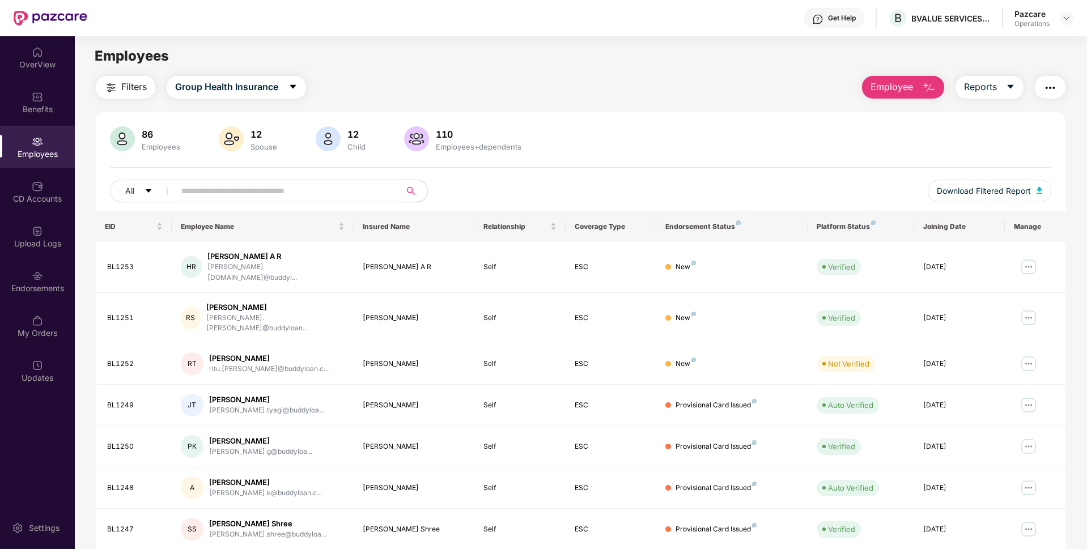
click at [197, 191] on input "text" at bounding box center [282, 190] width 203 height 17
paste input "******"
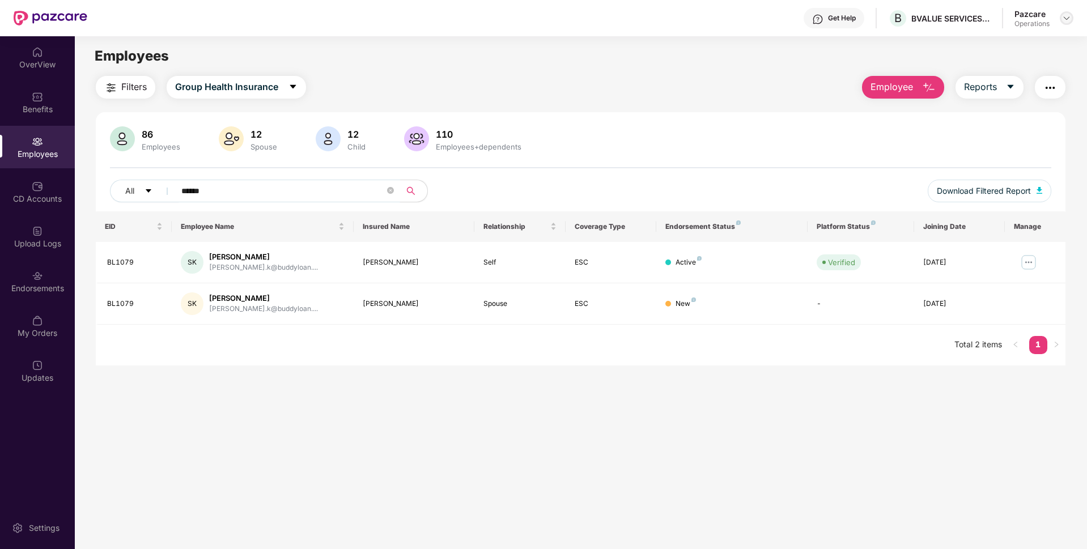
type input "******"
click at [1067, 20] on img at bounding box center [1066, 18] width 9 height 9
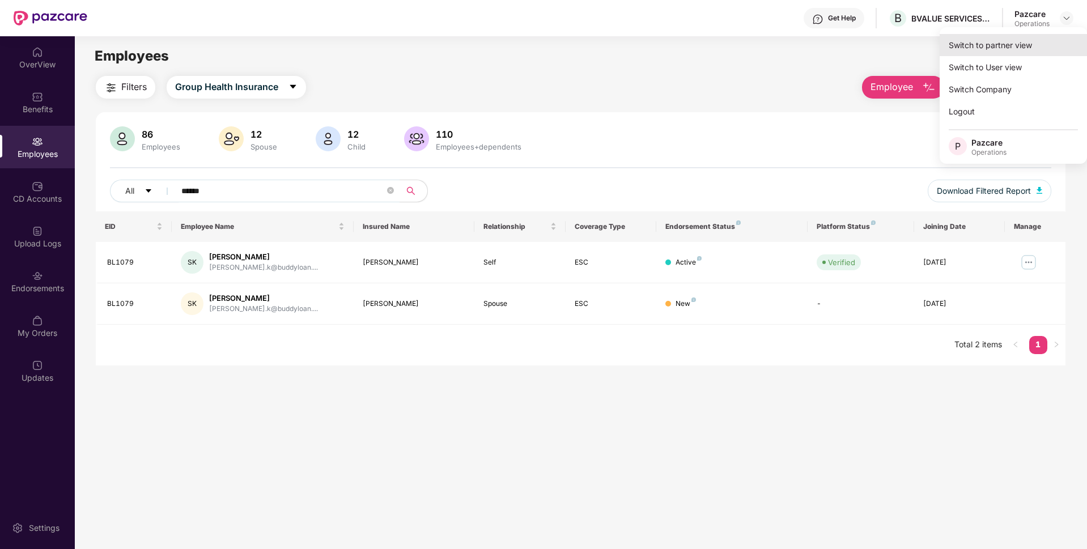
click at [1027, 39] on div "Switch to partner view" at bounding box center [1013, 45] width 147 height 22
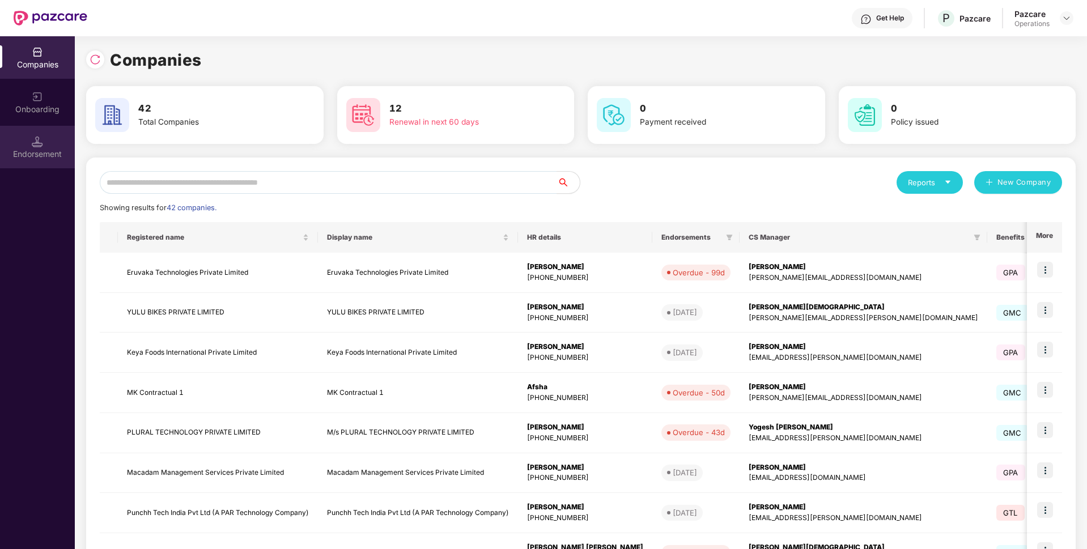
click at [47, 152] on div "Endorsement" at bounding box center [37, 153] width 75 height 11
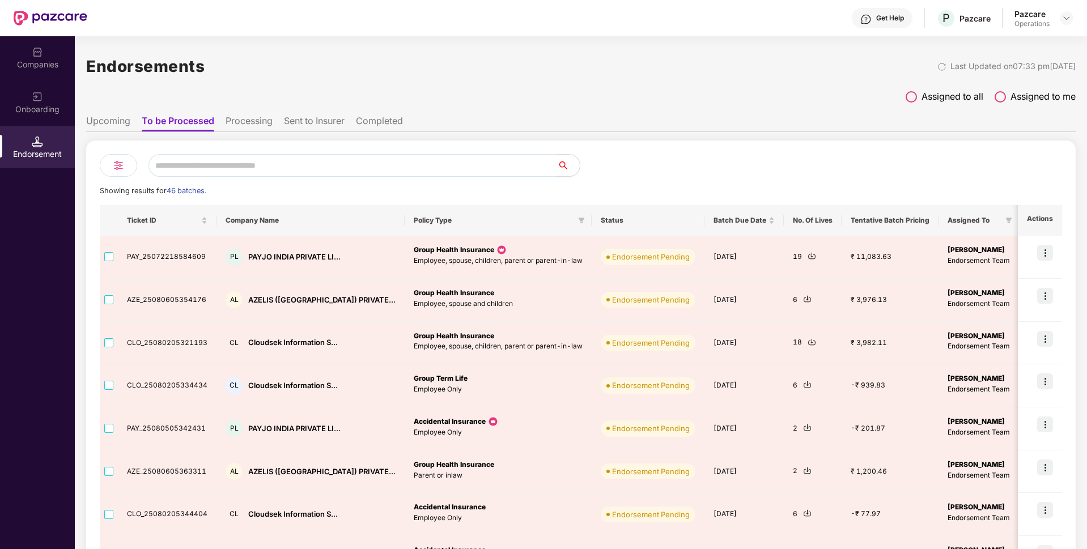
click at [259, 120] on li "Processing" at bounding box center [249, 123] width 47 height 16
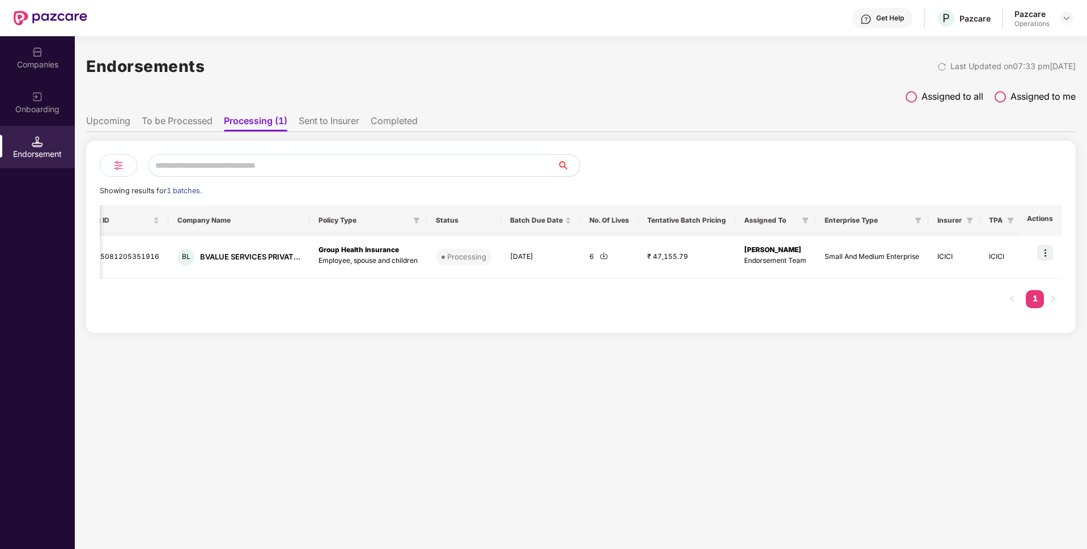
scroll to position [0, 1]
click at [1047, 246] on img at bounding box center [1045, 253] width 16 height 16
click at [1003, 280] on span "Download Lives" at bounding box center [1010, 281] width 58 height 12
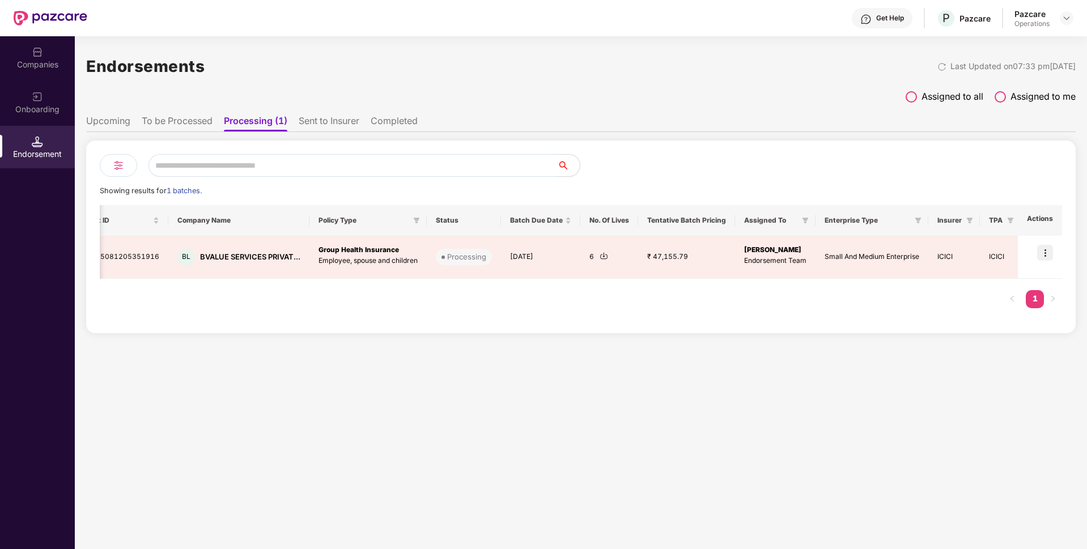
click at [345, 119] on li "Sent to Insurer" at bounding box center [329, 123] width 61 height 16
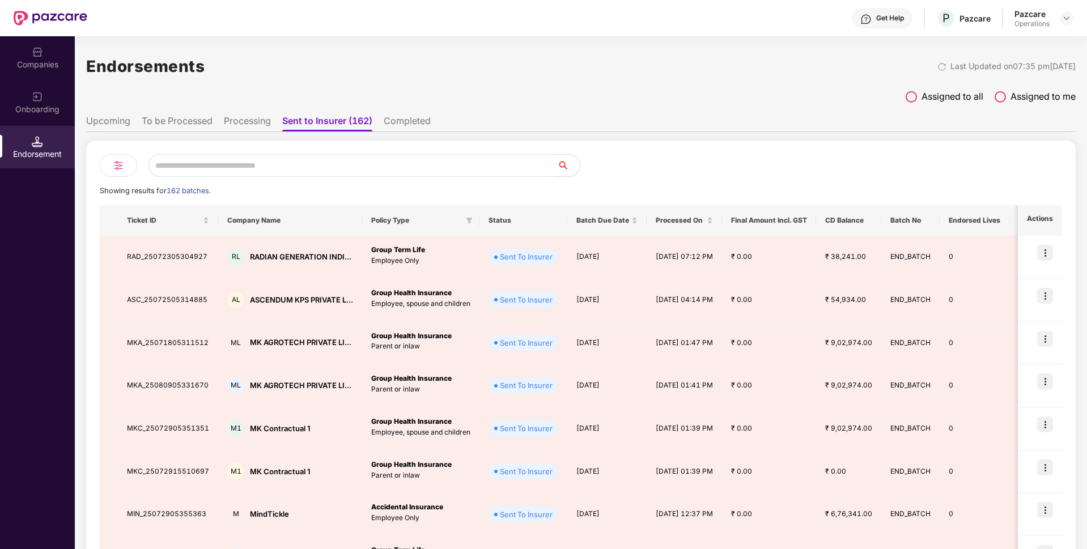
click at [234, 114] on ul "Upcoming To be Processed Processing Sent to Insurer (162) Completed" at bounding box center [580, 120] width 989 height 23
click at [244, 125] on li "Processing" at bounding box center [247, 123] width 47 height 16
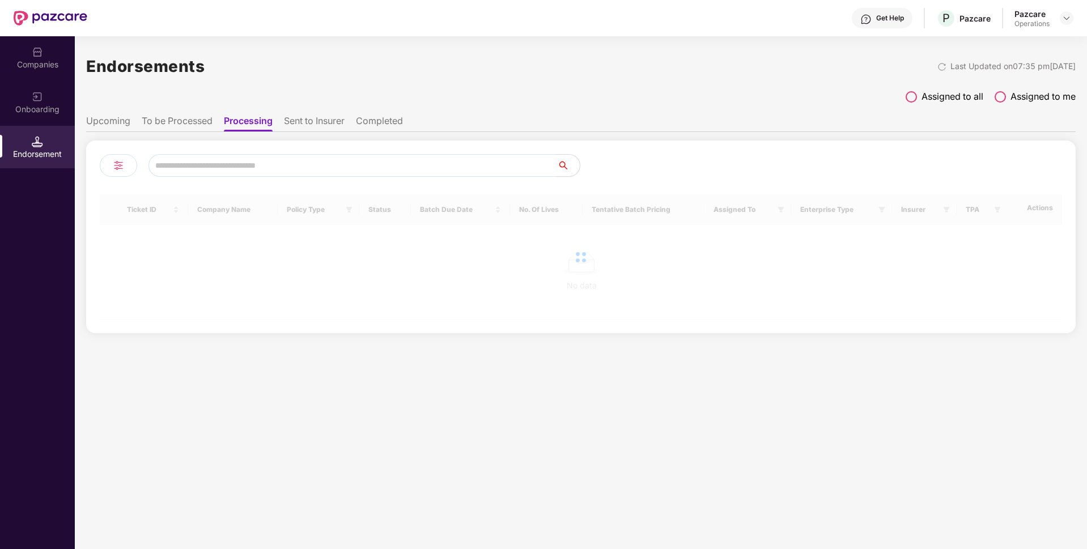
click at [244, 125] on li "Processing" at bounding box center [248, 123] width 49 height 16
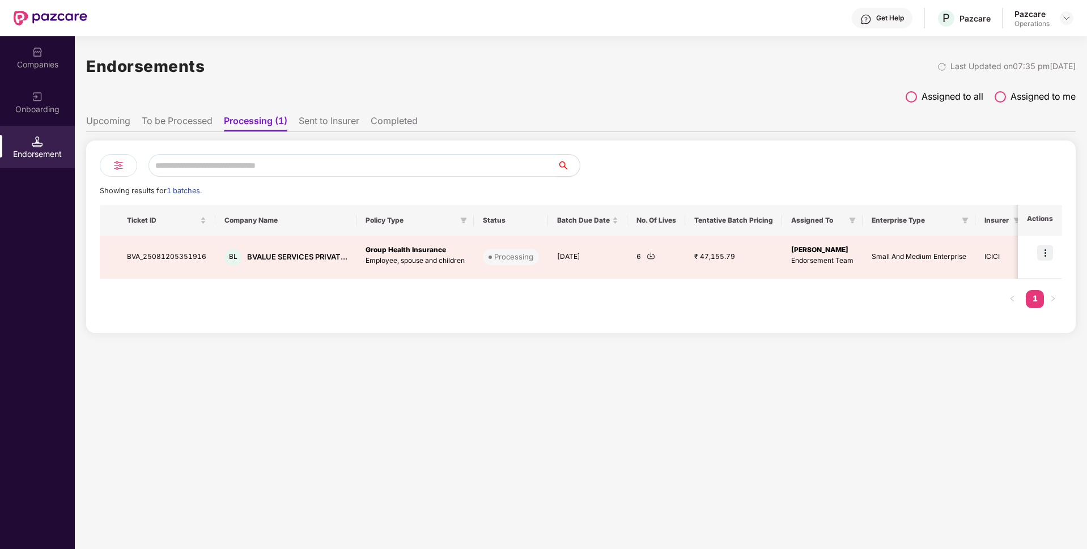
click at [195, 117] on li "To be Processed" at bounding box center [177, 123] width 71 height 16
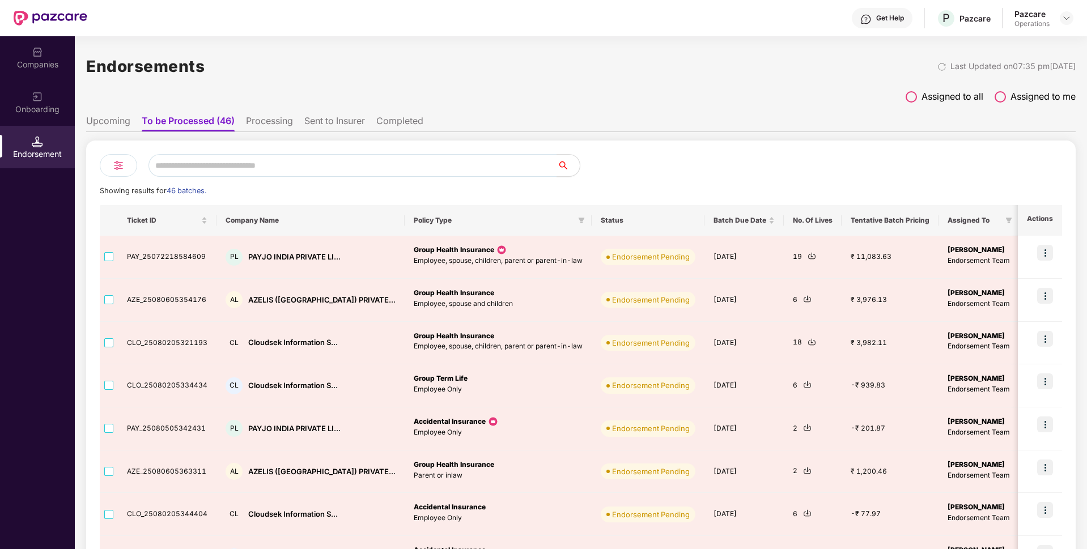
click at [359, 118] on li "Sent to Insurer" at bounding box center [334, 123] width 61 height 16
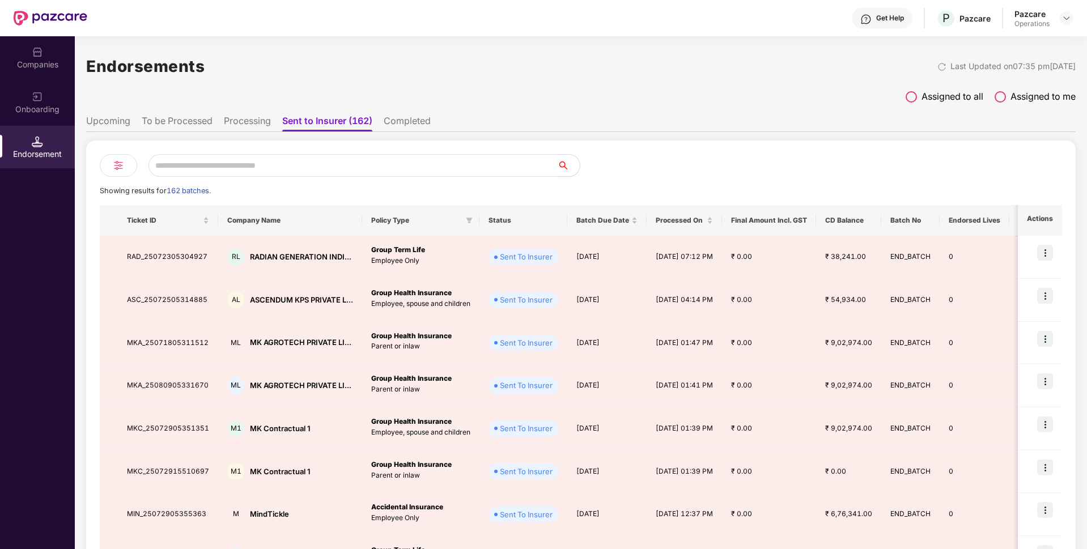
click at [172, 118] on li "To be Processed" at bounding box center [177, 123] width 71 height 16
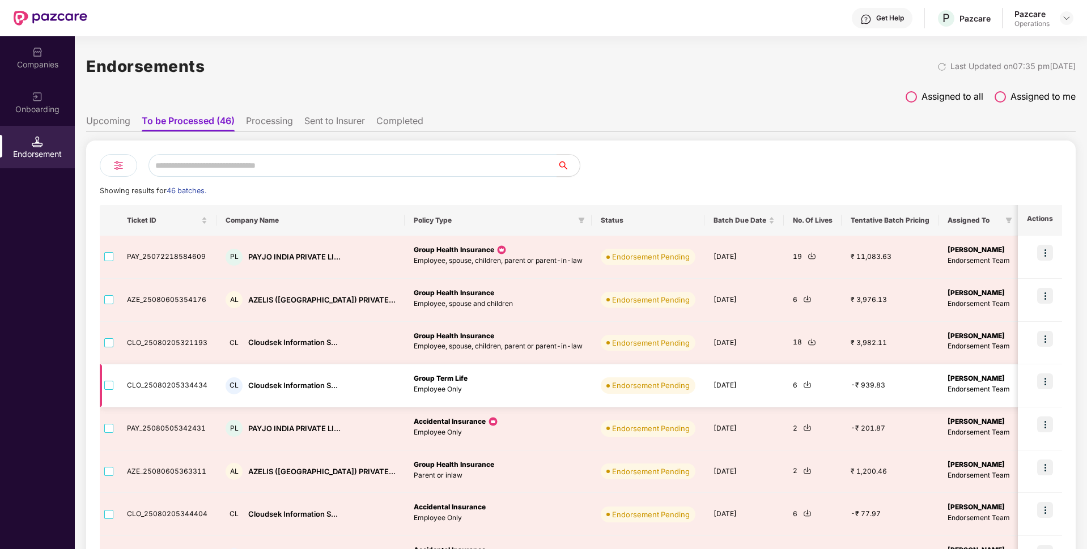
scroll to position [170, 0]
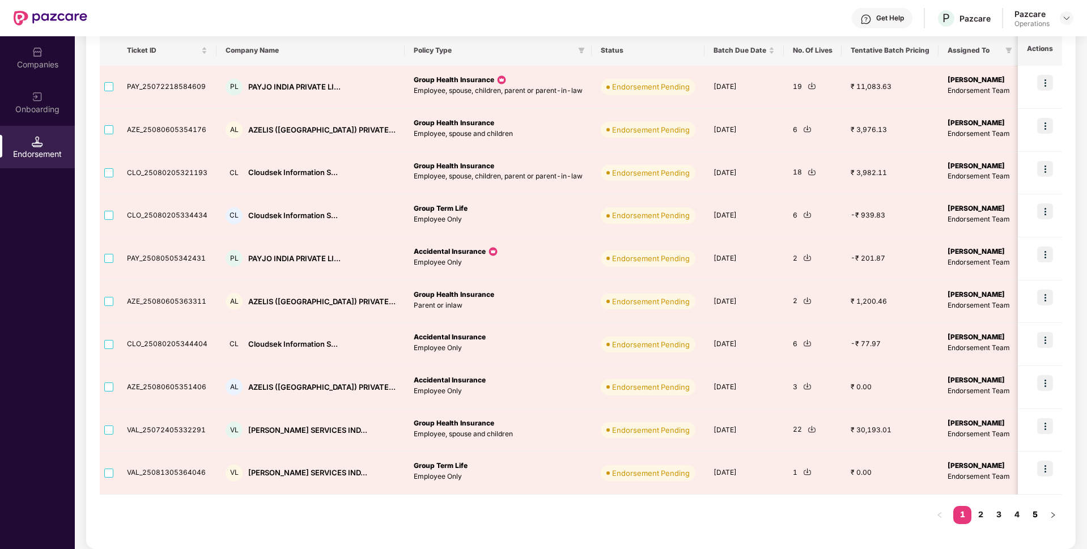
click at [1041, 519] on link "5" at bounding box center [1035, 514] width 18 height 17
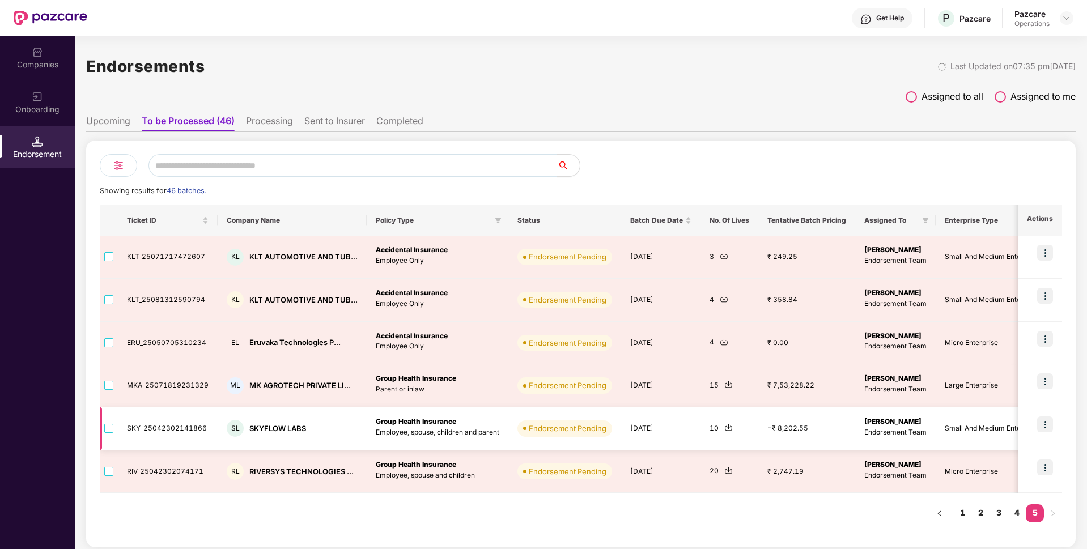
scroll to position [0, 0]
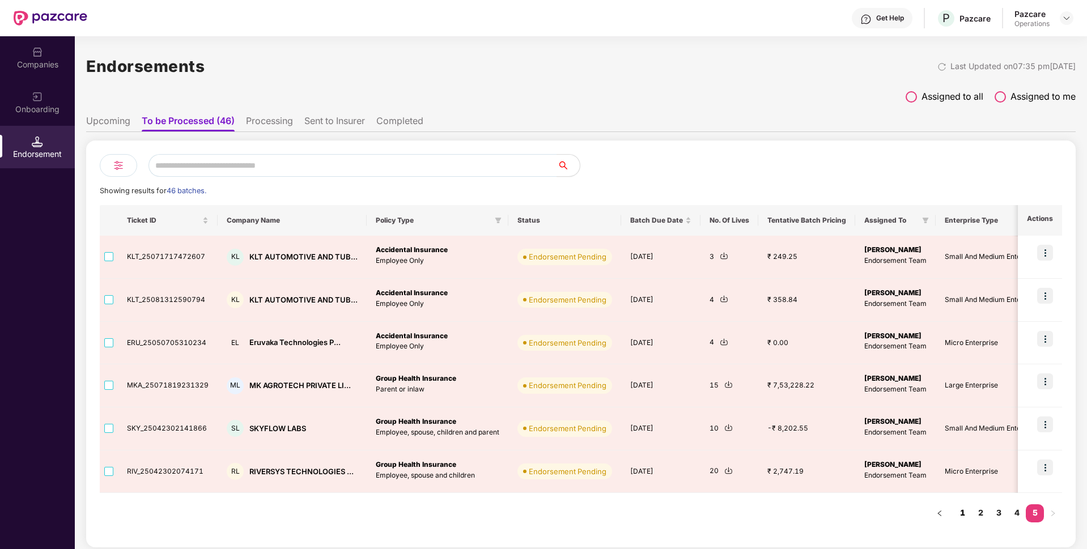
click at [963, 513] on link "1" at bounding box center [962, 512] width 18 height 17
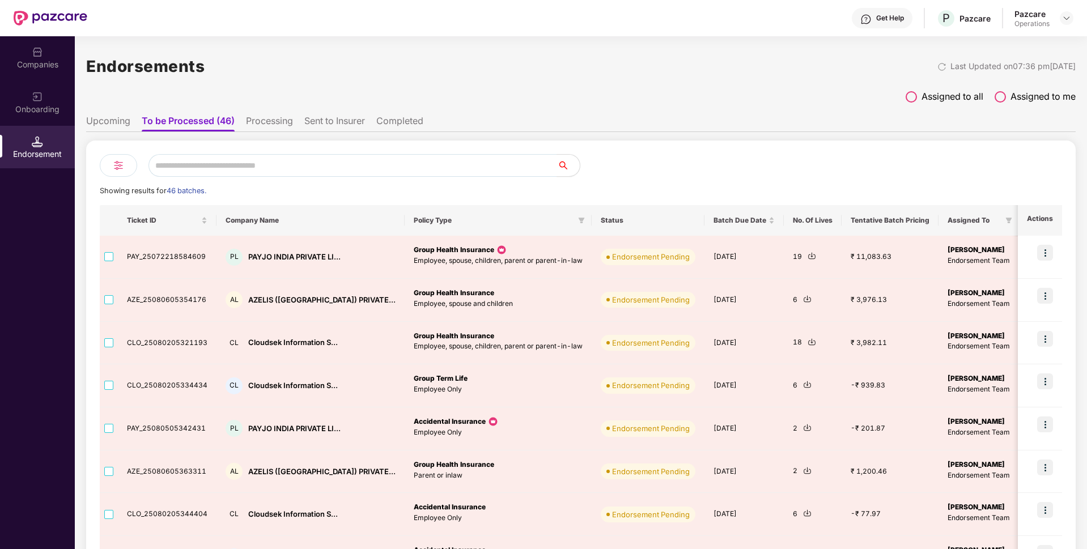
click at [254, 118] on li "Processing" at bounding box center [269, 123] width 47 height 16
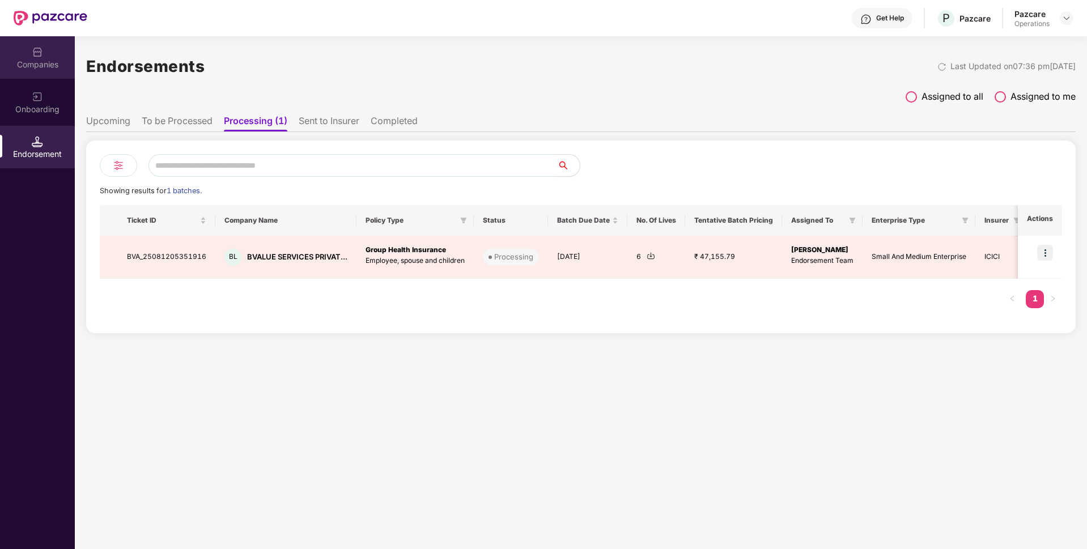
click at [47, 64] on div "Companies" at bounding box center [37, 64] width 75 height 11
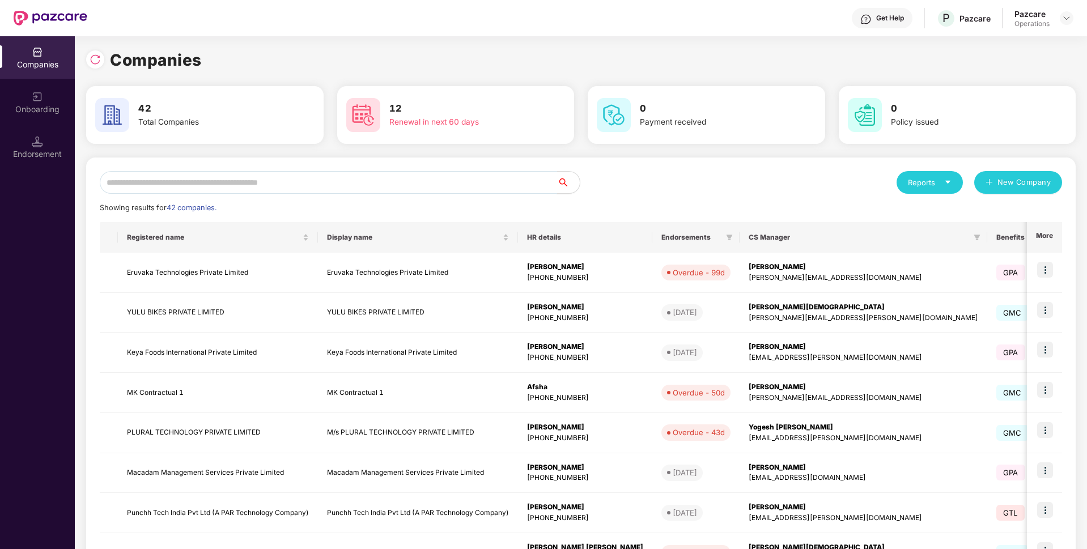
click at [210, 184] on input "text" at bounding box center [328, 182] width 457 height 23
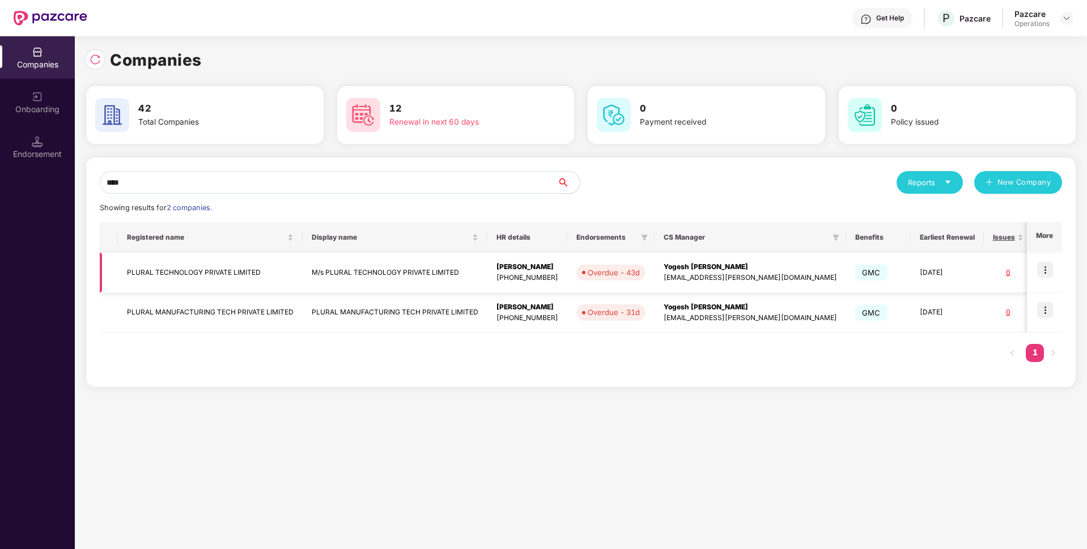
type input "****"
click at [1050, 269] on img at bounding box center [1045, 270] width 16 height 16
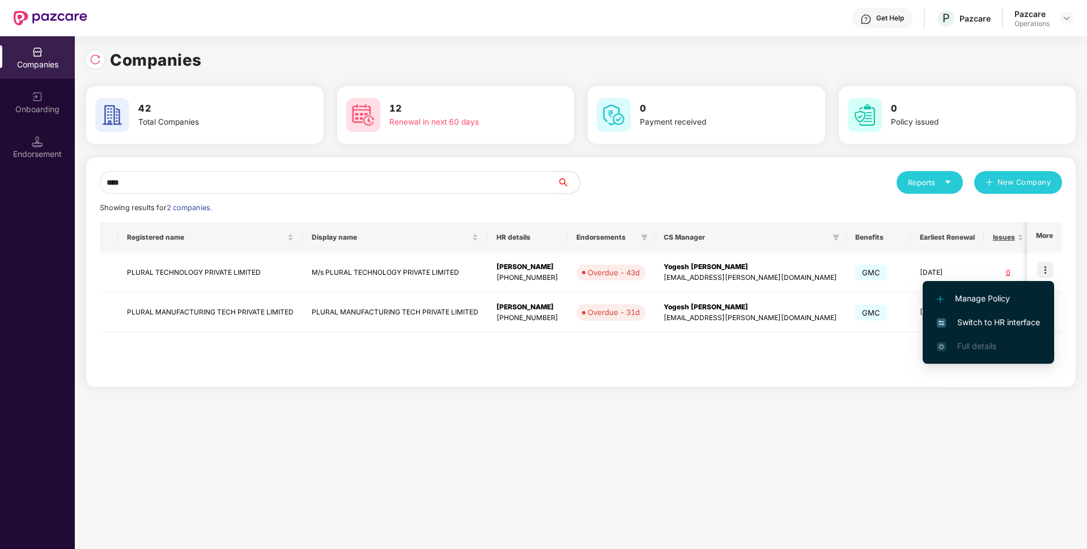
click at [963, 322] on span "Switch to HR interface" at bounding box center [988, 322] width 103 height 12
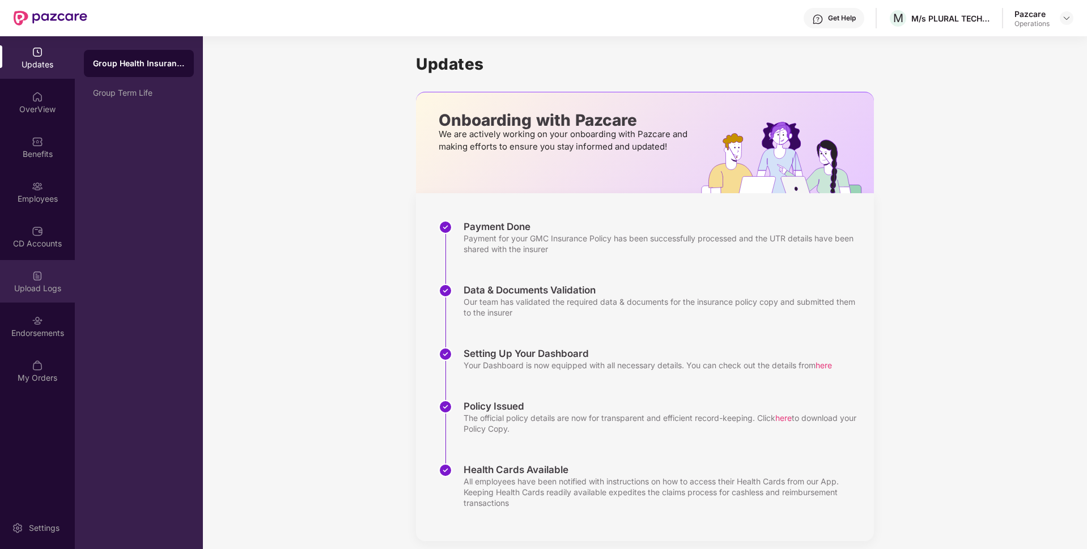
click at [18, 263] on div "Upload Logs" at bounding box center [37, 281] width 75 height 43
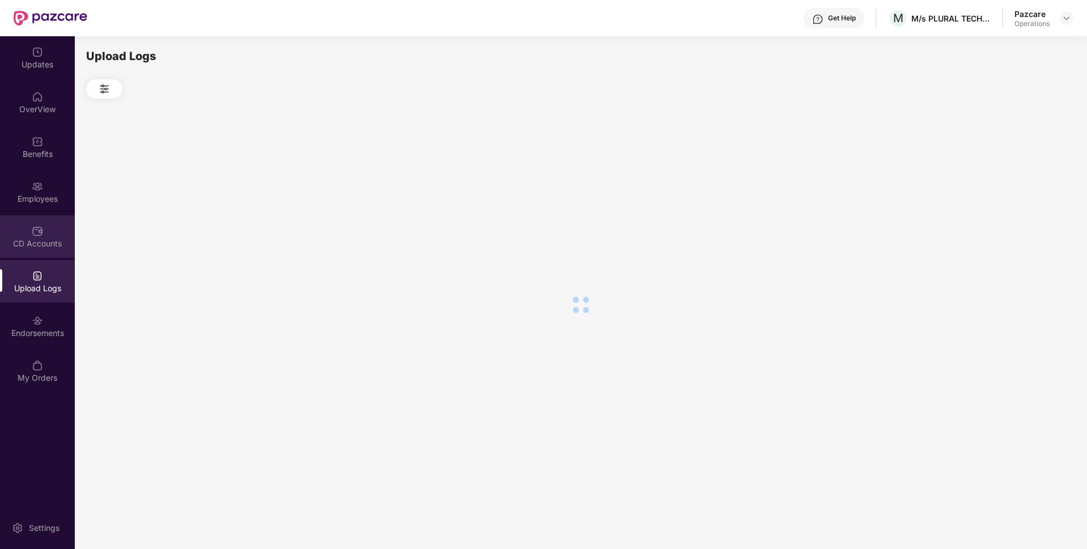
click at [32, 239] on div "CD Accounts" at bounding box center [37, 243] width 75 height 11
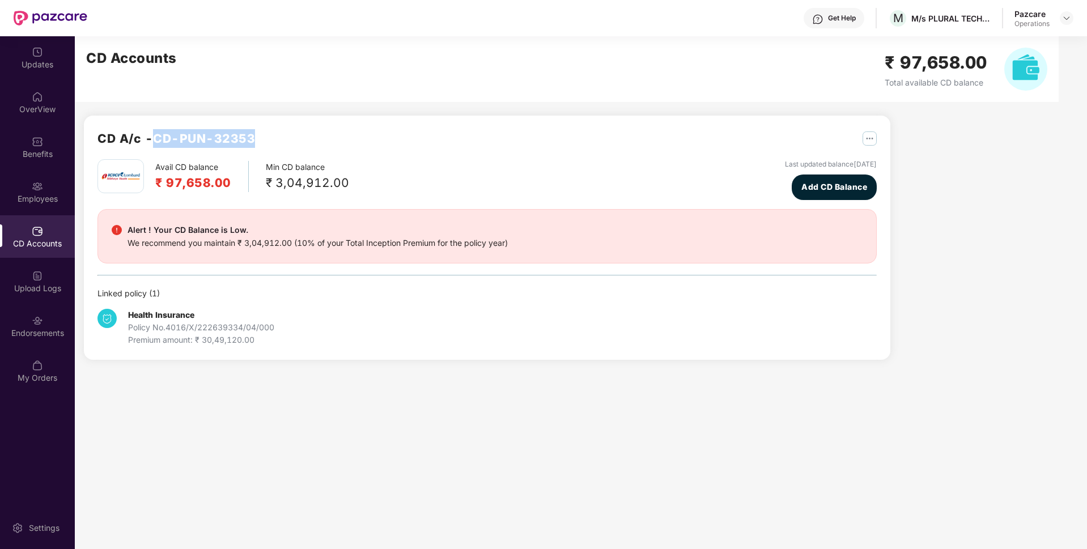
drag, startPoint x: 258, startPoint y: 135, endPoint x: 156, endPoint y: 136, distance: 102.6
click at [156, 136] on div "CD A/c - CD-PUN-32353" at bounding box center [486, 144] width 779 height 30
copy h2 "CD-PUN-32353"
